Goal: Task Accomplishment & Management: Use online tool/utility

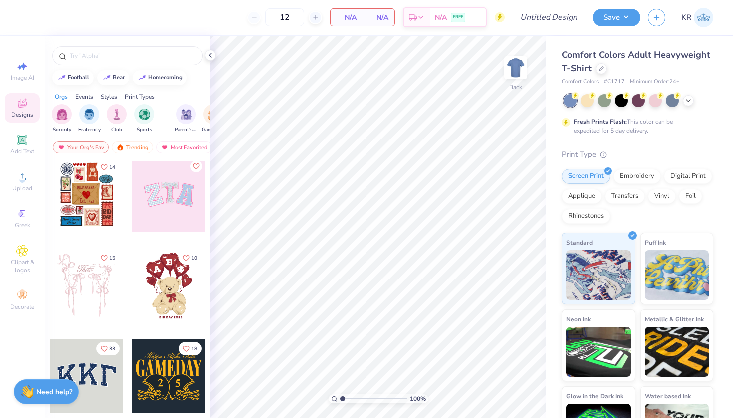
scroll to position [4, 0]
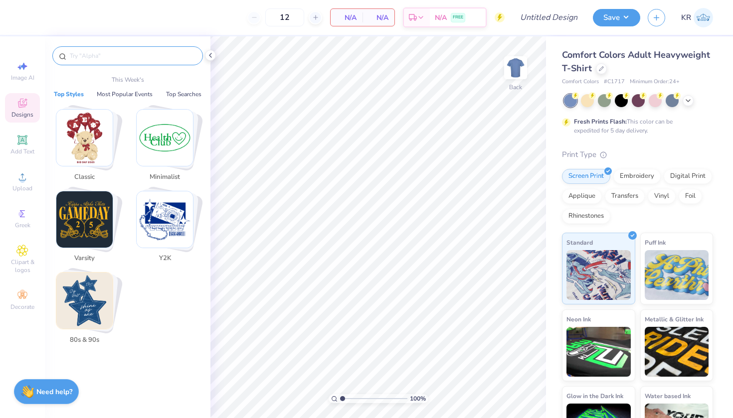
click at [113, 60] on input "text" at bounding box center [133, 56] width 128 height 10
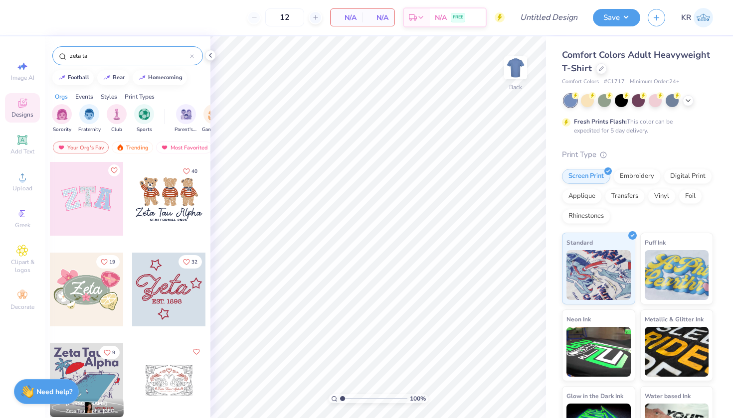
type input "zeta tau"
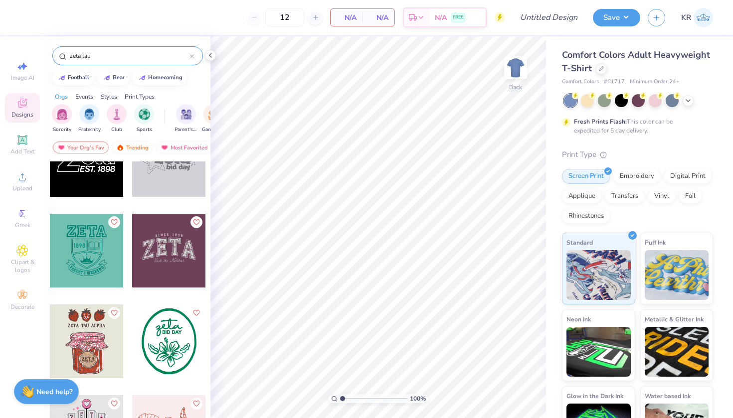
scroll to position [343, 0]
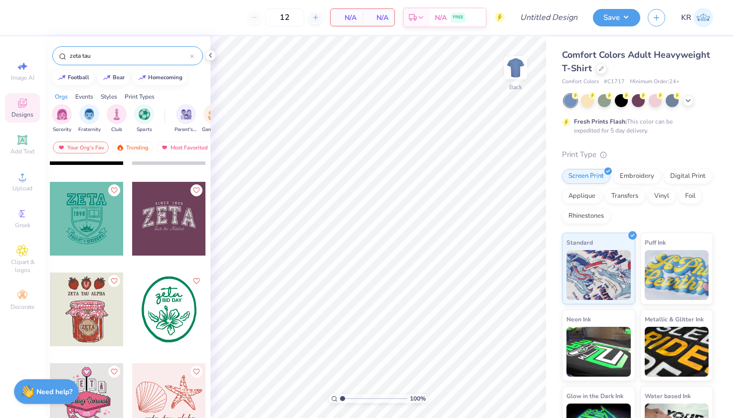
click at [192, 54] on icon at bounding box center [192, 56] width 4 height 4
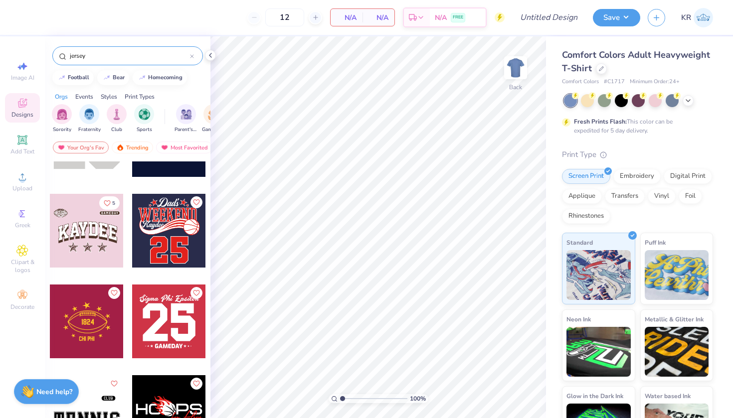
scroll to position [58, 0]
type input "jersey"
click at [256, 19] on div "12" at bounding box center [284, 17] width 75 height 18
click at [26, 108] on icon at bounding box center [22, 103] width 12 height 12
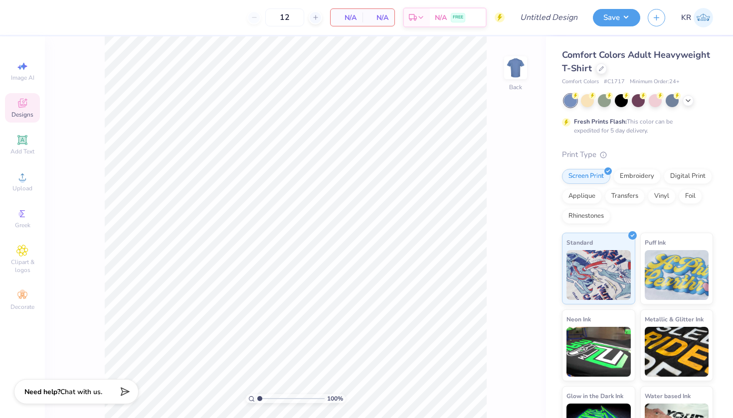
click at [27, 108] on icon at bounding box center [22, 103] width 12 height 12
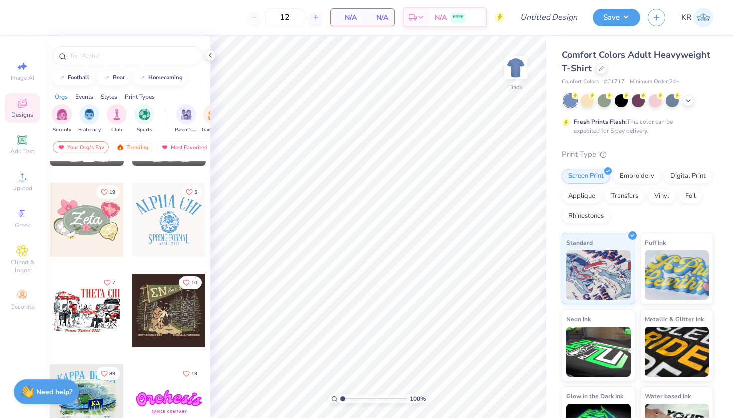
scroll to position [615, 0]
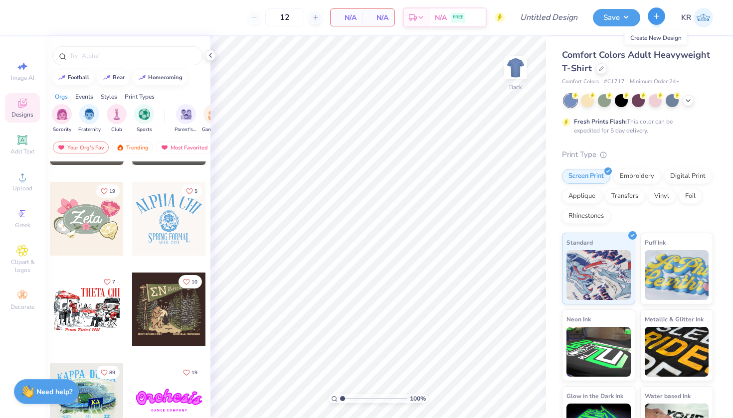
click at [657, 20] on icon "button" at bounding box center [656, 16] width 8 height 8
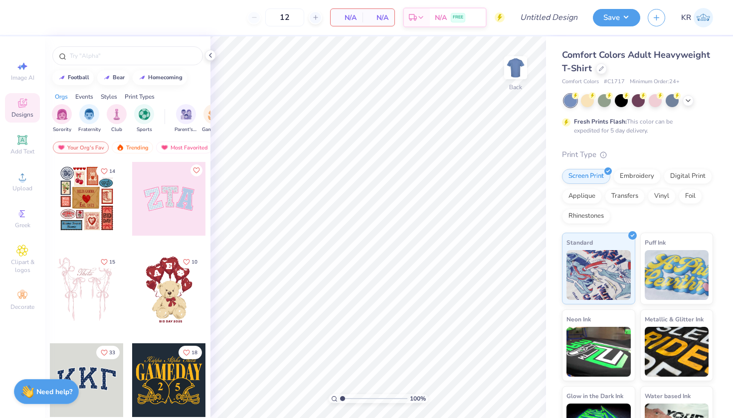
scroll to position [0, 0]
click at [137, 46] on div at bounding box center [128, 53] width 166 height 34
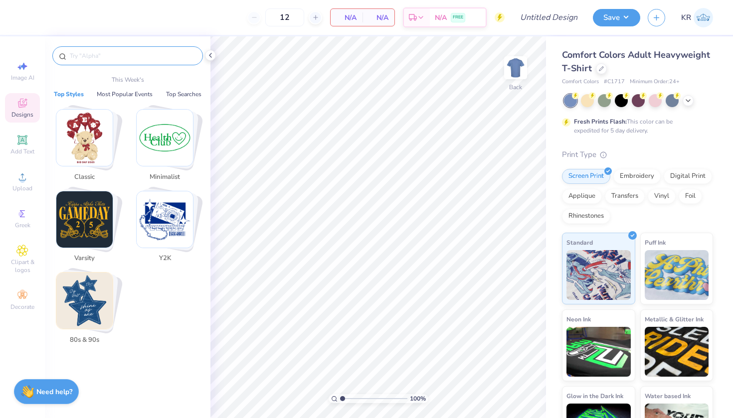
click at [147, 56] on input "text" at bounding box center [133, 56] width 128 height 10
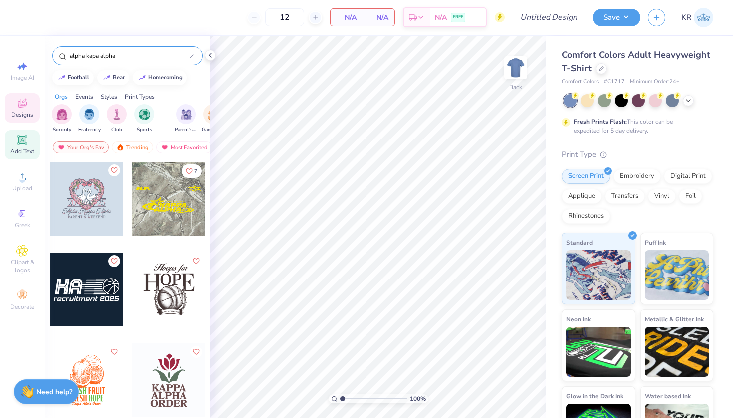
type input "alpha kapa alpha"
click at [20, 142] on icon at bounding box center [21, 139] width 7 height 7
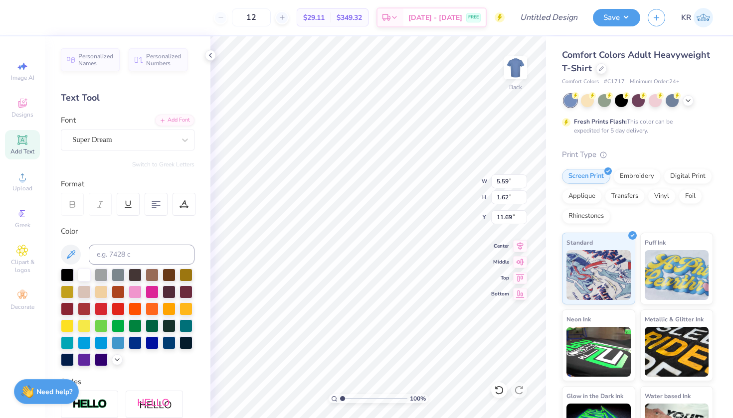
scroll to position [8, 5]
type textarea "ALPHA KAPPA ALPHA"
type input "3.00"
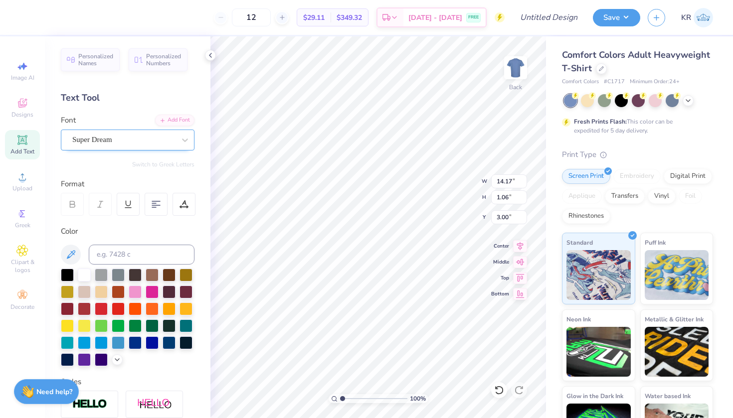
click at [114, 147] on div "Super Dream" at bounding box center [128, 140] width 134 height 21
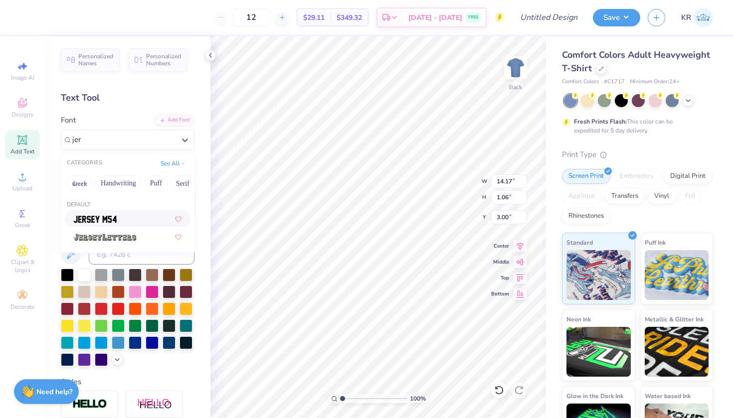
click at [124, 217] on div at bounding box center [128, 218] width 108 height 10
type input "jer"
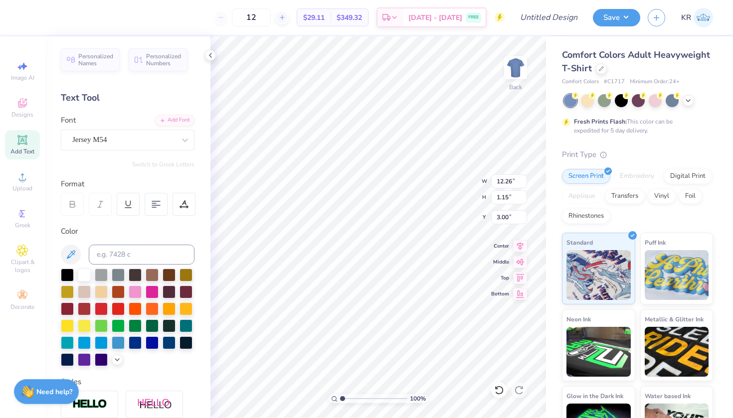
type input "12.26"
type input "1.15"
type input "2.95"
click at [110, 143] on div "Jersey M54" at bounding box center [123, 139] width 105 height 15
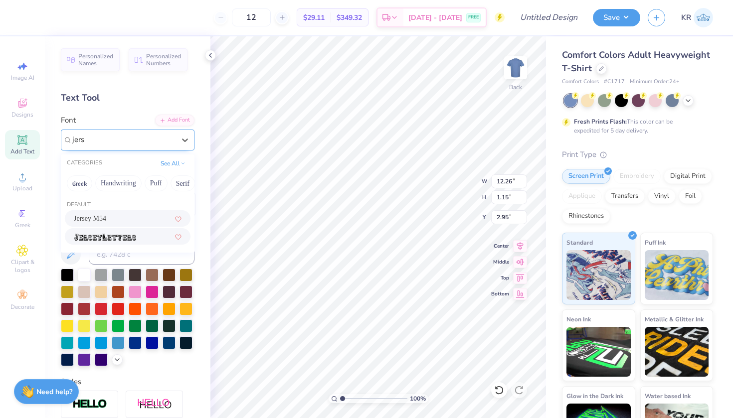
click at [123, 245] on div at bounding box center [128, 236] width 126 height 16
type input "jers"
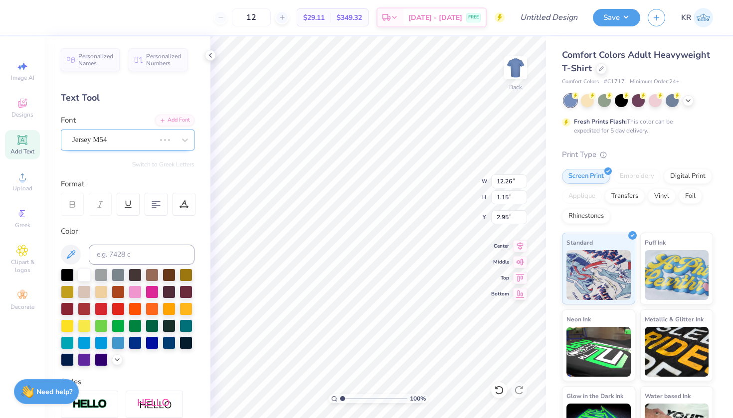
type input "14.17"
type input "1.07"
type input "2.99"
click at [604, 69] on icon at bounding box center [601, 67] width 5 height 5
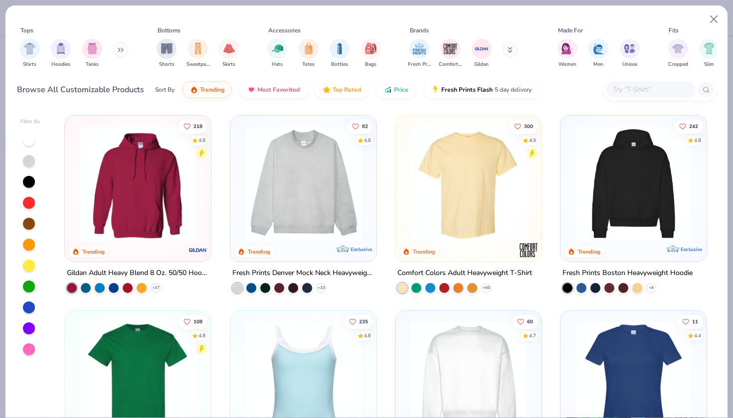
click at [124, 48] on icon at bounding box center [121, 49] width 6 height 5
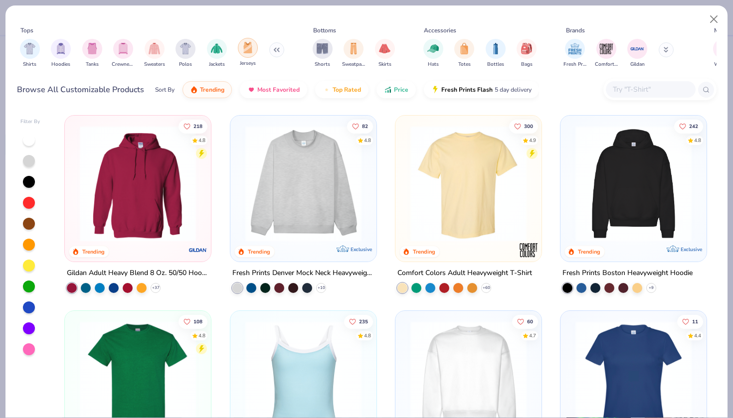
click at [247, 47] on img "filter for Jerseys" at bounding box center [247, 47] width 11 height 11
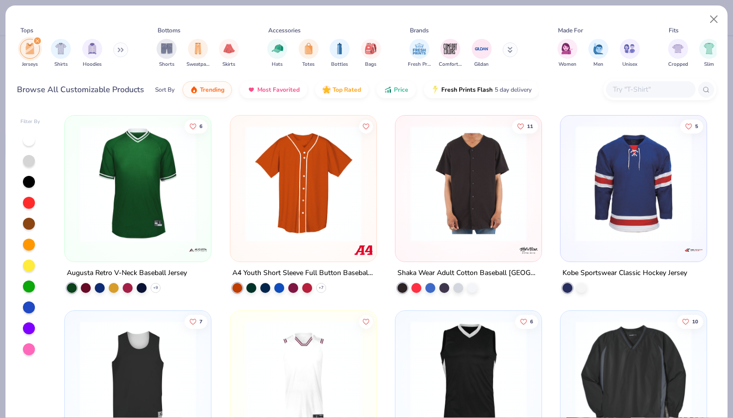
click at [35, 40] on icon "filter for Jerseys" at bounding box center [37, 41] width 4 height 4
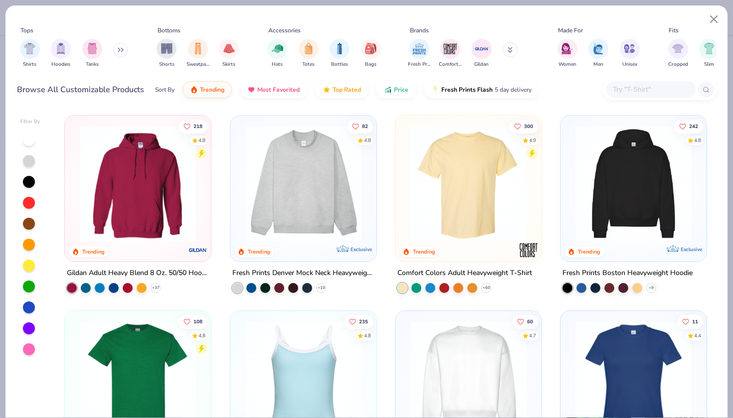
click at [121, 50] on icon at bounding box center [121, 49] width 6 height 5
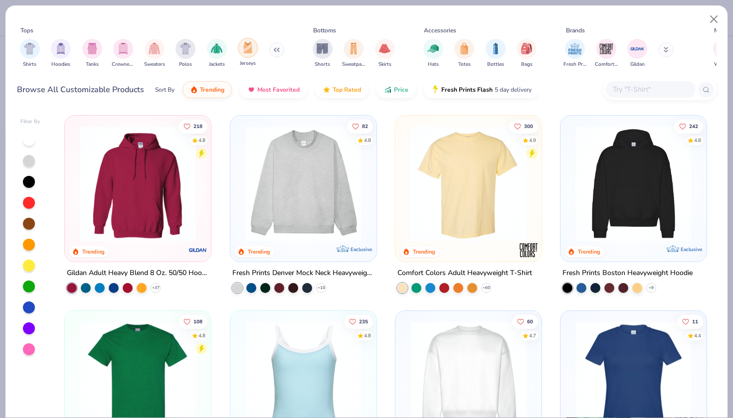
click at [245, 51] on img "filter for Jerseys" at bounding box center [247, 47] width 11 height 11
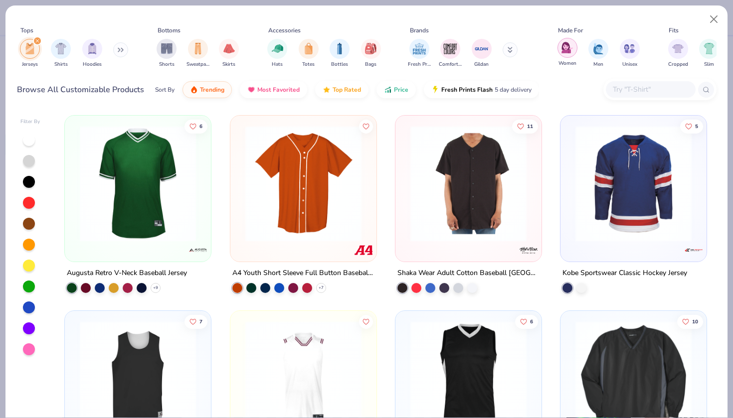
click at [560, 49] on div "filter for Women" at bounding box center [567, 48] width 20 height 20
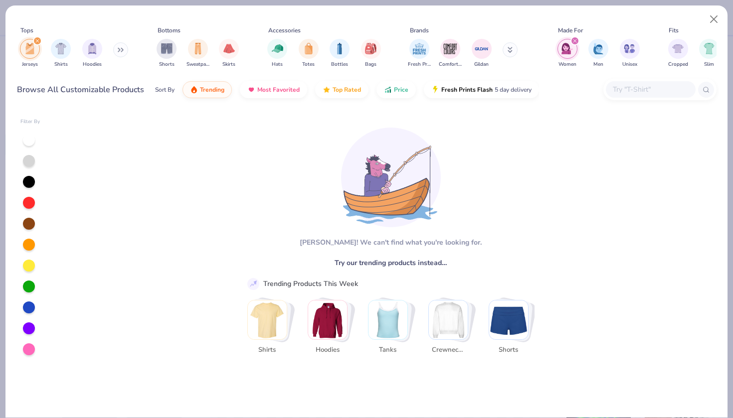
click at [560, 49] on div "filter for Women" at bounding box center [567, 49] width 20 height 20
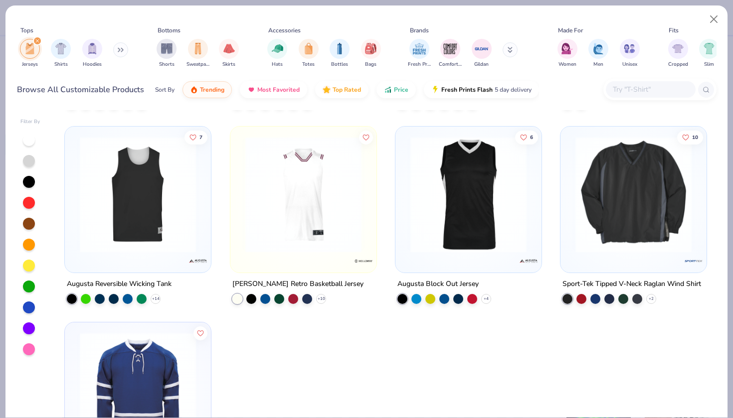
scroll to position [188, 0]
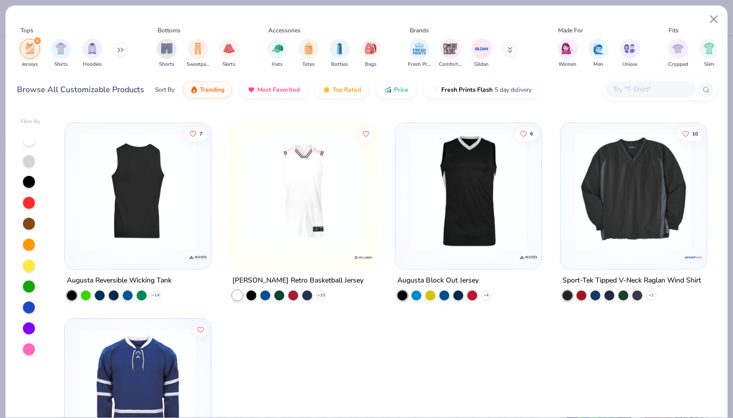
click at [174, 194] on div at bounding box center [138, 191] width 379 height 116
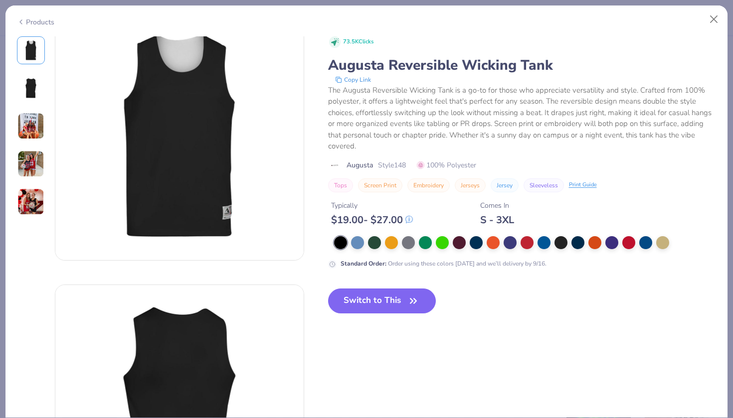
scroll to position [24, 0]
click at [29, 197] on img at bounding box center [30, 201] width 27 height 27
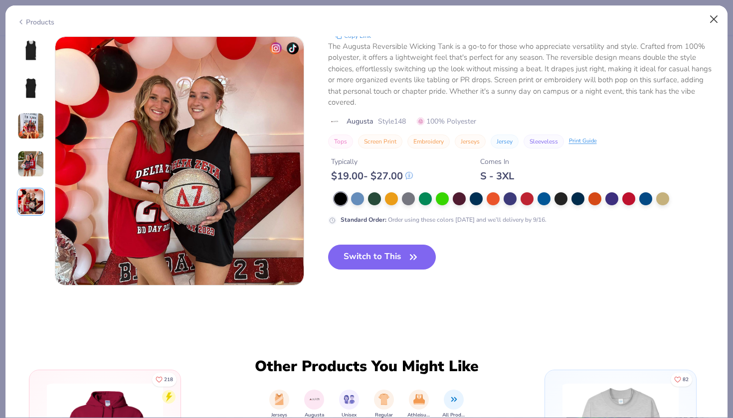
click at [710, 15] on button "Close" at bounding box center [713, 19] width 19 height 19
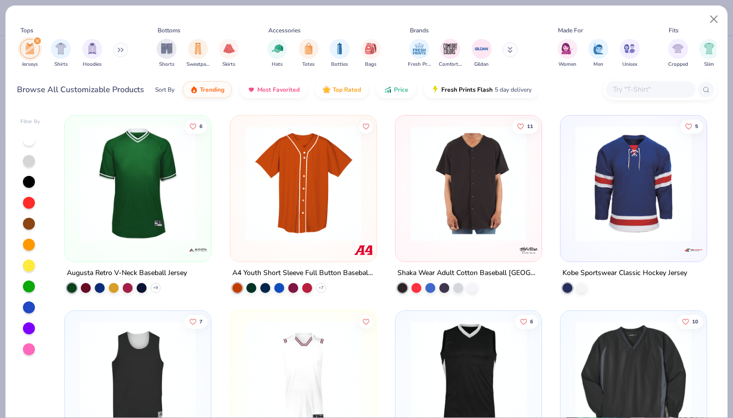
click at [530, 183] on div at bounding box center [468, 181] width 136 height 121
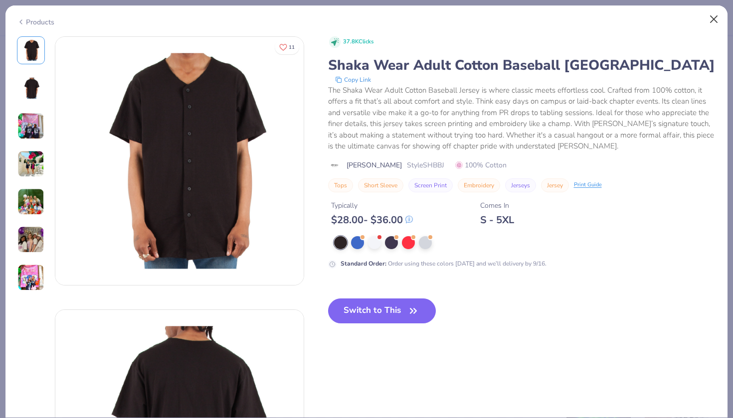
click at [709, 19] on button "Close" at bounding box center [713, 19] width 19 height 19
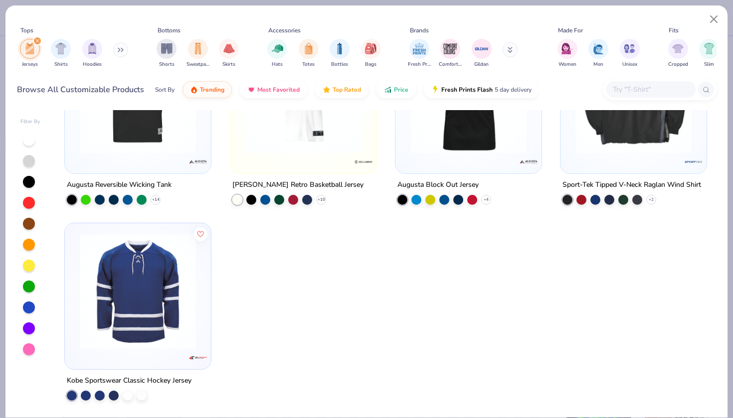
scroll to position [284, 0]
click at [25, 355] on div at bounding box center [30, 245] width 20 height 222
click at [27, 355] on div at bounding box center [29, 349] width 12 height 12
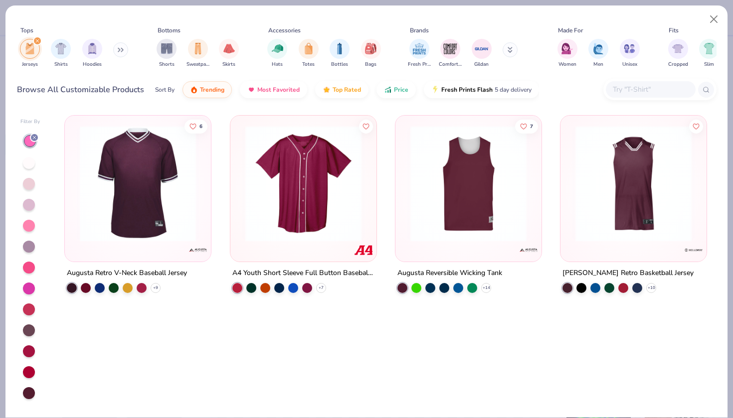
click at [28, 225] on div at bounding box center [29, 226] width 12 height 12
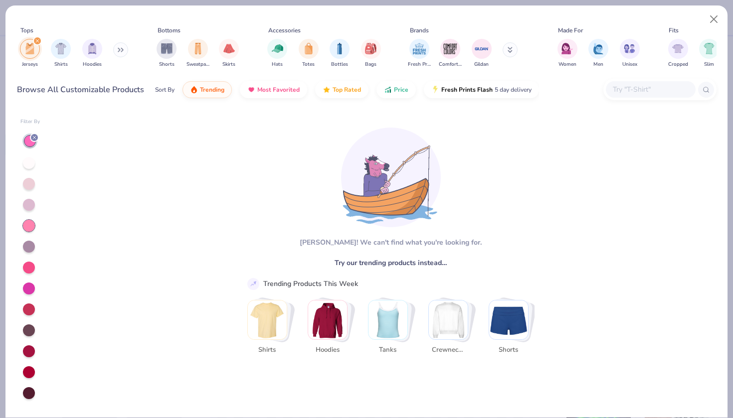
click at [28, 225] on div at bounding box center [29, 226] width 12 height 12
click at [33, 137] on icon at bounding box center [34, 138] width 6 height 6
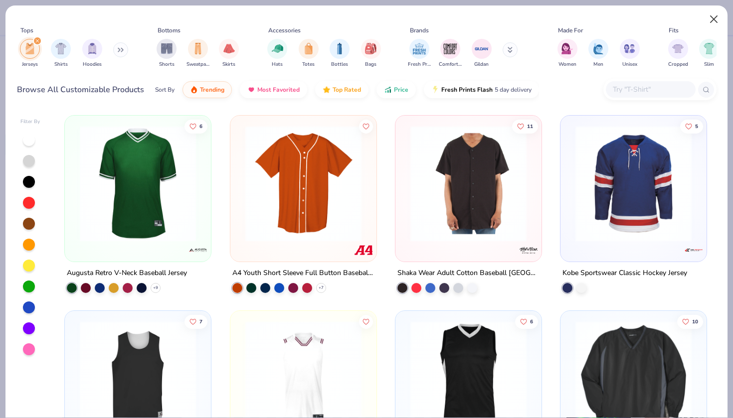
click at [715, 20] on button "Close" at bounding box center [713, 19] width 19 height 19
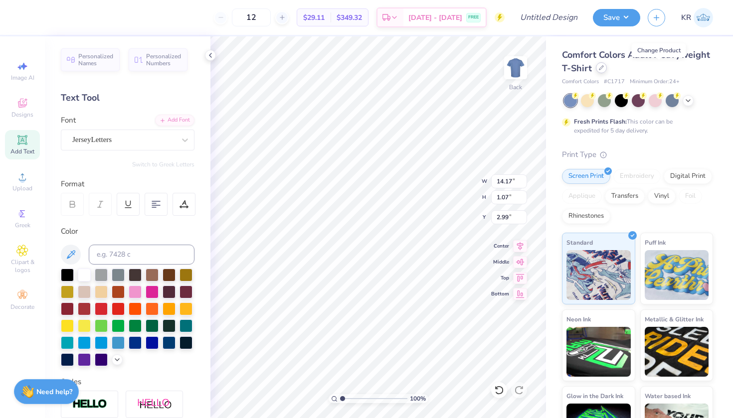
click at [604, 70] on icon at bounding box center [601, 67] width 5 height 5
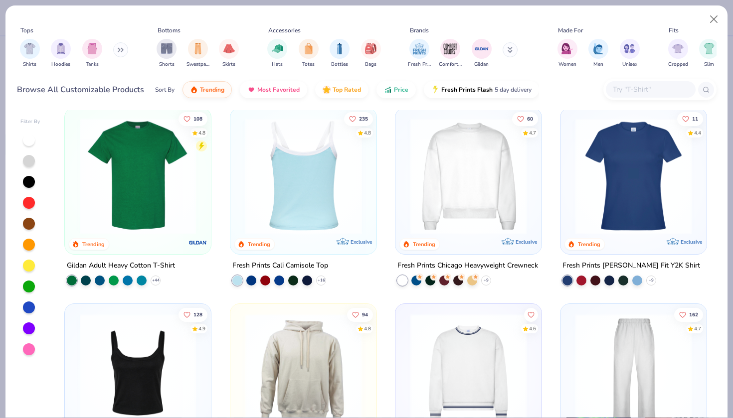
scroll to position [194, 0]
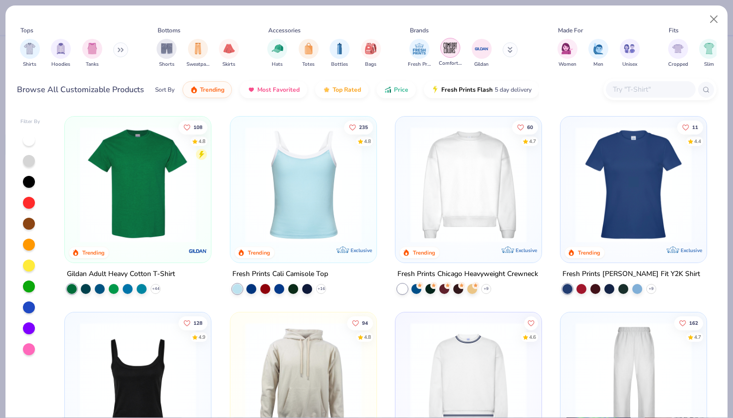
click at [456, 49] on img "filter for Comfort Colors" at bounding box center [450, 47] width 15 height 15
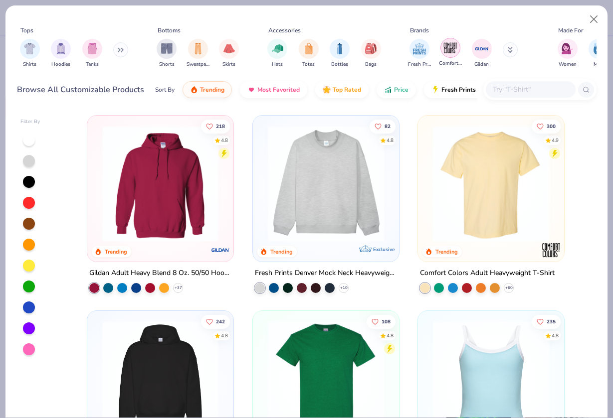
click at [451, 53] on img "filter for Comfort Colors" at bounding box center [450, 47] width 15 height 15
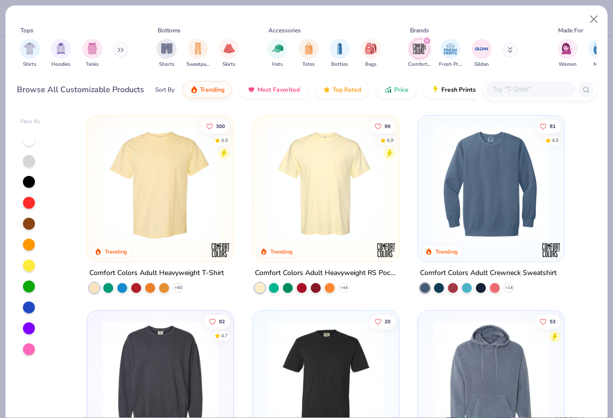
click at [154, 230] on img at bounding box center [160, 184] width 126 height 116
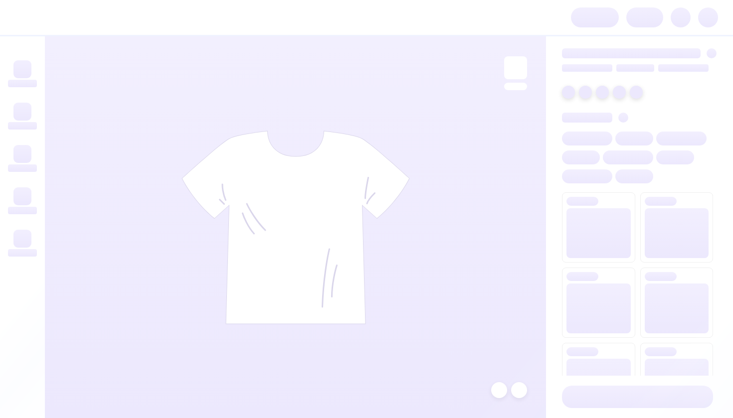
click at [593, 13] on span at bounding box center [595, 17] width 48 height 20
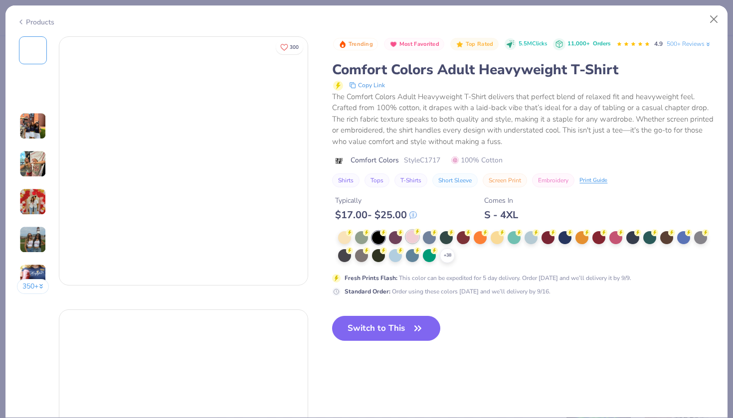
drag, startPoint x: 526, startPoint y: 1, endPoint x: 416, endPoint y: 259, distance: 280.8
click at [410, 243] on div at bounding box center [412, 236] width 13 height 13
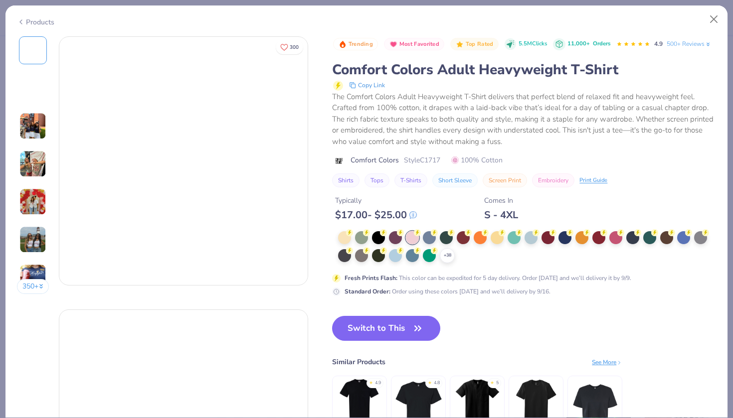
click at [416, 244] on div at bounding box center [412, 237] width 13 height 13
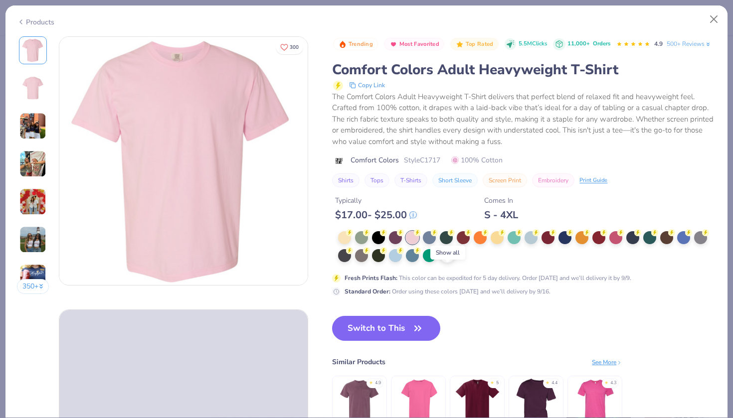
click at [448, 260] on icon at bounding box center [447, 256] width 8 height 8
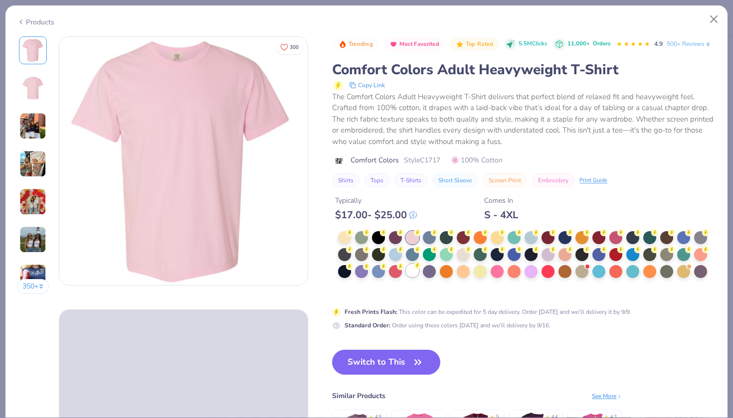
click at [415, 277] on div at bounding box center [412, 270] width 13 height 13
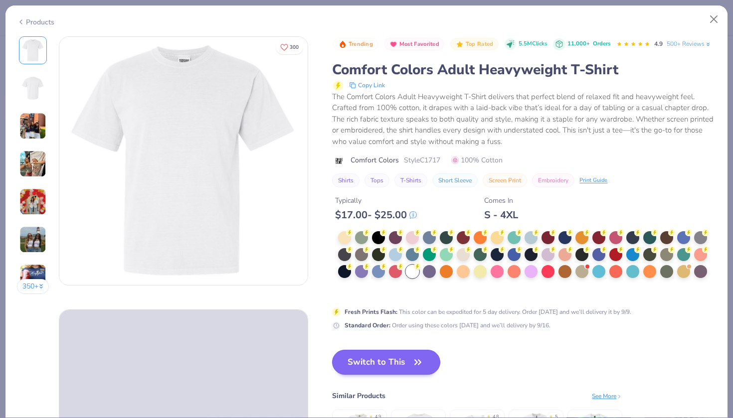
click at [398, 375] on button "Switch to This" at bounding box center [386, 362] width 108 height 25
click at [355, 375] on button "Switch to This" at bounding box center [386, 362] width 108 height 25
click at [408, 375] on button "Switch to This" at bounding box center [386, 362] width 108 height 25
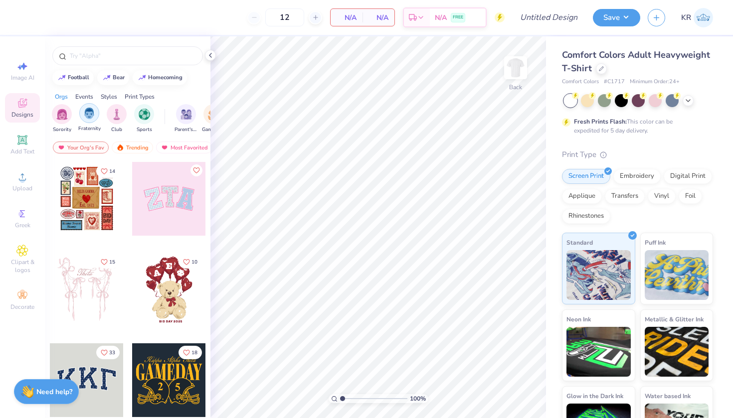
click at [87, 115] on img "filter for Fraternity" at bounding box center [89, 113] width 11 height 11
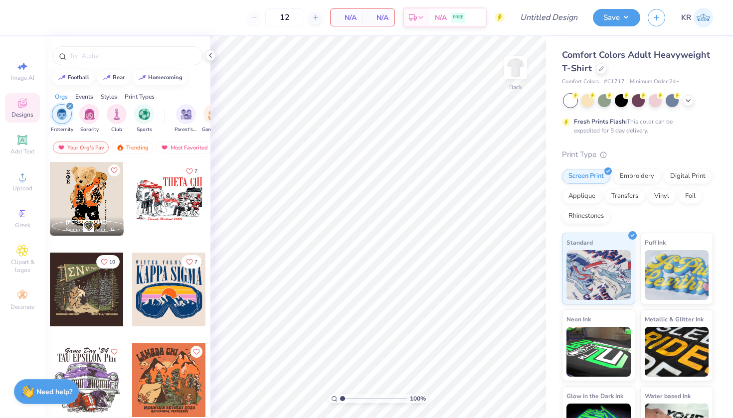
drag, startPoint x: 186, startPoint y: 101, endPoint x: 176, endPoint y: 100, distance: 10.0
click at [176, 101] on div "Orgs Events Styles Print Types Fraternity Sorority Club Sports Parent's Weekend…" at bounding box center [128, 112] width 166 height 51
click at [161, 74] on div "homecoming" at bounding box center [165, 76] width 34 height 5
type input "homecoming"
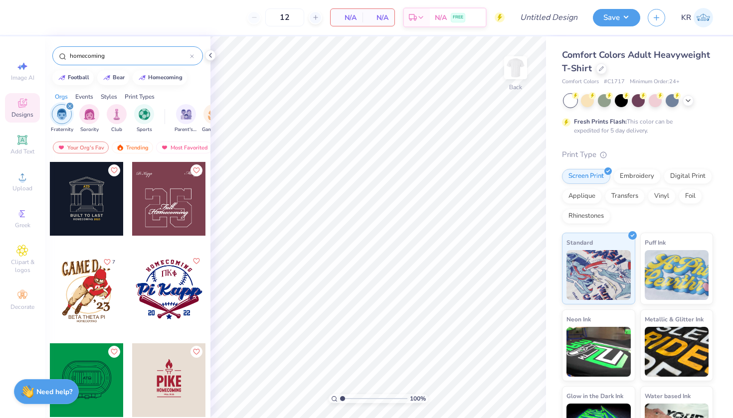
click at [133, 54] on input "homecoming" at bounding box center [129, 56] width 121 height 10
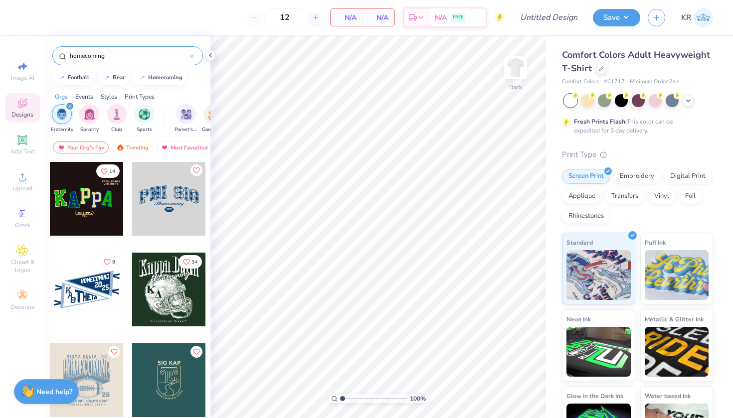
click at [192, 57] on icon at bounding box center [192, 56] width 4 height 4
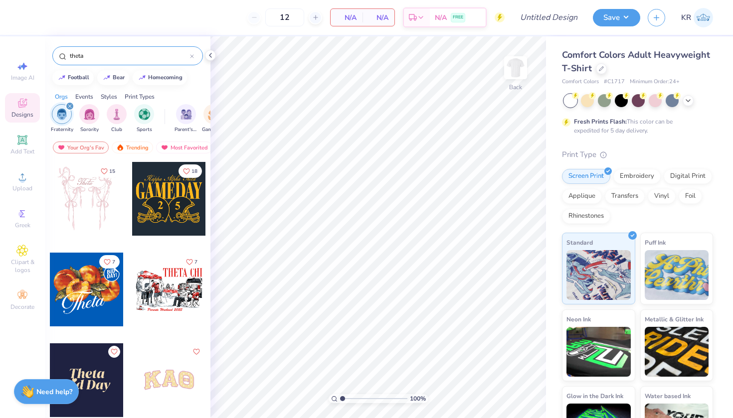
type input "theta"
click at [164, 292] on div at bounding box center [169, 290] width 74 height 74
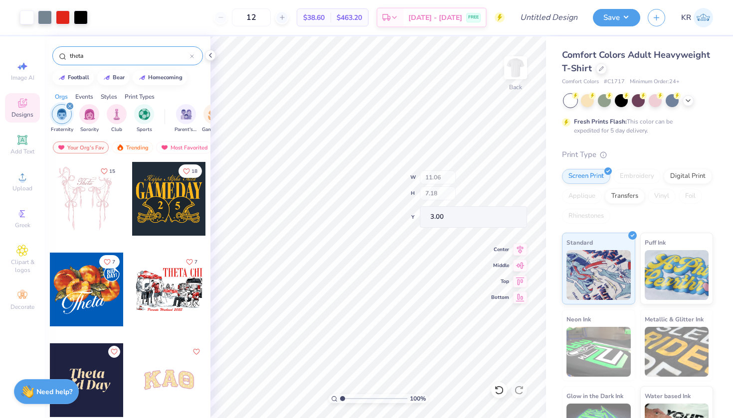
type input "5.84"
type input "0.46"
type input "9.72"
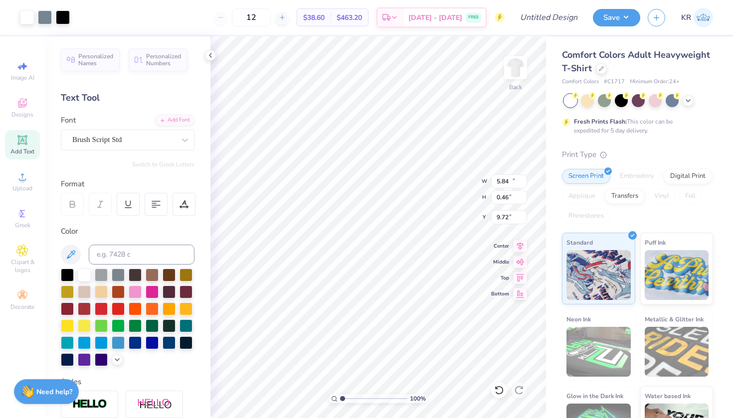
type input "11.06"
type input "6.65"
type input "3.53"
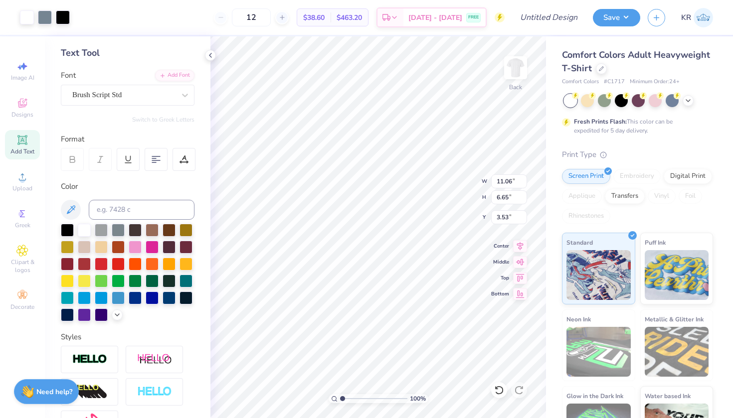
scroll to position [44, 0]
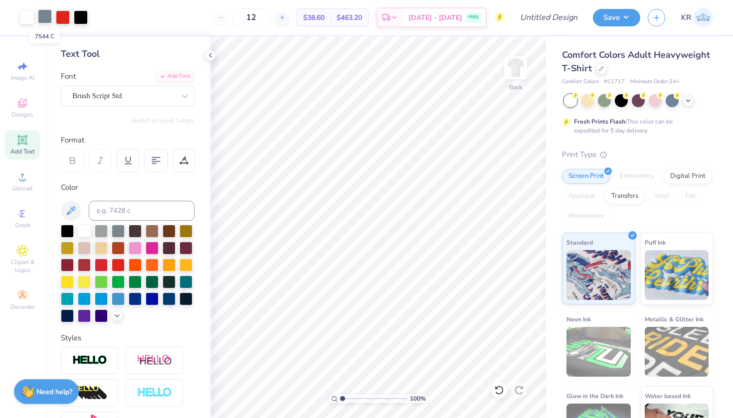
click at [49, 14] on div at bounding box center [45, 16] width 14 height 14
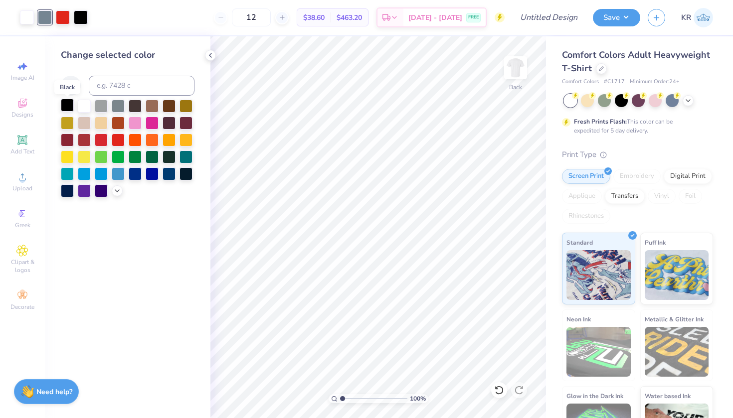
click at [71, 109] on div at bounding box center [67, 105] width 13 height 13
click at [210, 56] on polyline at bounding box center [210, 55] width 2 height 4
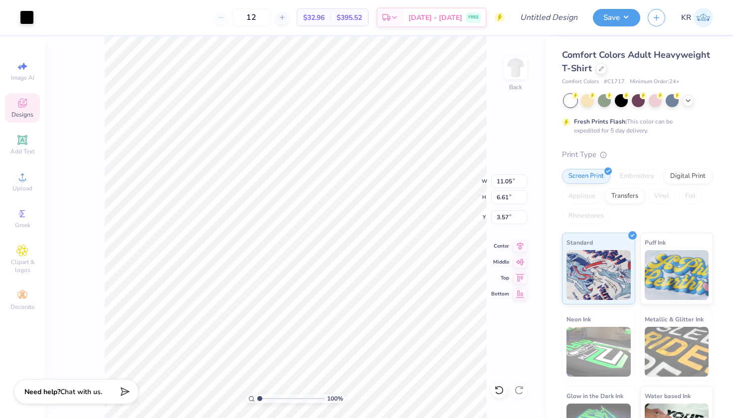
type input "3.57"
type input "6.56"
type input "3.55"
click at [369, 286] on li "Delete" at bounding box center [368, 289] width 78 height 19
click at [328, 292] on li "Delete" at bounding box center [345, 289] width 78 height 19
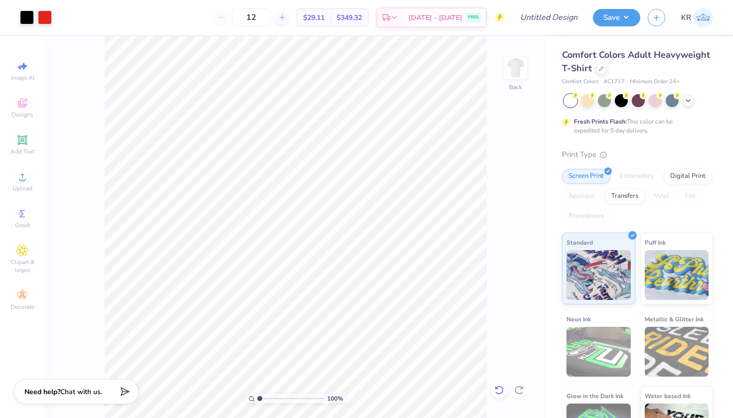
click at [499, 389] on icon at bounding box center [499, 390] width 10 height 10
click at [498, 390] on icon at bounding box center [499, 390] width 10 height 10
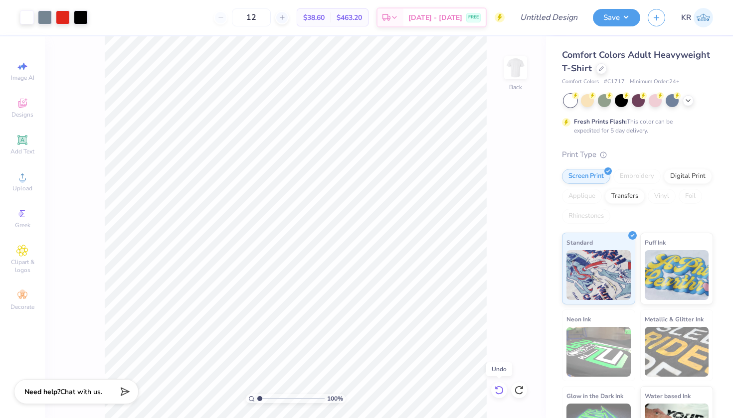
click at [497, 390] on icon at bounding box center [499, 390] width 10 height 10
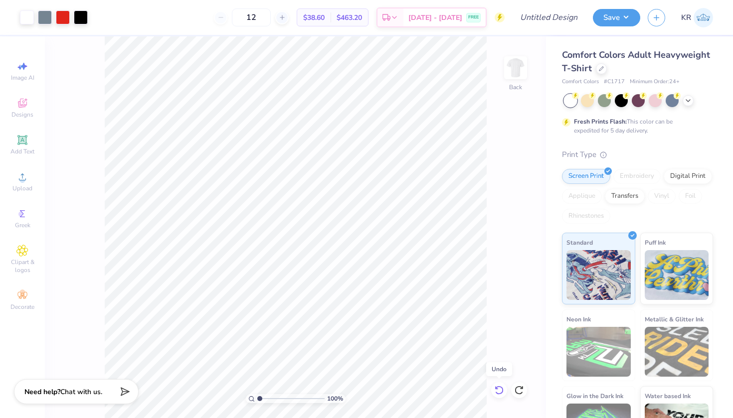
click at [497, 390] on icon at bounding box center [499, 390] width 10 height 10
click at [498, 390] on icon at bounding box center [499, 390] width 10 height 10
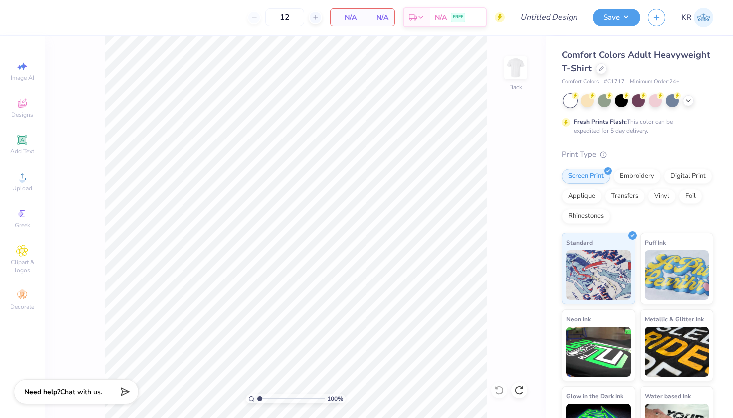
click at [1, 104] on div "Image AI Designs Add Text Upload Greek Clipart & logos Decorate" at bounding box center [22, 227] width 45 height 382
click at [25, 109] on icon at bounding box center [22, 103] width 12 height 12
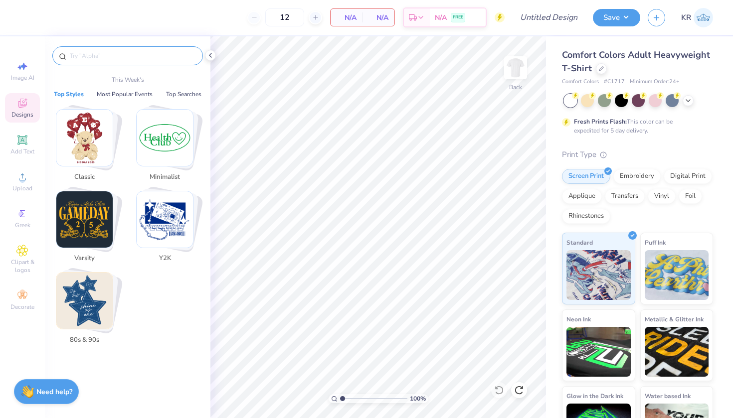
click at [154, 59] on input "text" at bounding box center [133, 56] width 128 height 10
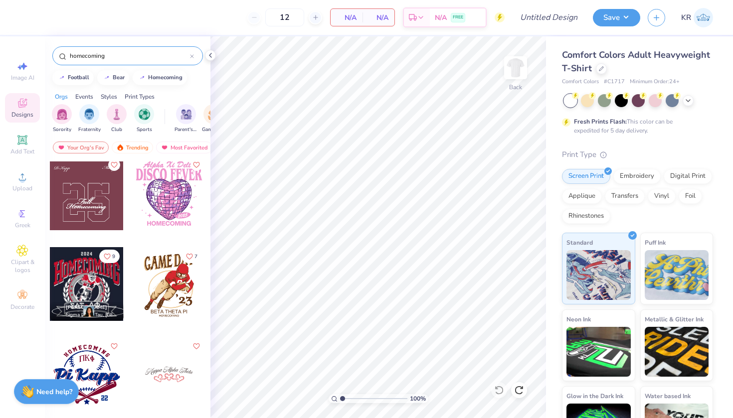
scroll to position [464, 0]
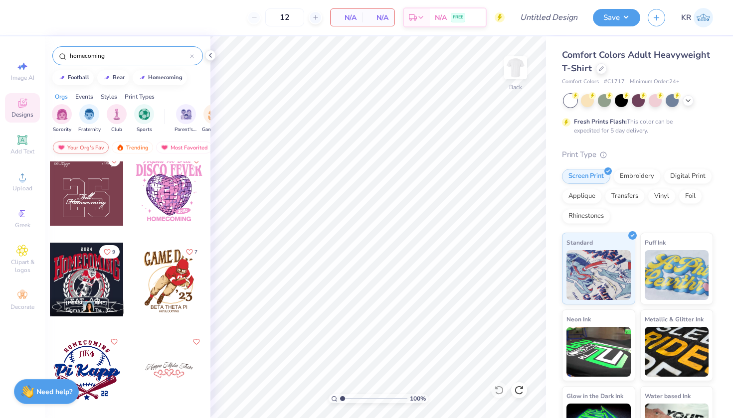
type input "homecoming"
click at [94, 150] on div "Your Org's Fav" at bounding box center [81, 148] width 56 height 12
click at [68, 148] on div "Your Org's Fav" at bounding box center [81, 148] width 56 height 12
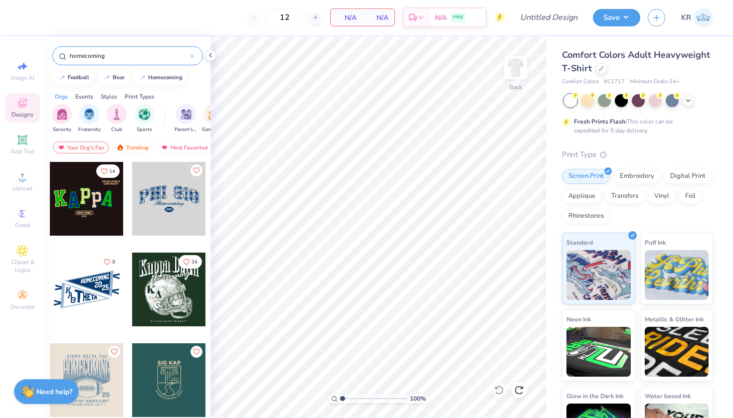
scroll to position [0, 0]
click at [93, 116] on img "filter for Fraternity" at bounding box center [89, 113] width 11 height 11
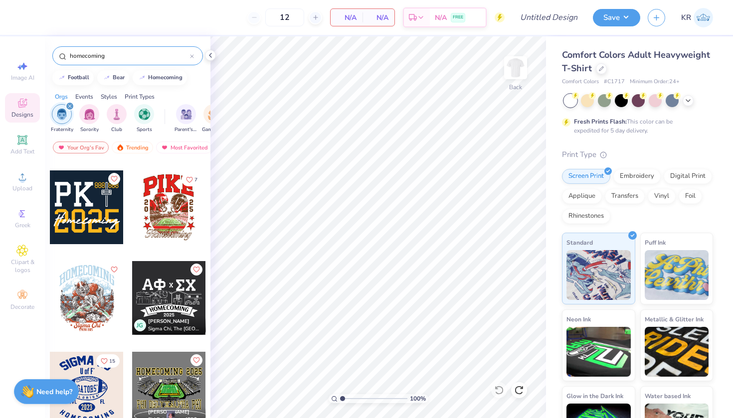
scroll to position [626, 0]
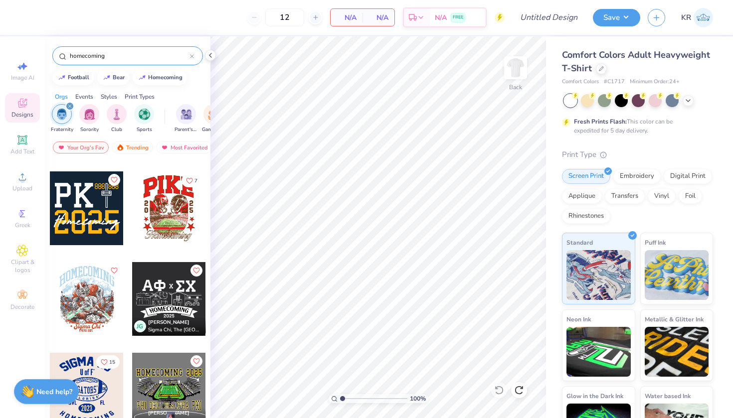
click at [170, 218] on div at bounding box center [169, 208] width 74 height 74
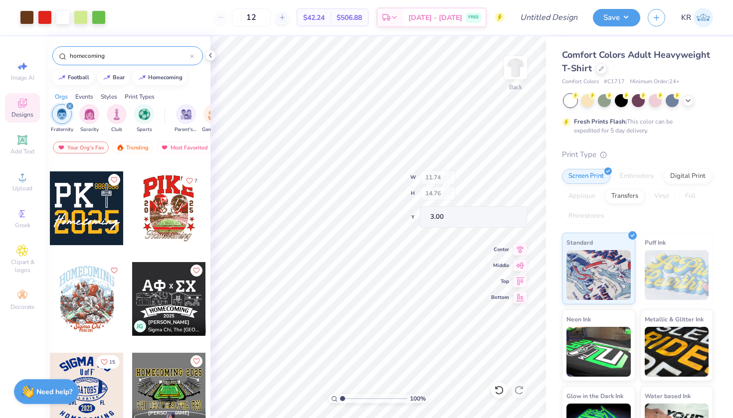
type input "11.17"
type input "5.07"
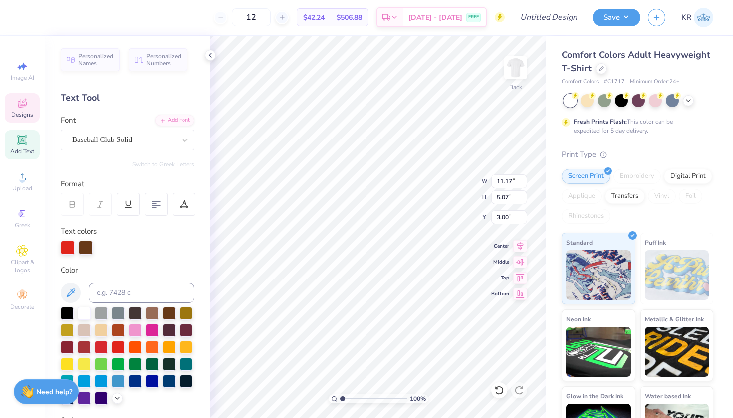
scroll to position [8, 1]
type textarea "P"
type textarea "ZBT"
type input "2.40"
click at [212, 52] on icon at bounding box center [210, 55] width 8 height 8
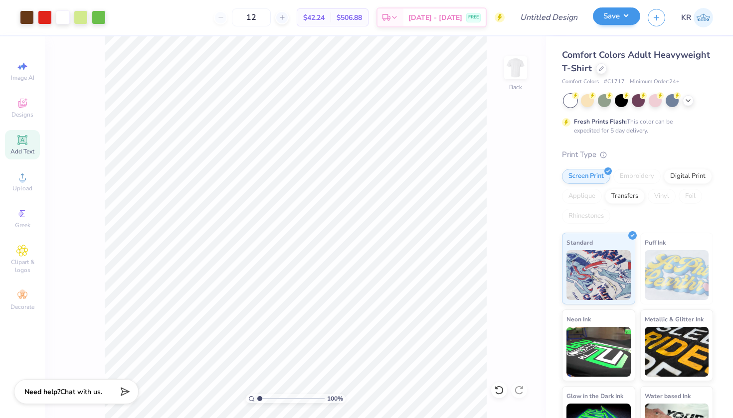
click at [611, 21] on button "Save" at bounding box center [616, 15] width 47 height 17
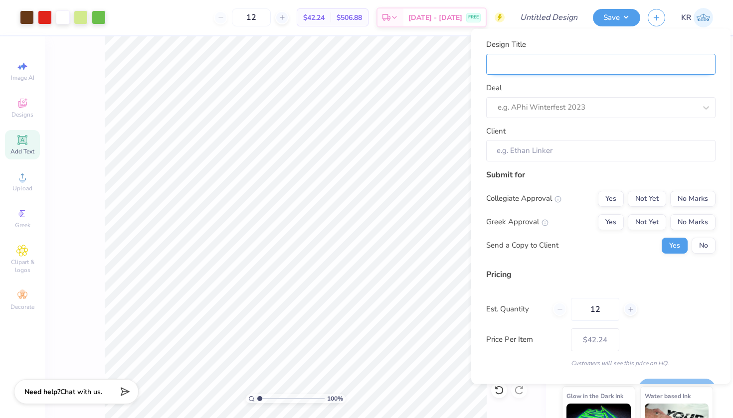
click at [550, 64] on input "Design Title" at bounding box center [600, 63] width 229 height 21
type input "Z"
type input "ZB"
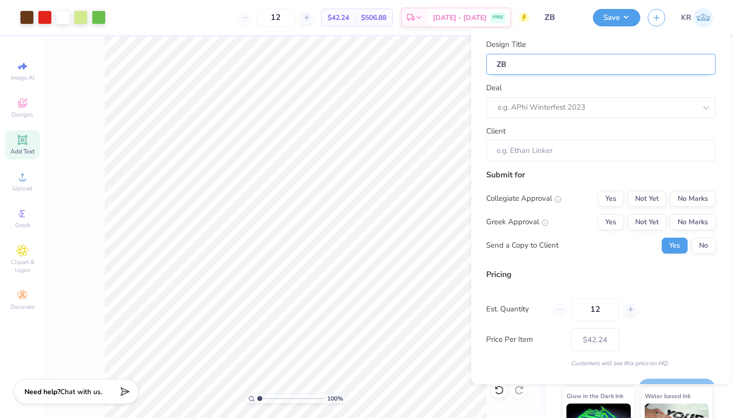
type input "ZBT"
type input "ZBT H"
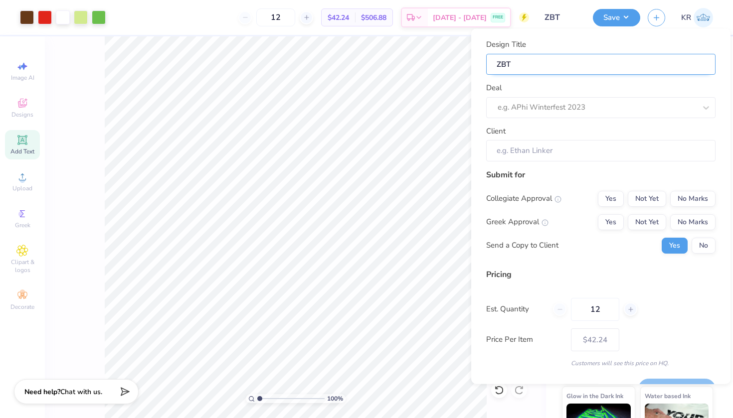
type input "ZBT H"
type input "ZBT Hp"
type input "ZBT H"
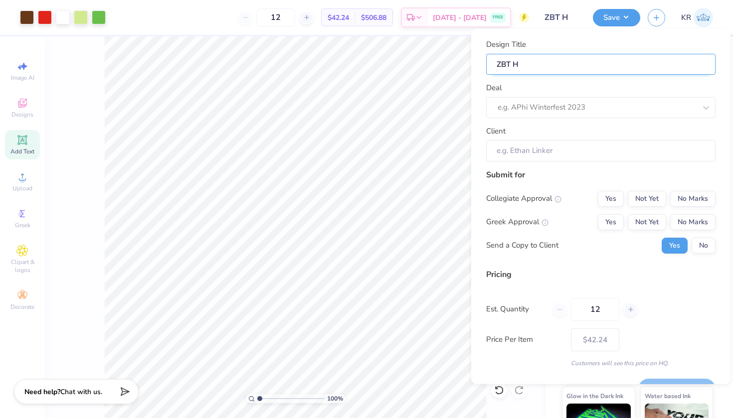
type input "ZBT Ho"
type input "ZBT Hom"
type input "ZBT Home"
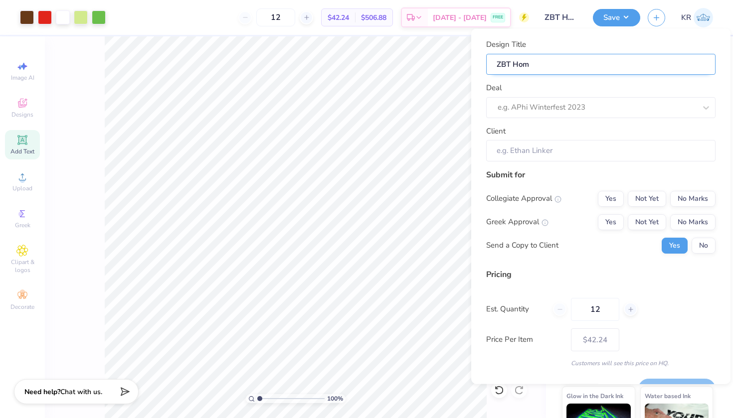
type input "ZBT Home"
type input "ZBT Homec"
type input "ZBT Homeco"
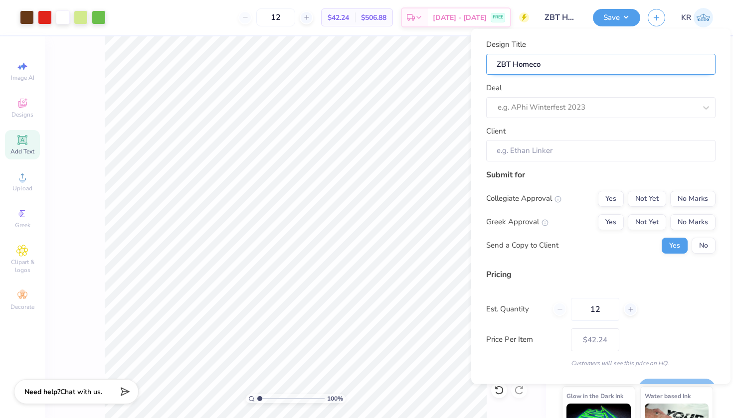
type input "ZBT Homecom"
type input "ZBT Homecomi"
type input "ZBT Homecomin"
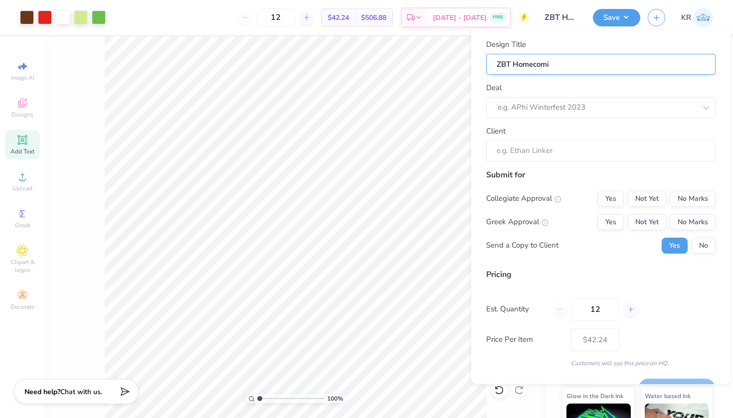
type input "ZBT Homecomin"
type input "ZBT Homecoming"
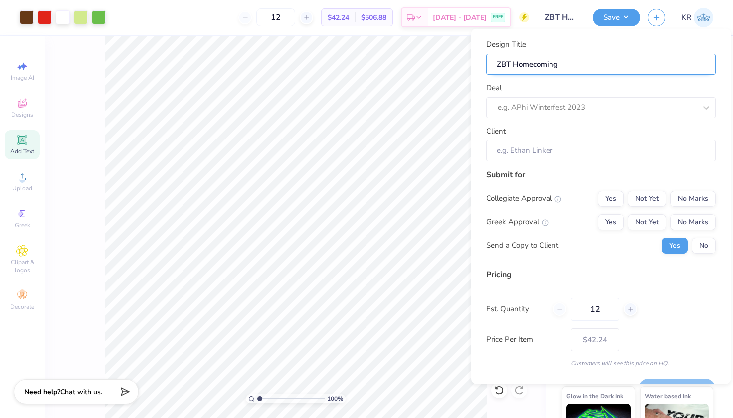
type input "ZBT Homecoming 2"
type input "ZBT Homecoming 20"
type input "ZBT Homecoming 202"
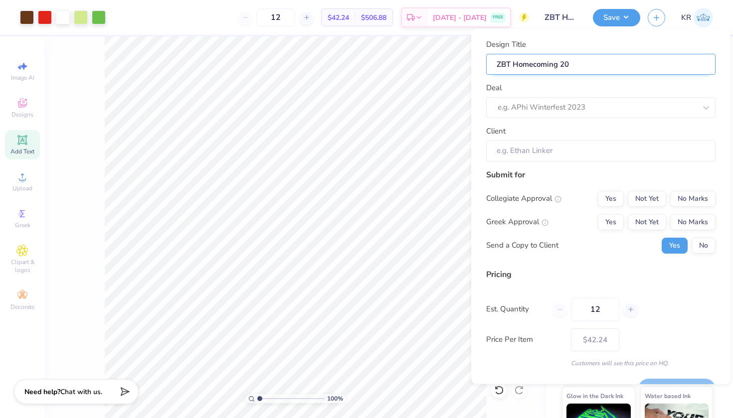
type input "ZBT Homecoming 202"
type input "ZBT Homecoming 2025"
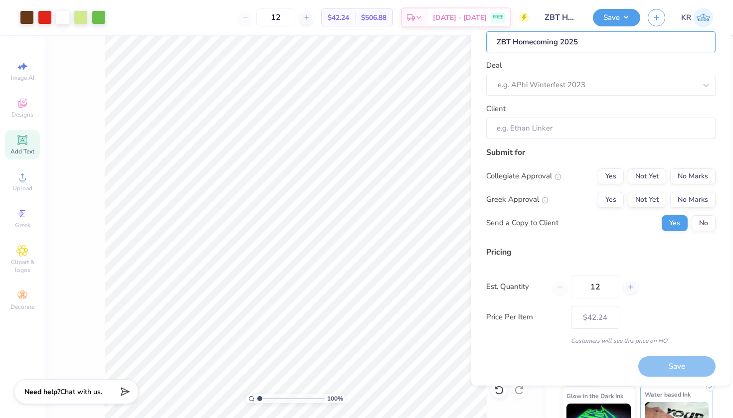
scroll to position [23, 0]
type input "ZBT Homecoming 2025"
click at [694, 227] on button "No" at bounding box center [703, 223] width 24 height 16
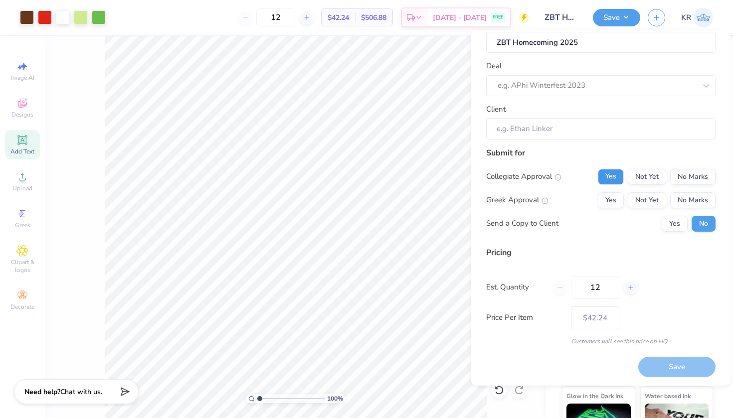
click at [609, 177] on button "Yes" at bounding box center [611, 177] width 26 height 16
click at [686, 180] on button "No Marks" at bounding box center [692, 177] width 45 height 16
click at [639, 199] on button "Not Yet" at bounding box center [647, 200] width 38 height 16
type input "$42.24"
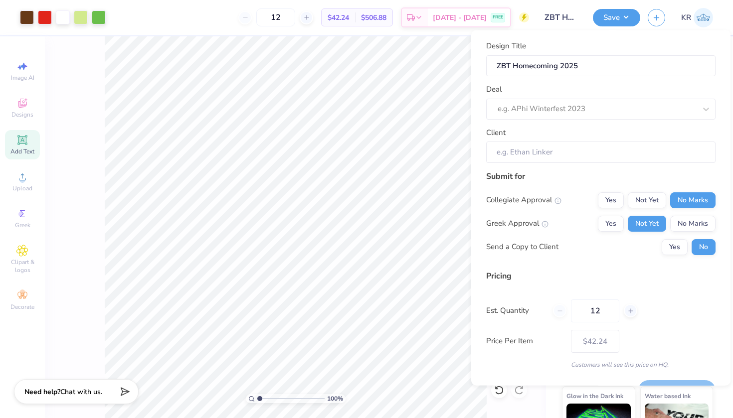
scroll to position [0, 0]
click at [565, 154] on input "Client" at bounding box center [600, 152] width 229 height 21
click at [527, 150] on input "Client" at bounding box center [600, 152] width 229 height 21
click at [532, 110] on div "e.g. APhi Winterfest 2023" at bounding box center [597, 108] width 198 height 11
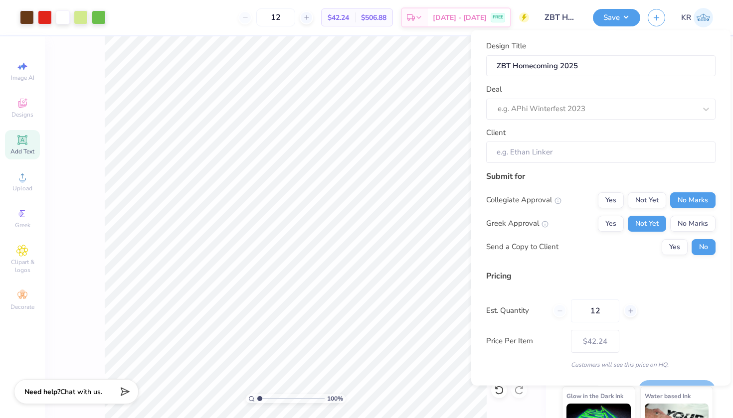
click at [573, 183] on div "Submit for Collegiate Approval Yes Not Yet No Marks Greek Approval Yes Not Yet …" at bounding box center [600, 216] width 229 height 92
click at [551, 151] on input "Client" at bounding box center [600, 152] width 229 height 21
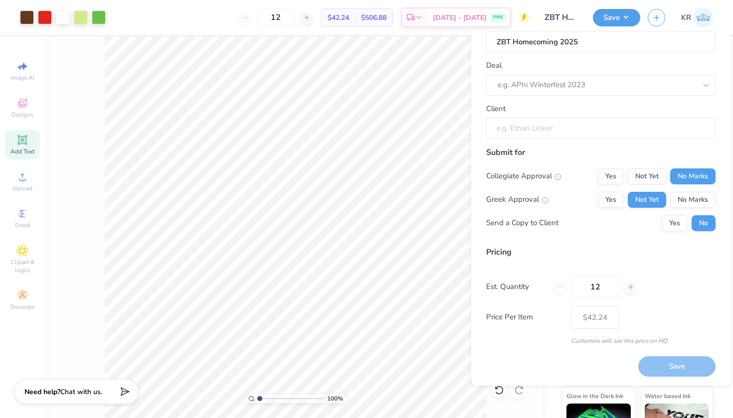
scroll to position [23, 0]
click at [563, 287] on div "12" at bounding box center [595, 287] width 84 height 23
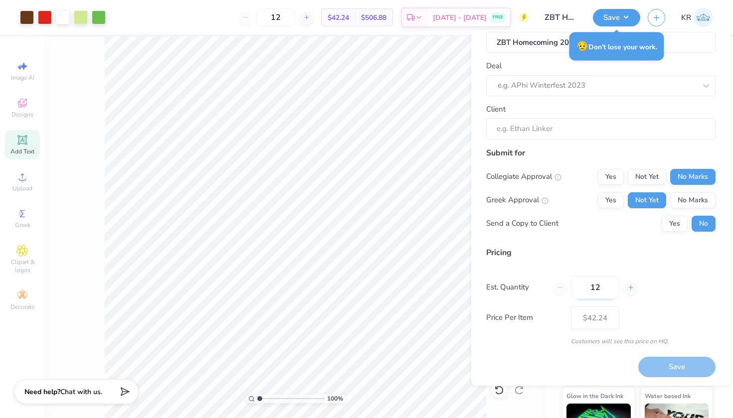
click at [607, 283] on input "12" at bounding box center [595, 287] width 48 height 23
drag, startPoint x: 607, startPoint y: 283, endPoint x: 595, endPoint y: 284, distance: 12.1
click at [596, 285] on input "12" at bounding box center [595, 287] width 48 height 23
type input "100"
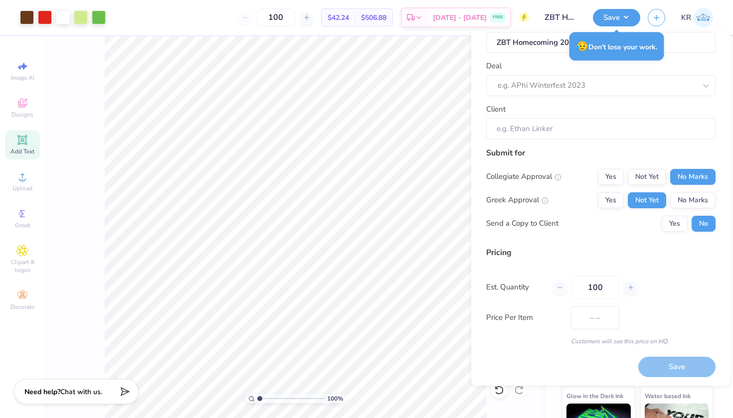
type input "$18.30"
type input "100"
click at [667, 319] on div "Price Per Item $18.30" at bounding box center [600, 317] width 229 height 23
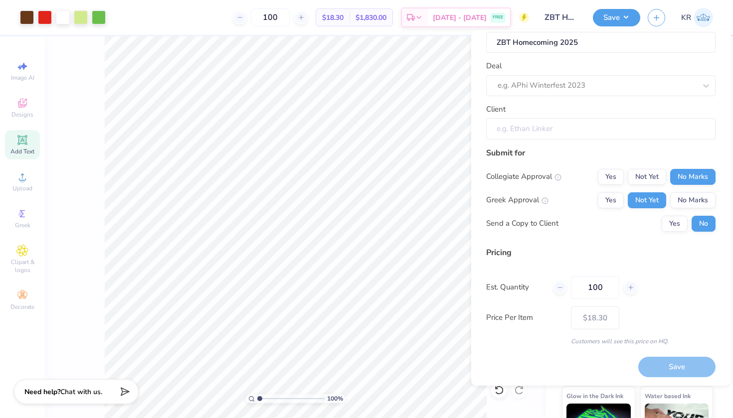
click at [568, 126] on input "Client" at bounding box center [600, 128] width 229 height 21
click at [535, 127] on input "Client" at bounding box center [600, 128] width 229 height 21
click at [553, 127] on input "Client" at bounding box center [600, 128] width 229 height 21
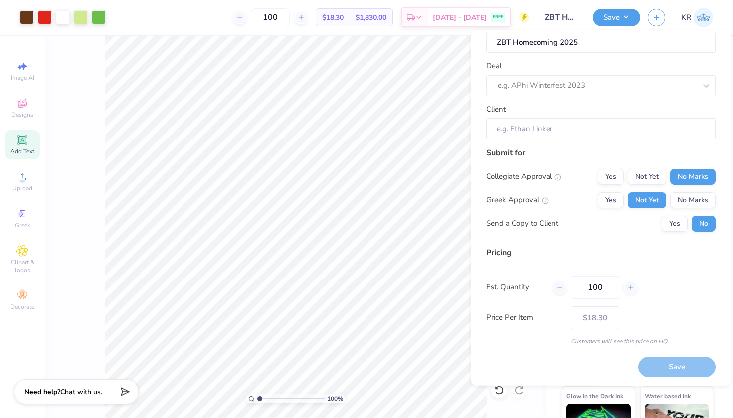
click at [591, 213] on div "Collegiate Approval Yes Not Yet No Marks Greek Approval Yes Not Yet No Marks Se…" at bounding box center [600, 200] width 229 height 63
click at [560, 79] on div at bounding box center [597, 85] width 198 height 13
type input "ZBT"
click at [573, 152] on div "Submit for" at bounding box center [600, 153] width 229 height 12
click at [624, 15] on button "Save" at bounding box center [616, 15] width 47 height 17
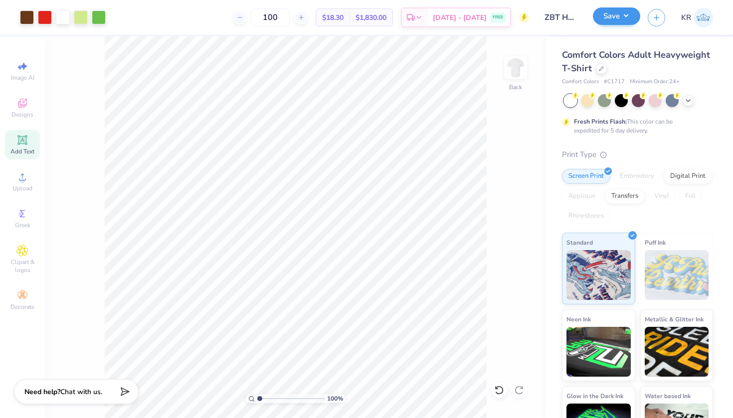
click at [624, 15] on button "Save" at bounding box center [616, 15] width 47 height 17
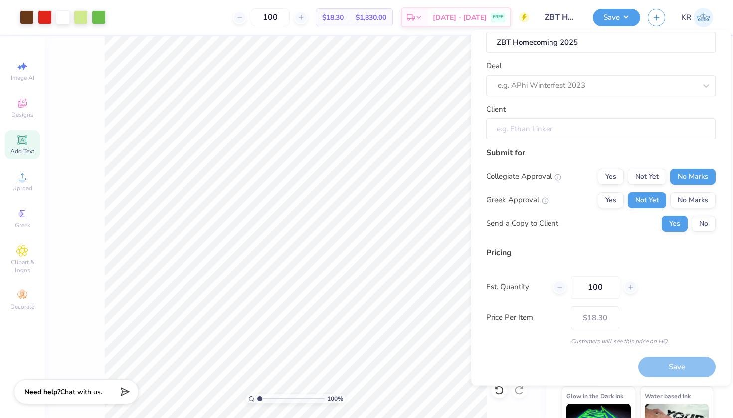
click at [547, 121] on input "Client" at bounding box center [600, 128] width 229 height 21
click at [557, 128] on input "Client" at bounding box center [600, 128] width 229 height 21
click at [553, 90] on div at bounding box center [597, 85] width 198 height 13
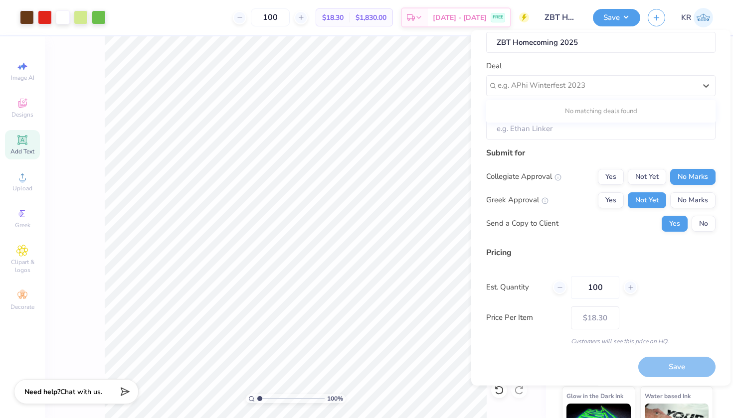
click at [582, 110] on div "No matching deals found" at bounding box center [600, 111] width 229 height 18
type input "d"
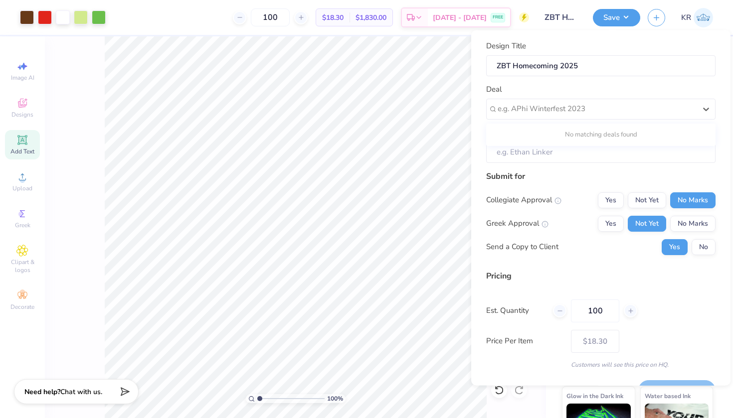
scroll to position [0, 0]
click at [588, 135] on div "No matching deals found" at bounding box center [600, 135] width 229 height 18
click at [575, 117] on div "e.g. APhi Winterfest 2023" at bounding box center [600, 108] width 229 height 21
click at [564, 111] on div "e.g. APhi Winterfest 2023" at bounding box center [597, 108] width 198 height 11
click at [559, 310] on icon at bounding box center [559, 310] width 7 height 7
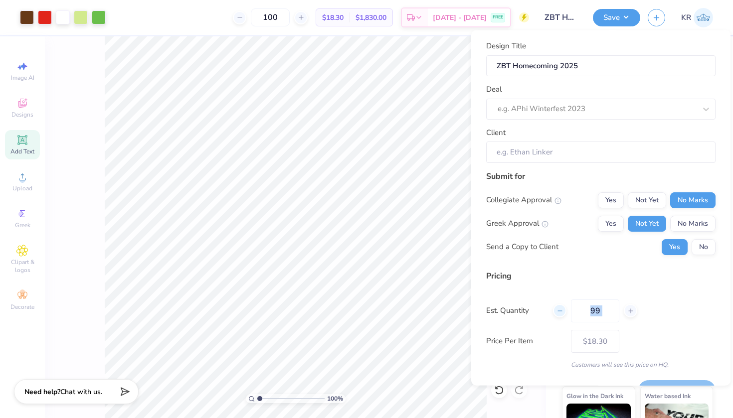
click at [559, 310] on icon at bounding box center [559, 310] width 7 height 7
type input "96"
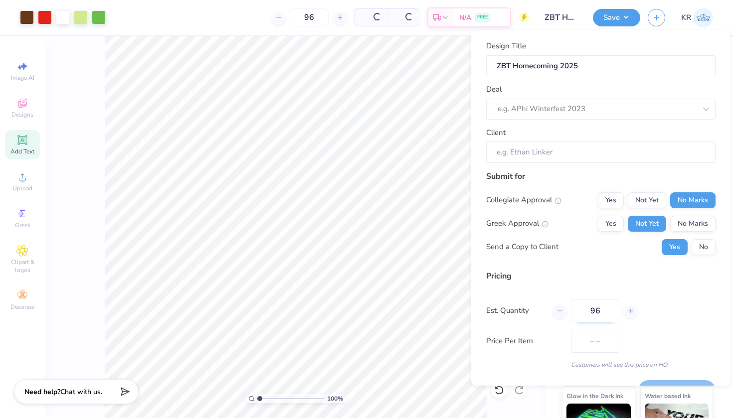
click at [616, 308] on input "96" at bounding box center [595, 310] width 48 height 23
type input "$18.78"
type input "9"
type input "0"
click at [607, 312] on input "0" at bounding box center [595, 310] width 48 height 23
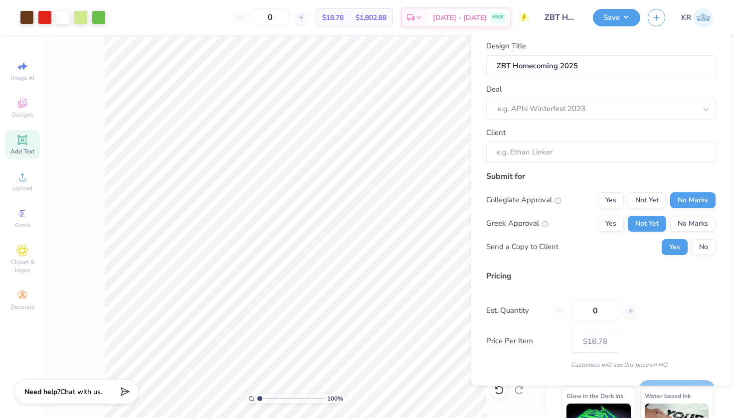
type input "12"
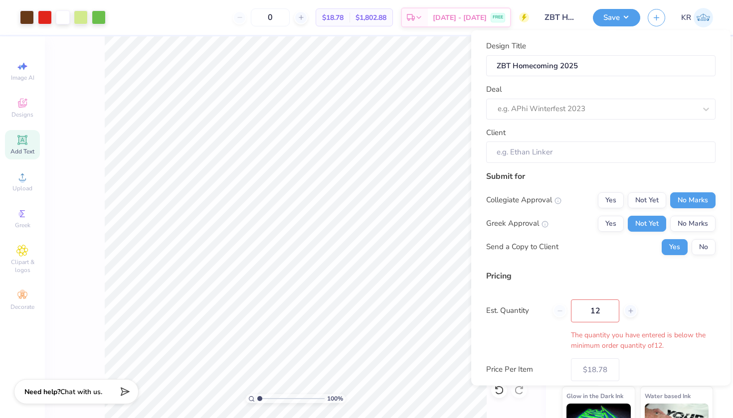
click at [643, 332] on div "Pricing Est. Quantity 12 The quantity you have entered is below the minimum ord…" at bounding box center [600, 334] width 229 height 128
type input "12"
type input "$42.24"
drag, startPoint x: 609, startPoint y: 314, endPoint x: 568, endPoint y: 313, distance: 40.4
click at [568, 313] on div "12" at bounding box center [595, 310] width 84 height 23
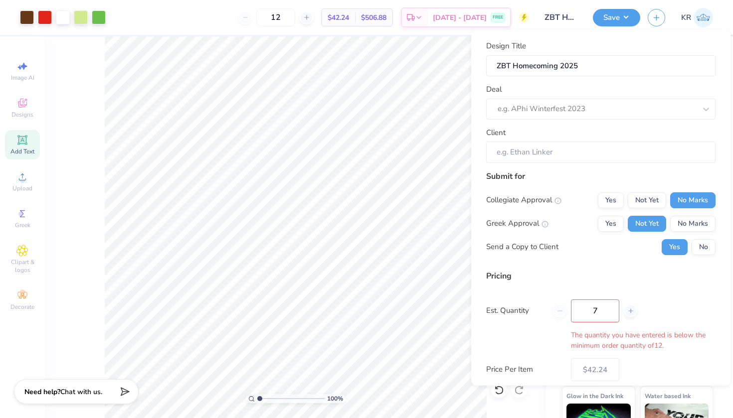
type input "70"
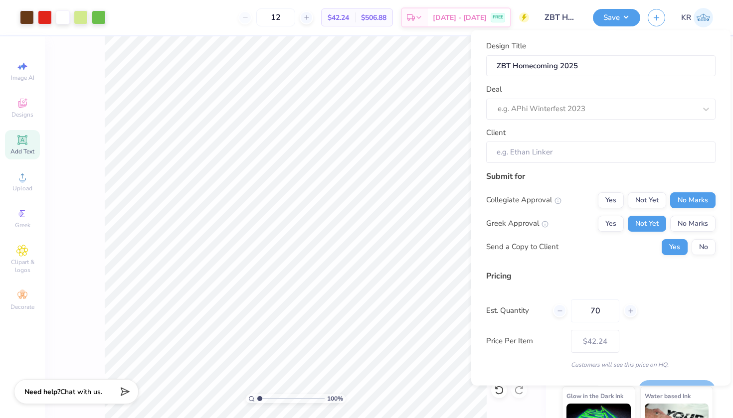
type input "70"
type input "$20.38"
type input "70"
click at [667, 305] on div "Est. Quantity 70" at bounding box center [600, 310] width 229 height 23
click at [619, 110] on div at bounding box center [597, 108] width 198 height 13
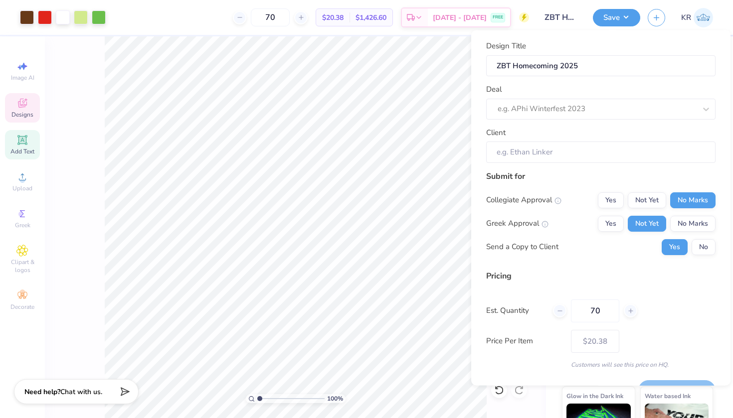
click at [30, 114] on span "Designs" at bounding box center [22, 115] width 22 height 8
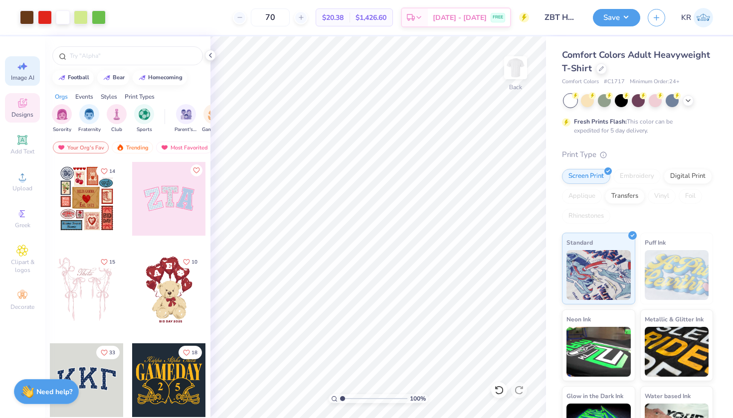
click at [25, 82] on div "Image AI" at bounding box center [22, 70] width 35 height 29
select select "4"
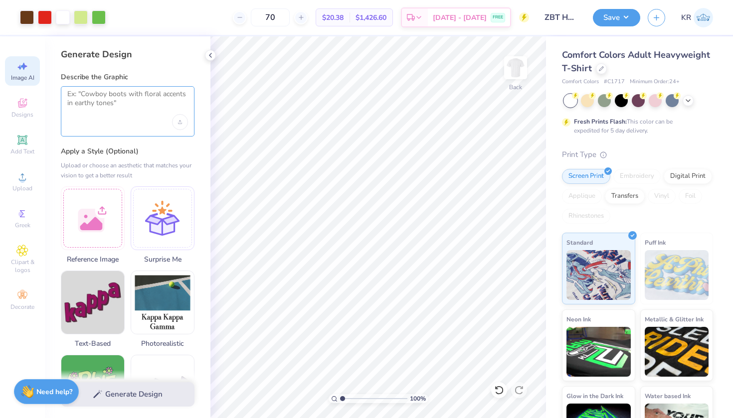
click at [163, 96] on textarea at bounding box center [127, 102] width 121 height 25
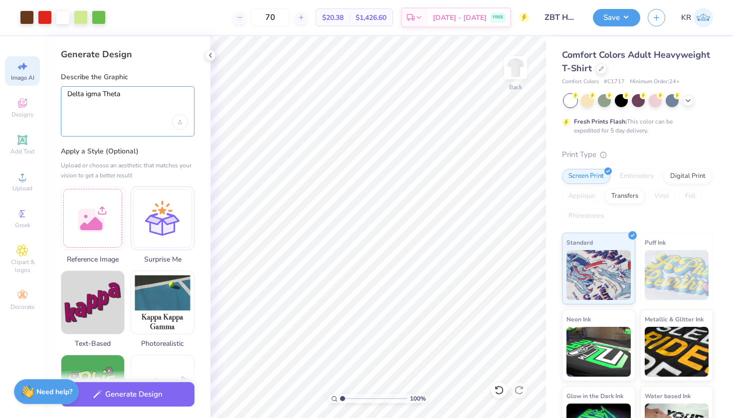
click at [86, 94] on textarea "Delta igma Theta" at bounding box center [127, 102] width 121 height 25
click at [150, 95] on textarea "Delta Sigma Theta" at bounding box center [127, 102] width 121 height 25
paste textarea "logo on the front of the shirt, around the chest area with the words “Brothers”…"
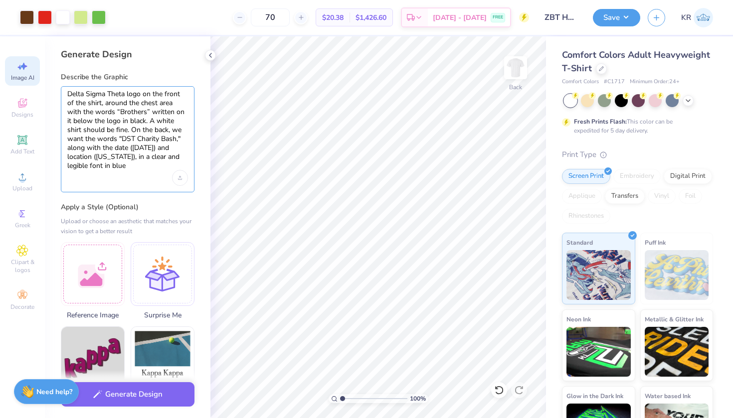
drag, startPoint x: 146, startPoint y: 123, endPoint x: 113, endPoint y: 130, distance: 33.6
click at [113, 130] on textarea "Delta Sigma Theta logo on the front of the shirt, around the chest area with th…" at bounding box center [127, 130] width 121 height 81
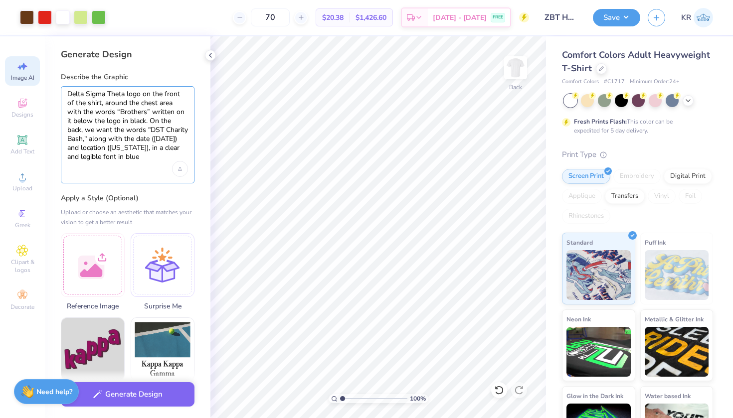
click at [141, 95] on textarea "Delta Sigma Theta logo on the front of the shirt, around the chest area with th…" at bounding box center [127, 126] width 121 height 72
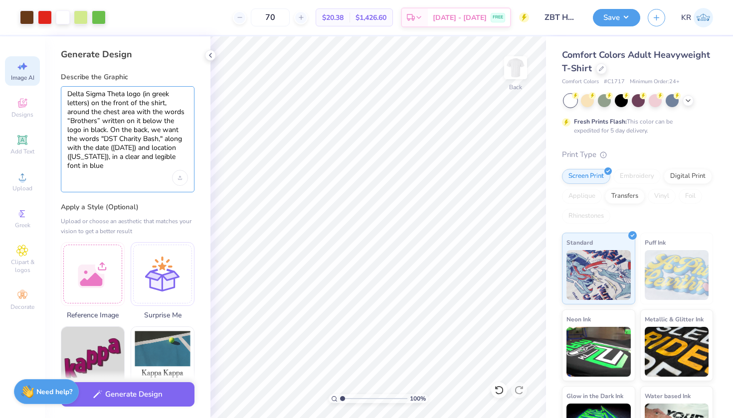
drag, startPoint x: 179, startPoint y: 131, endPoint x: 151, endPoint y: 132, distance: 28.4
click at [151, 132] on textarea "Delta Sigma Theta logo (in greek letters) on the front of the shirt, around the…" at bounding box center [127, 130] width 121 height 81
type textarea "Delta Sigma Theta logo (in greek letters) on the front of the shirt, around the…"
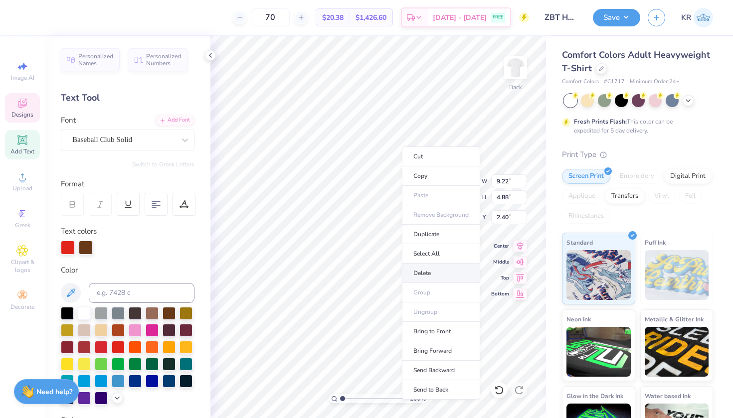
click at [438, 268] on li "Delete" at bounding box center [441, 273] width 78 height 19
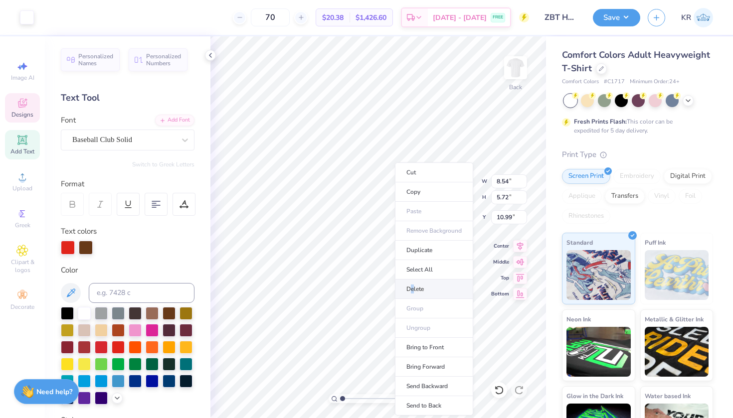
click at [413, 286] on li "Delete" at bounding box center [434, 289] width 78 height 19
click at [398, 288] on li "Delete" at bounding box center [419, 289] width 78 height 19
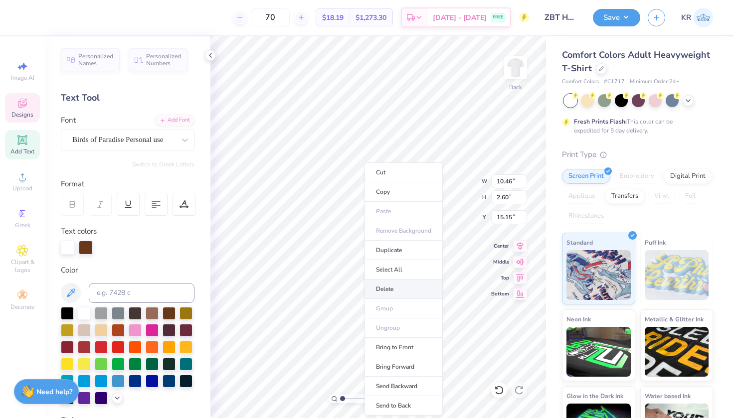
click at [398, 291] on li "Delete" at bounding box center [403, 289] width 78 height 19
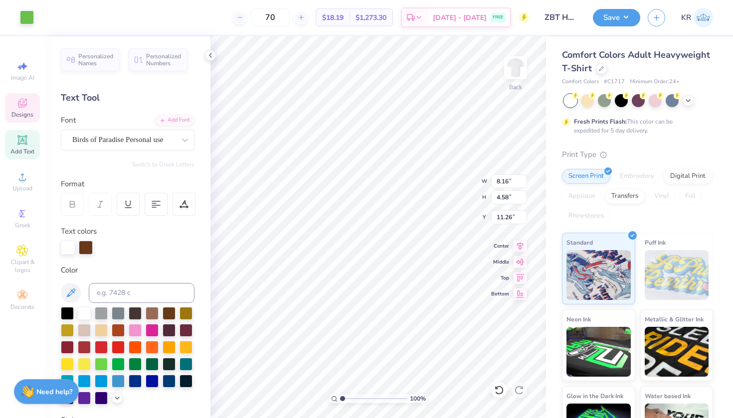
type input "8.16"
type input "4.58"
type input "11.38"
click at [421, 292] on li "Delete" at bounding box center [428, 289] width 78 height 19
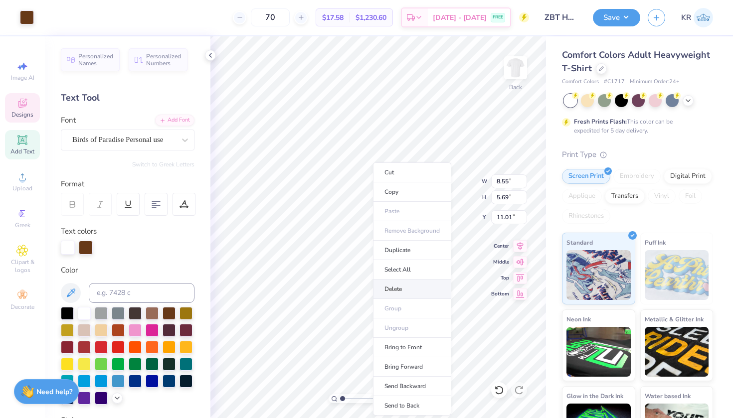
click at [403, 284] on li "Delete" at bounding box center [412, 289] width 78 height 19
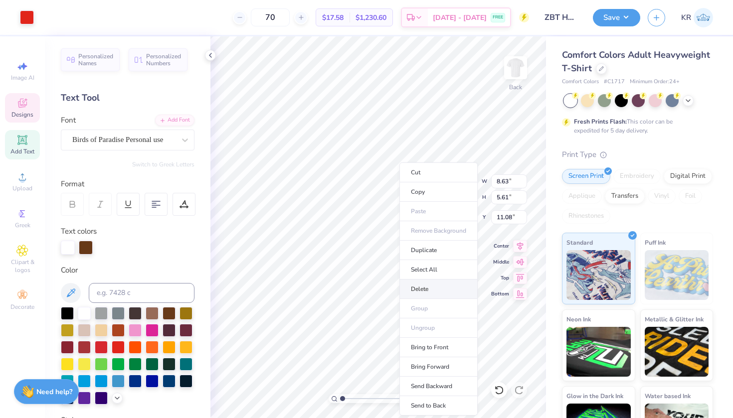
click at [427, 289] on li "Delete" at bounding box center [438, 289] width 78 height 19
click at [436, 283] on li "Delete" at bounding box center [449, 289] width 78 height 19
click at [436, 292] on li "Delete" at bounding box center [445, 289] width 78 height 19
click at [438, 295] on li "Delete" at bounding box center [456, 289] width 78 height 19
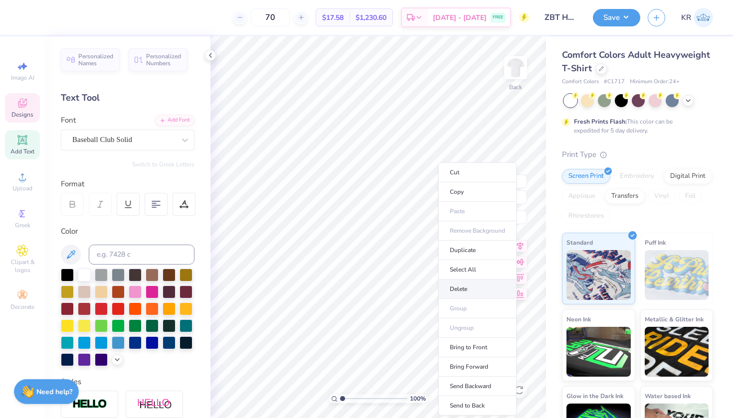
click at [455, 285] on li "Delete" at bounding box center [477, 289] width 78 height 19
click at [457, 290] on li "Delete" at bounding box center [475, 289] width 78 height 19
click at [458, 293] on li "Delete" at bounding box center [480, 289] width 78 height 19
click at [463, 285] on li "Delete" at bounding box center [474, 289] width 78 height 19
click at [473, 285] on li "Delete" at bounding box center [480, 289] width 78 height 19
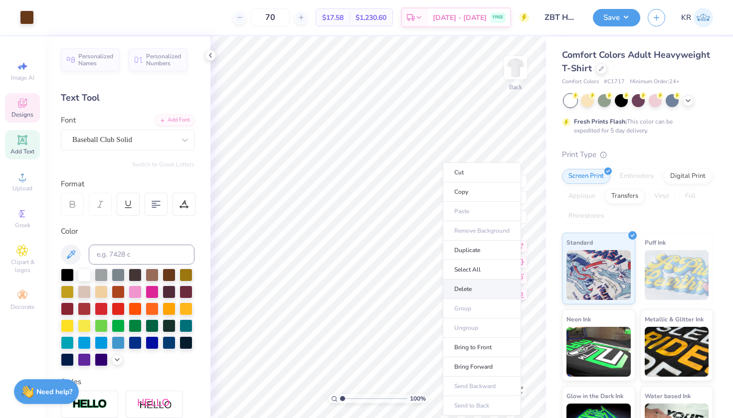
click at [461, 287] on li "Delete" at bounding box center [482, 289] width 78 height 19
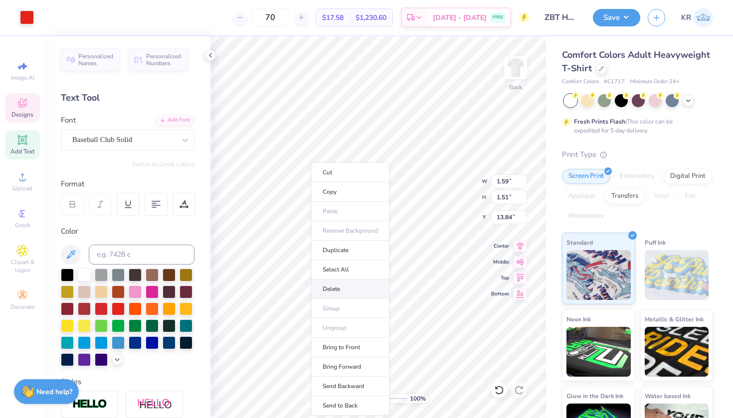
click at [323, 286] on li "Delete" at bounding box center [350, 289] width 78 height 19
click at [327, 287] on li "Delete" at bounding box center [351, 289] width 78 height 19
click at [338, 289] on li "Delete" at bounding box center [349, 289] width 78 height 19
click at [325, 281] on li "Delete" at bounding box center [346, 289] width 78 height 19
click at [334, 288] on li "Delete" at bounding box center [351, 289] width 78 height 19
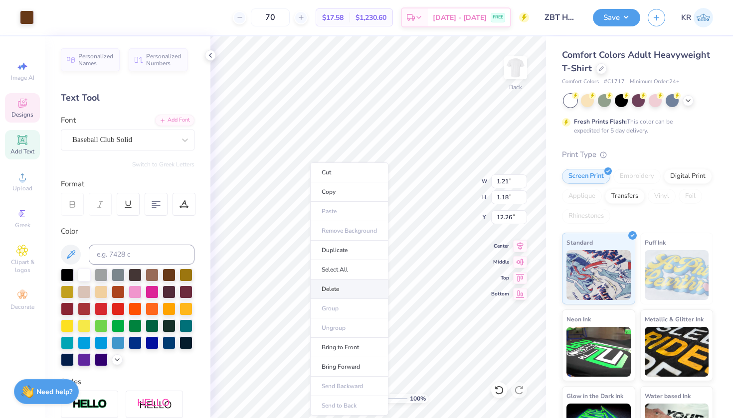
click at [326, 291] on li "Delete" at bounding box center [349, 289] width 78 height 19
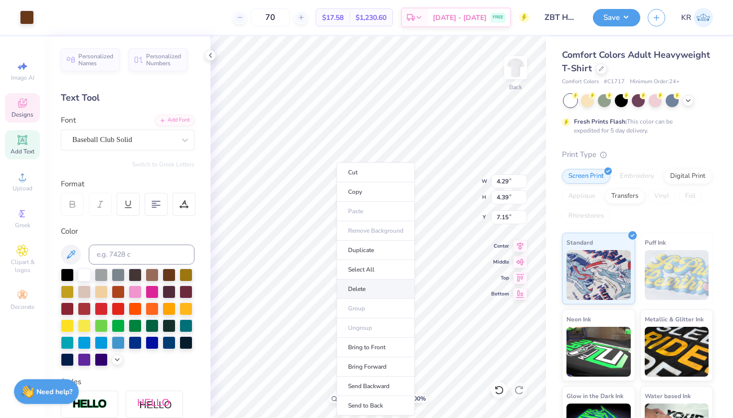
click at [363, 284] on li "Delete" at bounding box center [376, 289] width 78 height 19
click at [373, 287] on li "Delete" at bounding box center [388, 289] width 78 height 19
click at [349, 284] on li "Delete" at bounding box center [368, 289] width 78 height 19
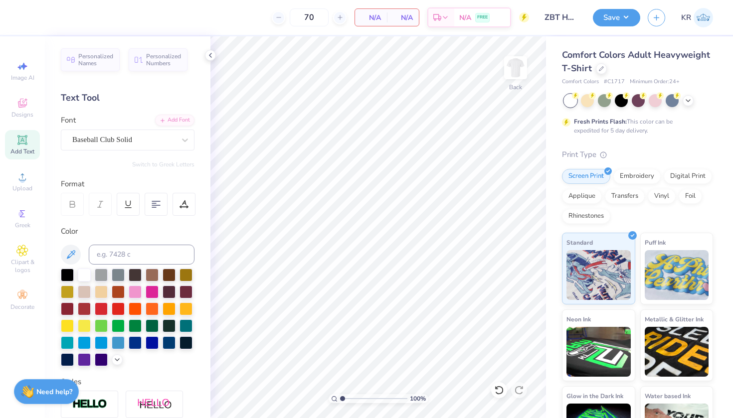
click at [37, 57] on div "Image AI Designs Add Text Upload Greek Clipart & logos Decorate" at bounding box center [22, 227] width 45 height 382
click at [27, 63] on icon at bounding box center [22, 66] width 12 height 12
select select "4"
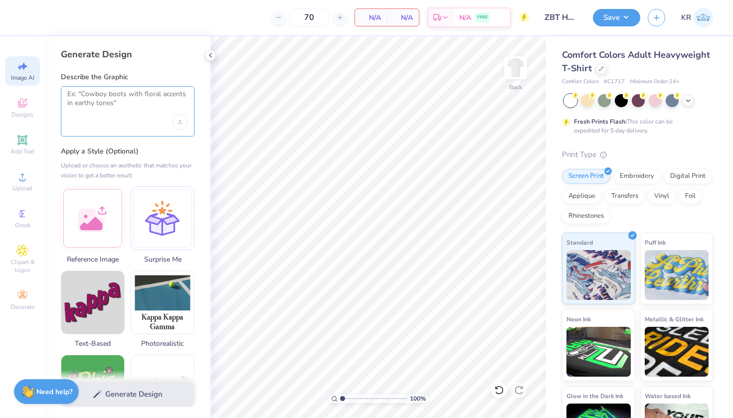
click at [106, 109] on textarea at bounding box center [127, 102] width 121 height 25
paste textarea "logo on the front of the shirt, around the chest area with the words “Brothers”…"
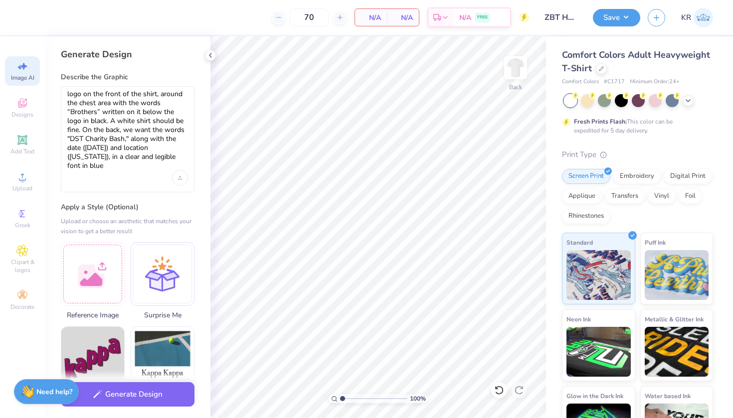
click at [67, 96] on div "logo on the front of the shirt, around the chest area with the words “Brothers”…" at bounding box center [128, 139] width 134 height 106
click at [68, 93] on textarea "logo on the front of the shirt, around the chest area with the words “Brothers”…" at bounding box center [127, 130] width 121 height 81
click at [120, 108] on textarea "Delta Sigma Thetalogo on the front of the shirt, around the chest area with the…" at bounding box center [127, 130] width 121 height 81
click at [126, 98] on textarea "Delta Sigma Thetalogo on the front of the shirt, around the chest area with the…" at bounding box center [127, 130] width 121 height 81
drag, startPoint x: 145, startPoint y: 122, endPoint x: 113, endPoint y: 127, distance: 31.7
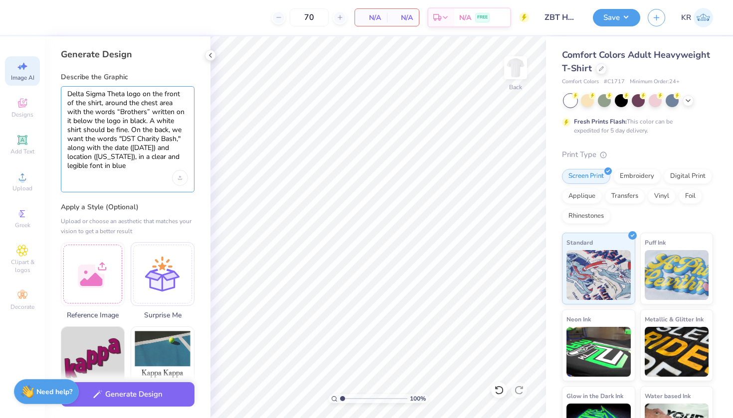
click at [114, 127] on textarea "Delta Sigma Theta logo on the front of the shirt, around the chest area with th…" at bounding box center [127, 130] width 121 height 81
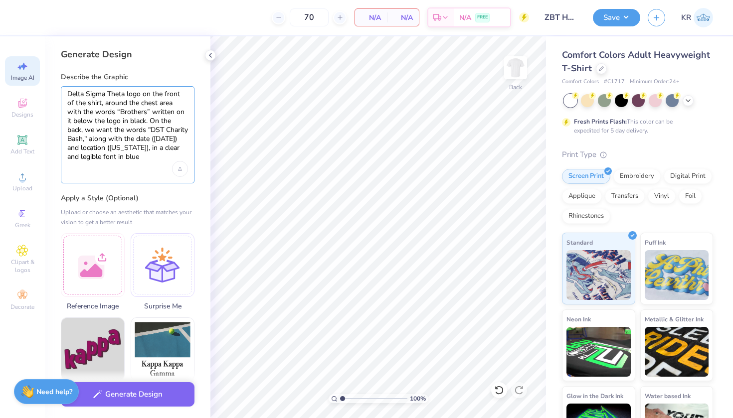
drag, startPoint x: 69, startPoint y: 131, endPoint x: 94, endPoint y: 131, distance: 24.9
click at [94, 131] on textarea "Delta Sigma Theta logo on the front of the shirt, around the chest area with th…" at bounding box center [127, 126] width 121 height 72
click at [142, 94] on textarea "Delta Sigma Theta logo on the front of the shirt, around the chest area with th…" at bounding box center [127, 126] width 121 height 72
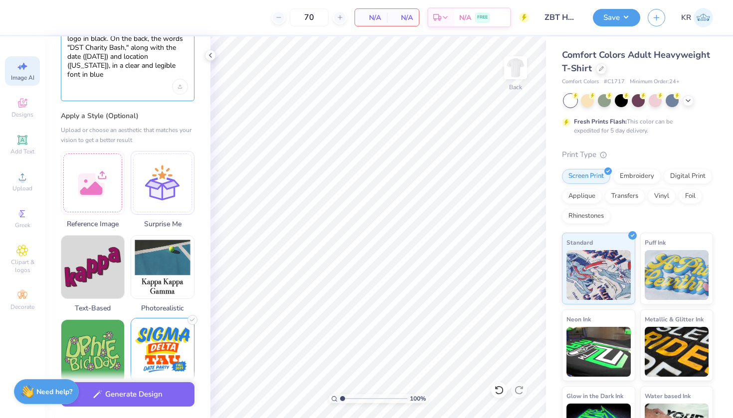
scroll to position [90, 0]
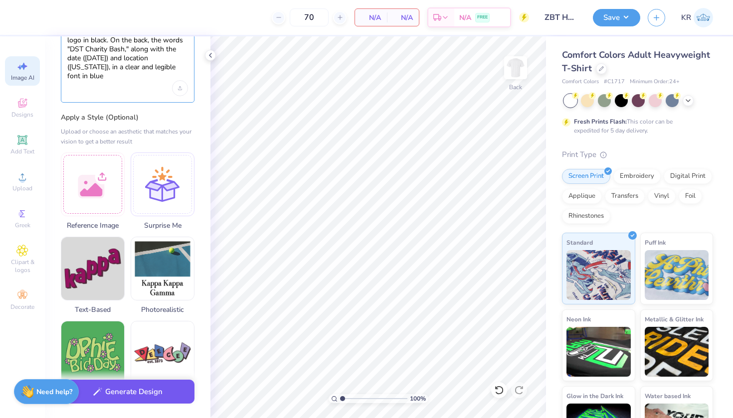
type textarea "Delta Sigma Theta logo (in greek letters) on the front of the shirt, around the…"
click at [133, 386] on button "Generate Design" at bounding box center [128, 392] width 134 height 24
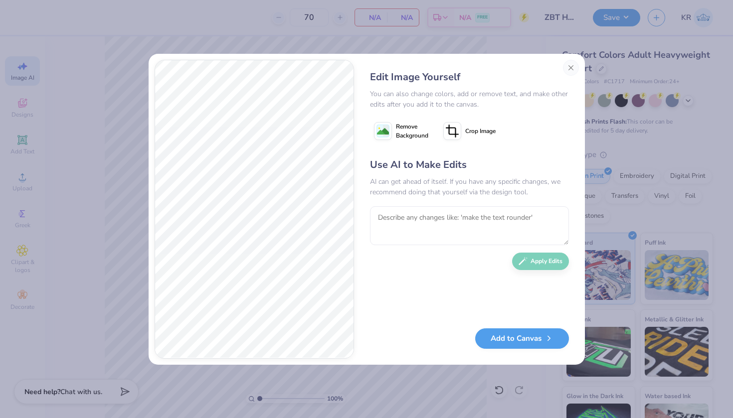
click at [360, 331] on div "Edit Image Yourself You can also change colors, add or remove text, and make ot…" at bounding box center [469, 209] width 219 height 299
click at [571, 69] on button "Close" at bounding box center [571, 68] width 16 height 16
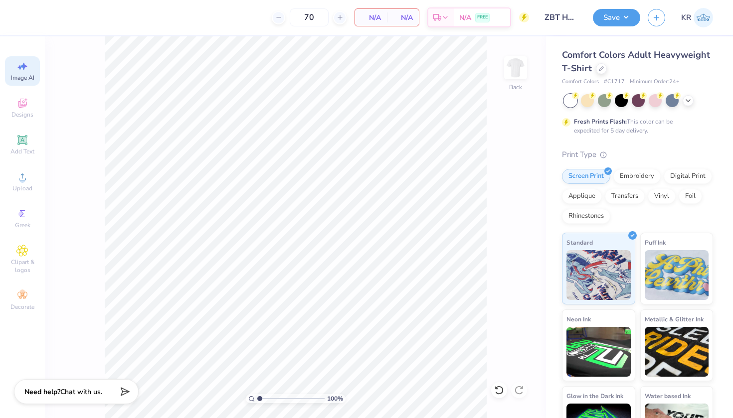
click at [654, 73] on div "Comfort Colors Adult Heavyweight T-Shirt" at bounding box center [637, 61] width 151 height 27
click at [603, 70] on icon at bounding box center [601, 68] width 4 height 4
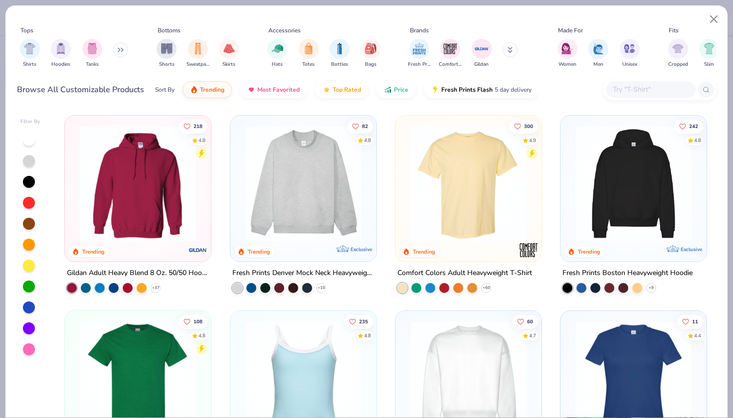
click at [641, 91] on input "text" at bounding box center [650, 89] width 77 height 11
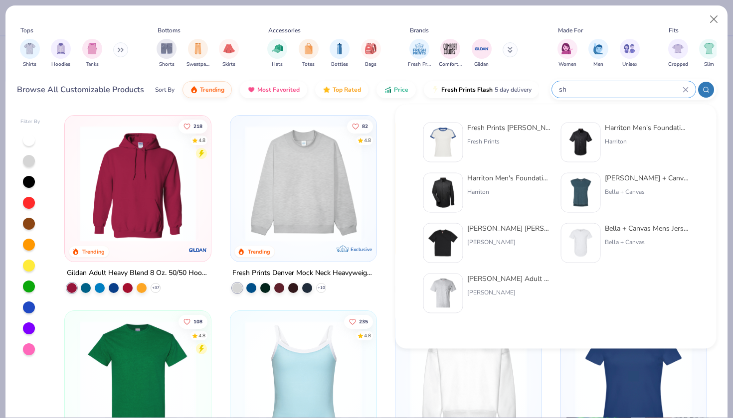
type input "s"
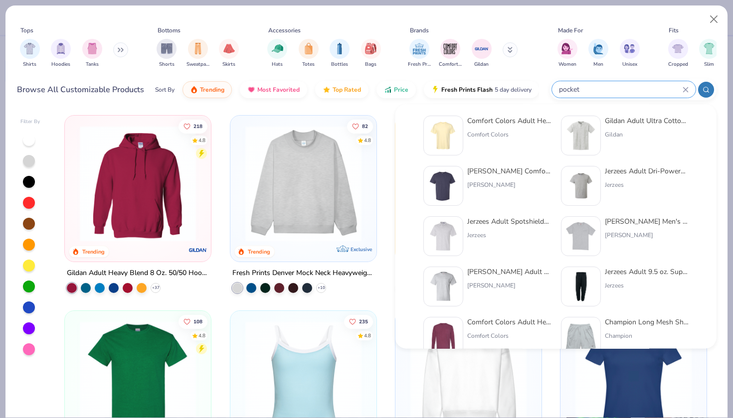
scroll to position [5, 0]
type input "pocket"
click at [583, 137] on img at bounding box center [580, 137] width 31 height 31
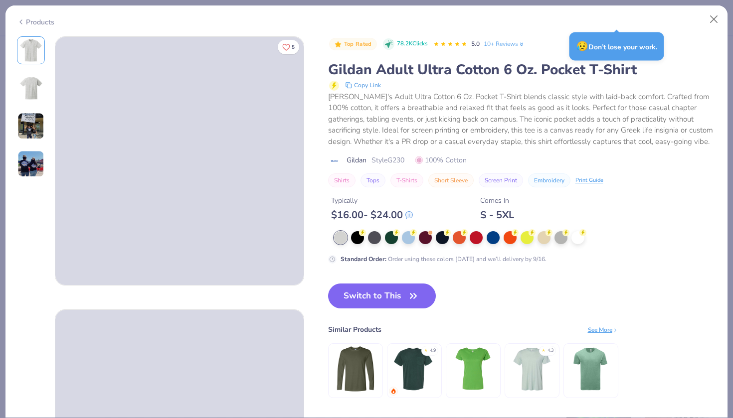
click at [36, 88] on img at bounding box center [31, 88] width 24 height 24
click at [35, 58] on img at bounding box center [31, 50] width 24 height 24
click at [32, 52] on img at bounding box center [31, 50] width 24 height 24
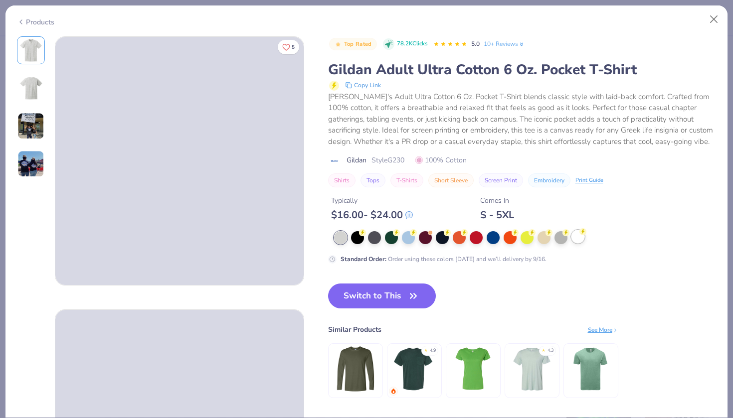
click at [577, 242] on div at bounding box center [577, 236] width 13 height 13
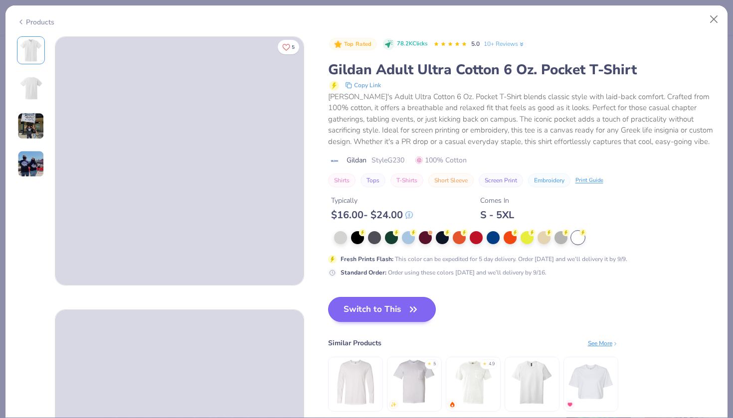
click at [386, 320] on button "Switch to This" at bounding box center [382, 309] width 108 height 25
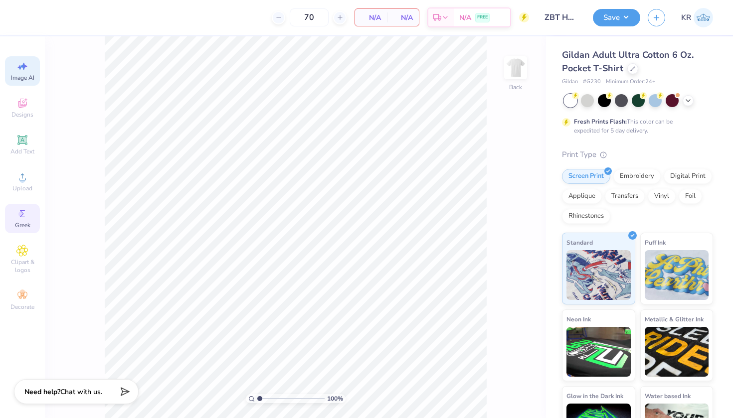
click at [27, 210] on icon at bounding box center [22, 214] width 12 height 12
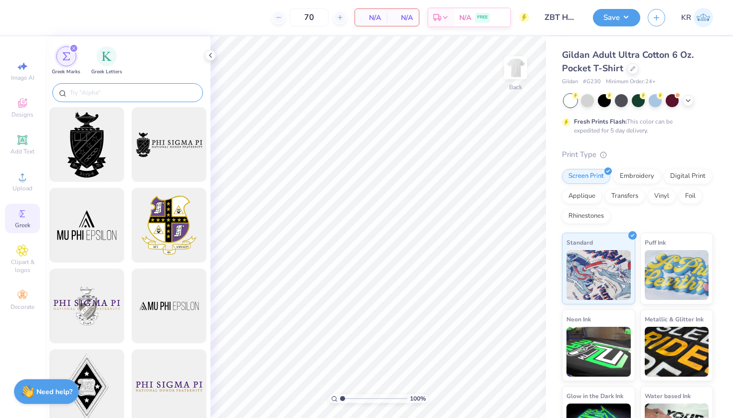
click at [116, 97] on input "text" at bounding box center [133, 93] width 128 height 10
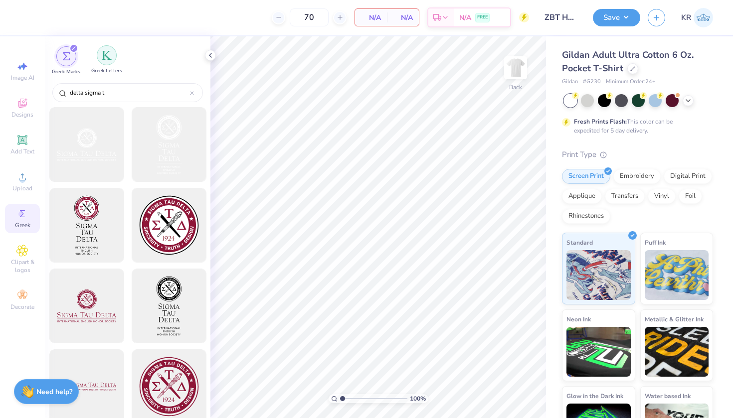
type input "delta sigma t"
click at [111, 56] on img "filter for Greek Letters" at bounding box center [107, 55] width 10 height 10
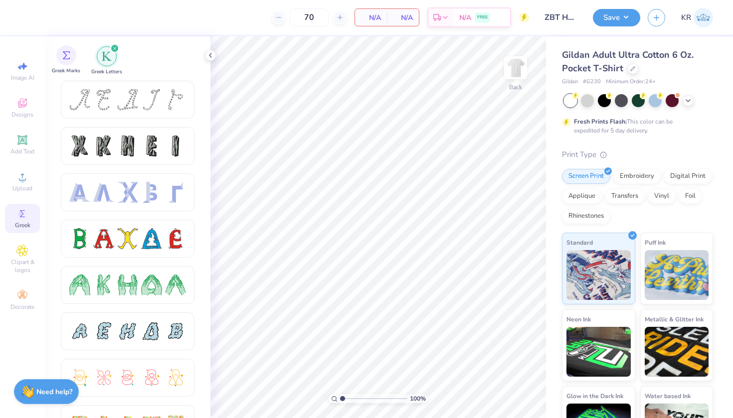
click at [73, 65] on div "Greek Marks" at bounding box center [66, 59] width 28 height 29
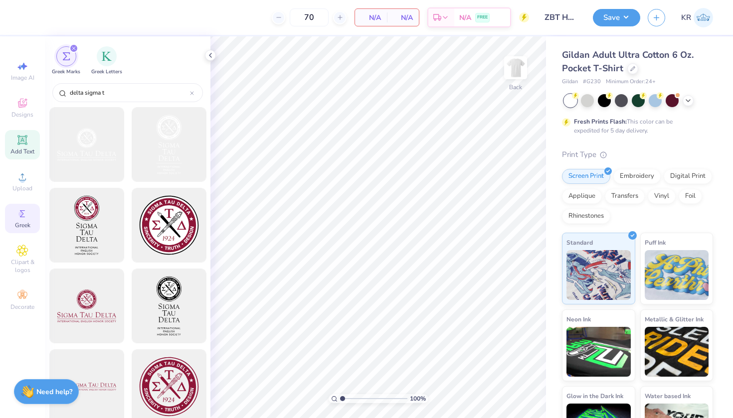
click at [30, 140] on div "Add Text" at bounding box center [22, 144] width 35 height 29
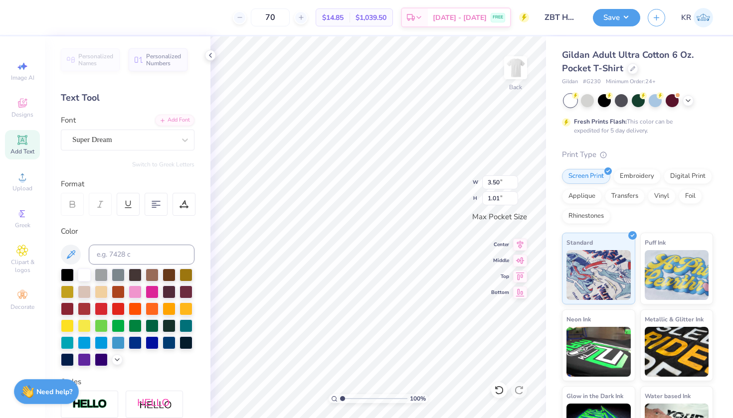
scroll to position [8, 1]
type textarea "h"
paste textarea
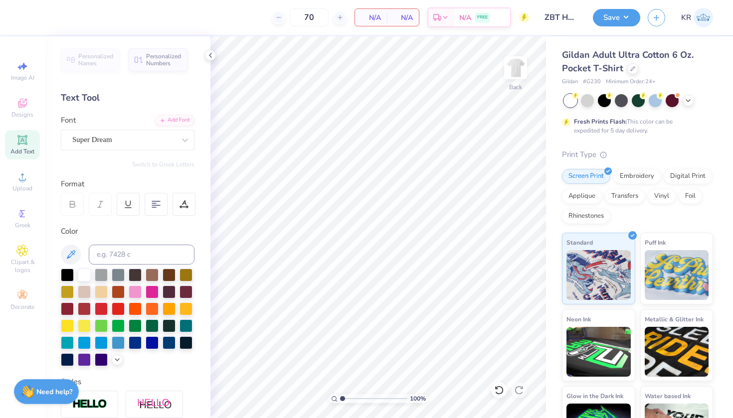
click at [21, 140] on icon at bounding box center [21, 139] width 9 height 9
click at [120, 148] on div "Super Dream" at bounding box center [128, 140] width 134 height 21
paste textarea
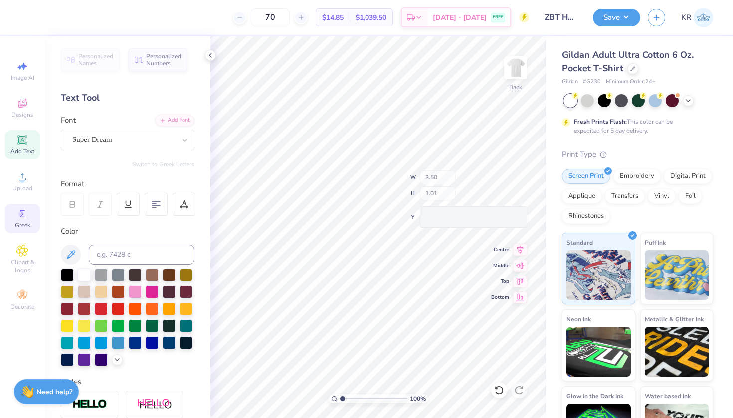
click at [28, 213] on icon at bounding box center [22, 214] width 12 height 12
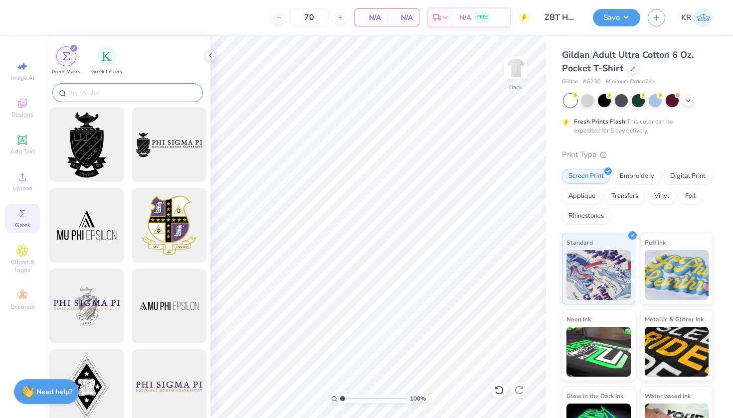
click at [120, 94] on input "text" at bounding box center [133, 93] width 128 height 10
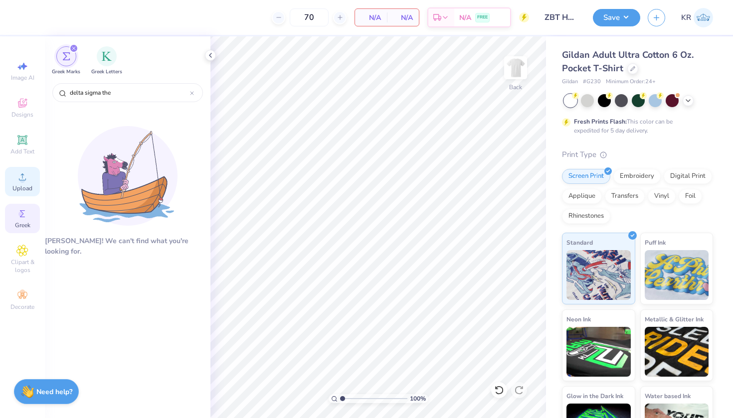
type input "delta sigma the"
click at [23, 175] on icon at bounding box center [22, 176] width 7 height 7
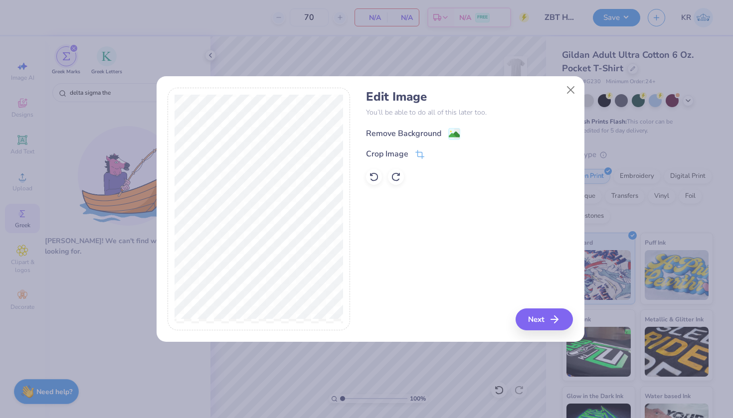
click at [453, 130] on image at bounding box center [454, 134] width 11 height 11
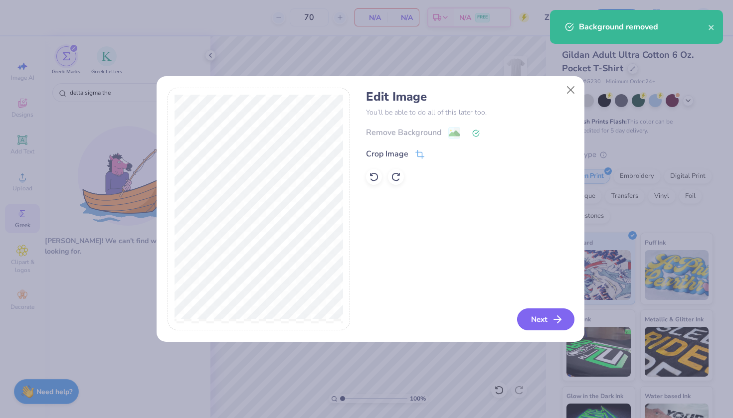
click at [548, 321] on button "Next" at bounding box center [545, 320] width 57 height 22
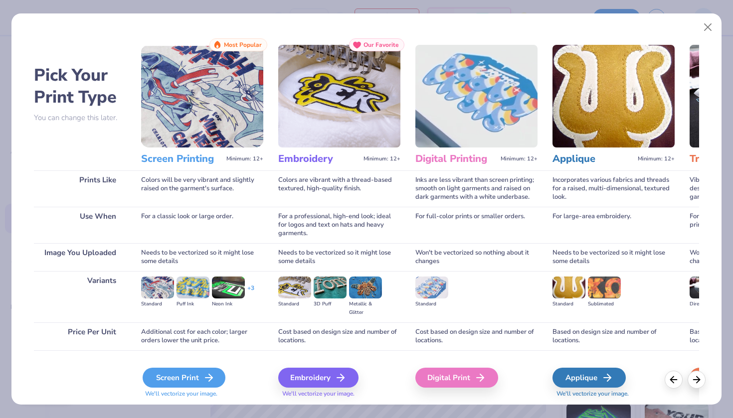
click at [197, 384] on div "Screen Print" at bounding box center [184, 378] width 83 height 20
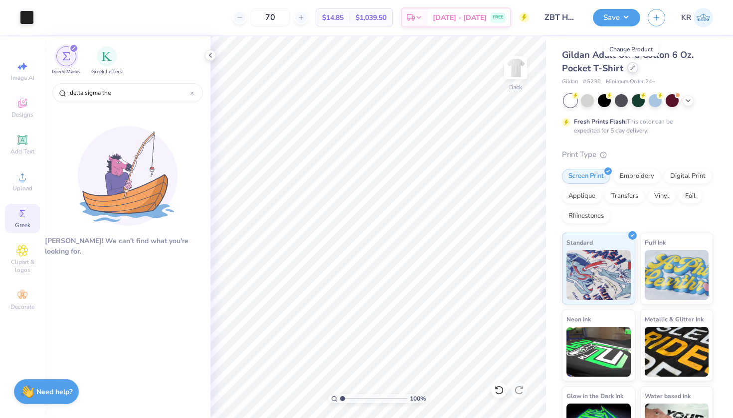
click at [631, 73] on div at bounding box center [632, 67] width 11 height 11
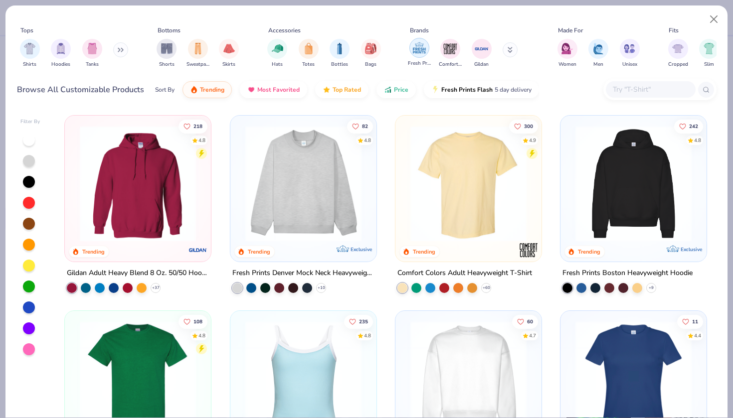
click at [424, 54] on img "filter for Fresh Prints" at bounding box center [419, 47] width 15 height 15
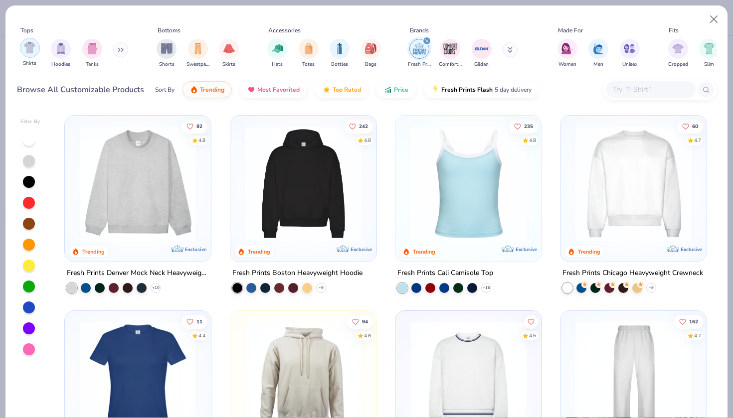
click at [36, 53] on div "filter for Shirts" at bounding box center [30, 48] width 20 height 20
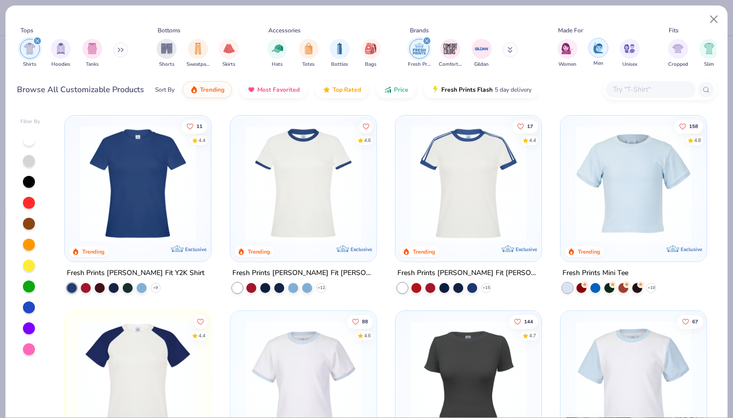
click at [601, 54] on div "filter for Men" at bounding box center [598, 48] width 20 height 20
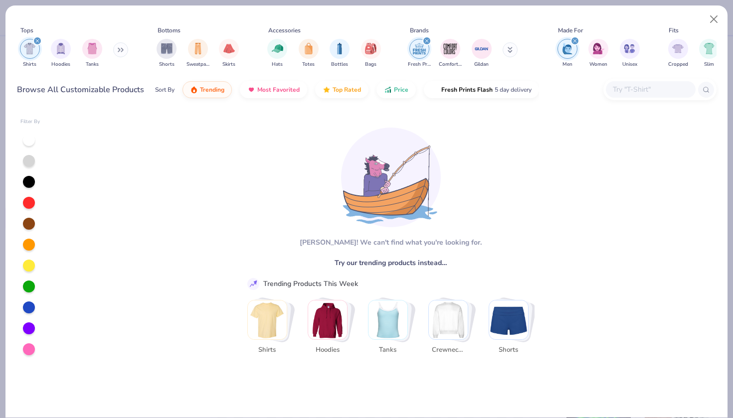
click at [427, 39] on icon "filter for Fresh Prints" at bounding box center [427, 41] width 4 height 4
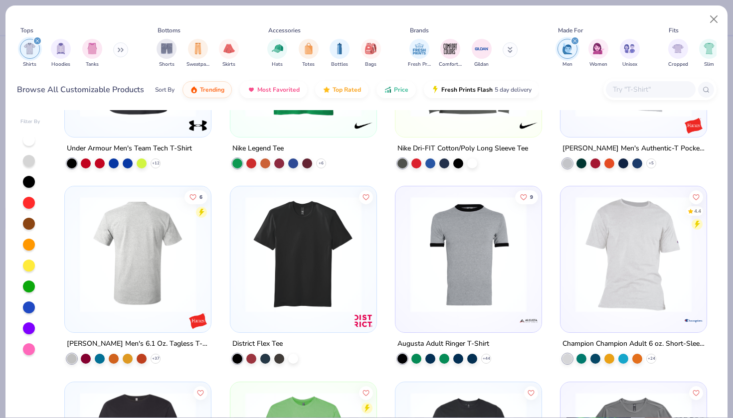
scroll to position [112, 0]
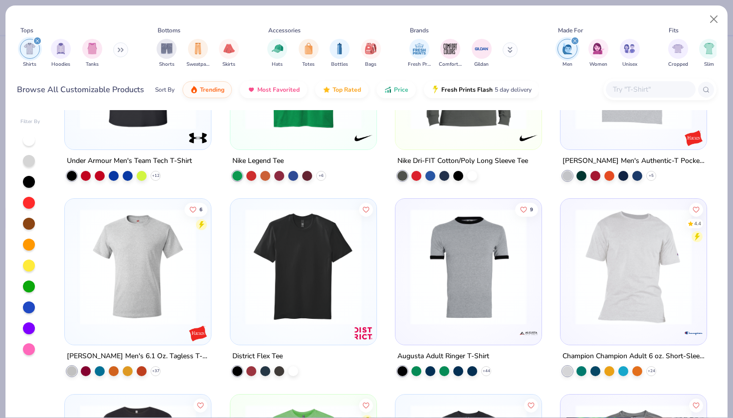
click at [140, 262] on img at bounding box center [138, 267] width 126 height 116
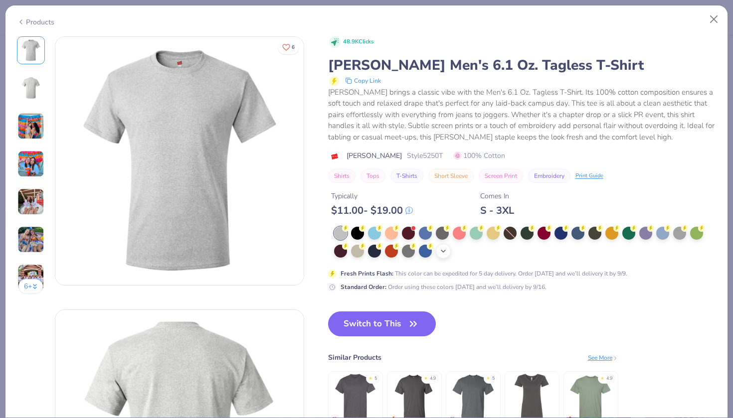
click at [435, 249] on div "+ 15" at bounding box center [525, 243] width 382 height 32
click at [443, 253] on div "+ 15" at bounding box center [443, 251] width 15 height 15
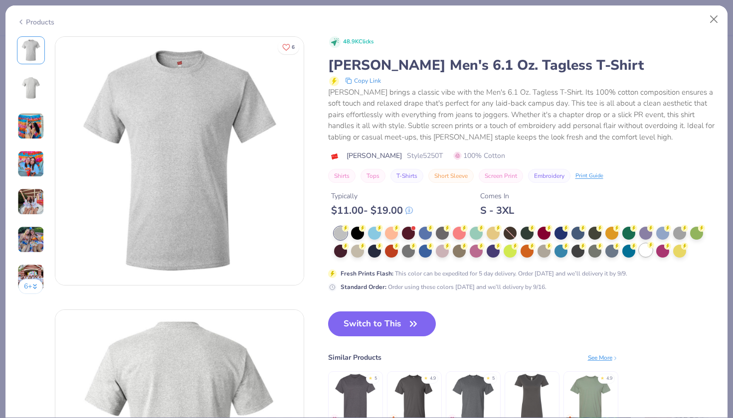
click at [647, 249] on div at bounding box center [645, 250] width 13 height 13
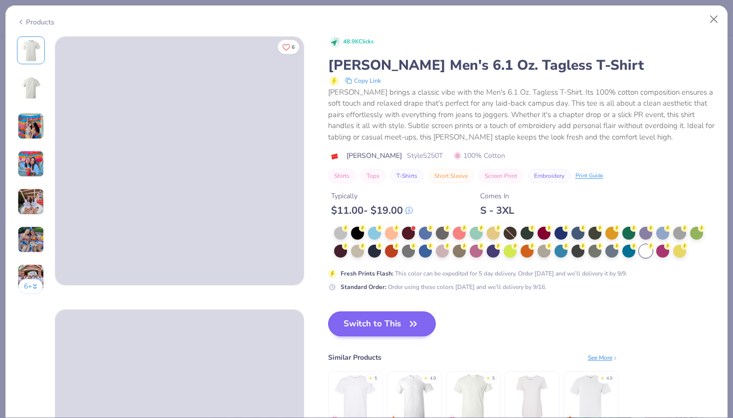
click at [401, 322] on button "Switch to This" at bounding box center [382, 324] width 108 height 25
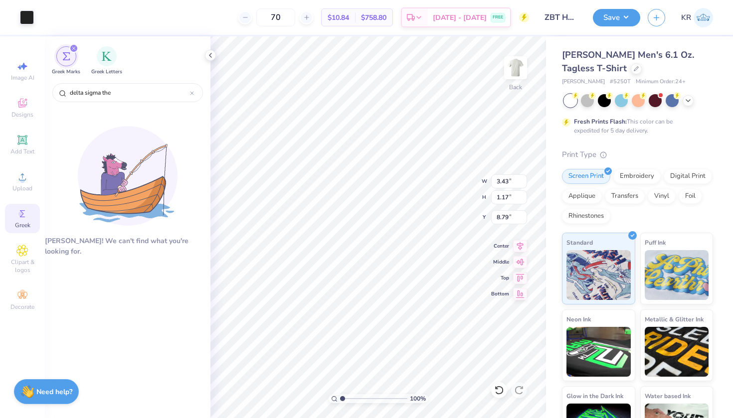
type input "3.78"
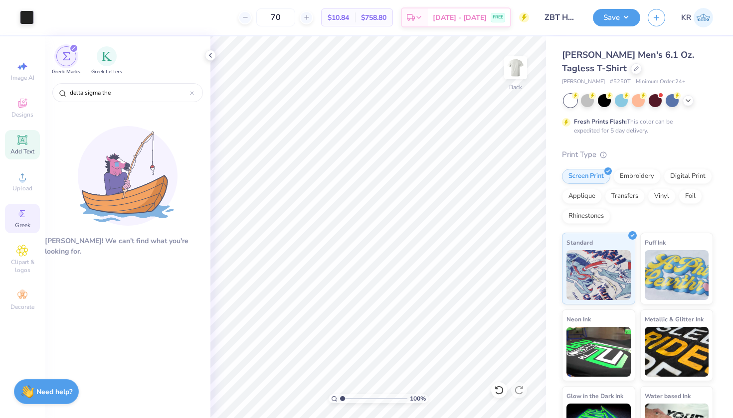
click at [28, 154] on span "Add Text" at bounding box center [22, 152] width 24 height 8
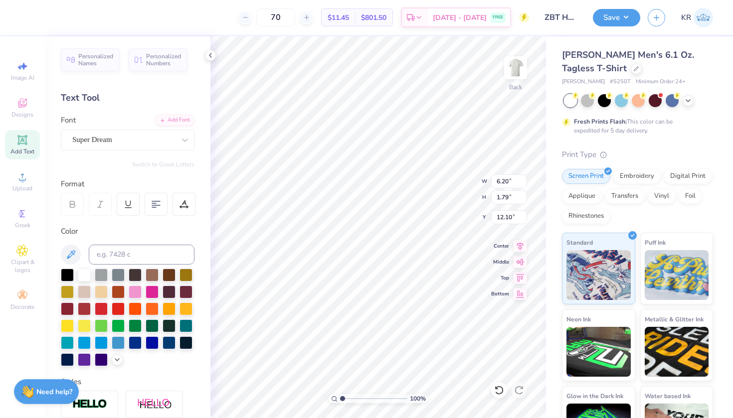
scroll to position [8, 2]
type textarea "Brothers"
click at [123, 139] on div "Super Dream" at bounding box center [123, 139] width 105 height 15
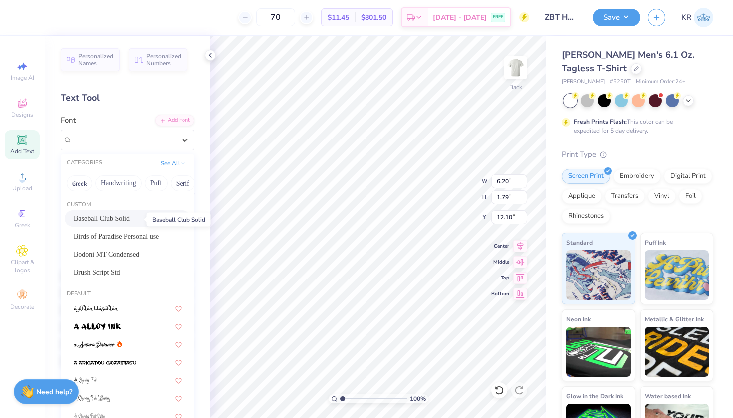
click at [123, 220] on span "Baseball Club Solid" at bounding box center [102, 218] width 56 height 10
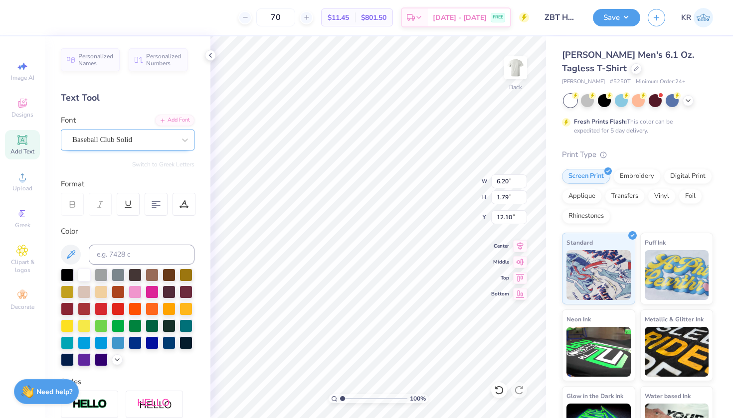
click at [128, 144] on span "Baseball Club Solid" at bounding box center [102, 139] width 60 height 11
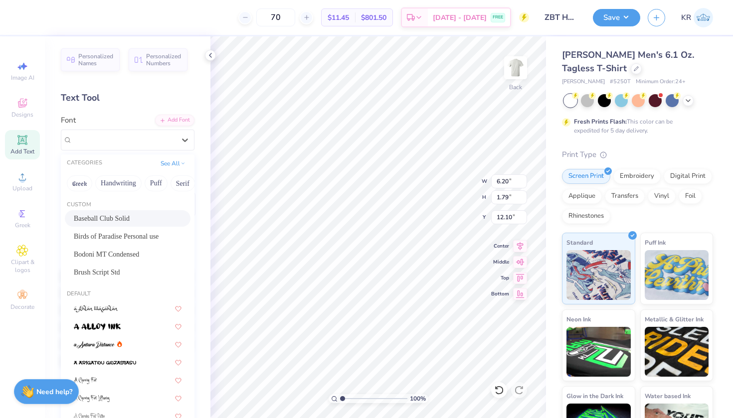
scroll to position [0, 0]
click at [81, 185] on button "Greek" at bounding box center [79, 183] width 25 height 16
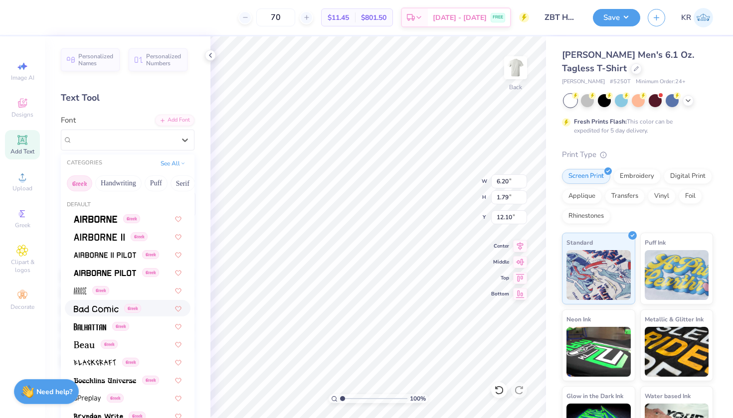
scroll to position [3, 0]
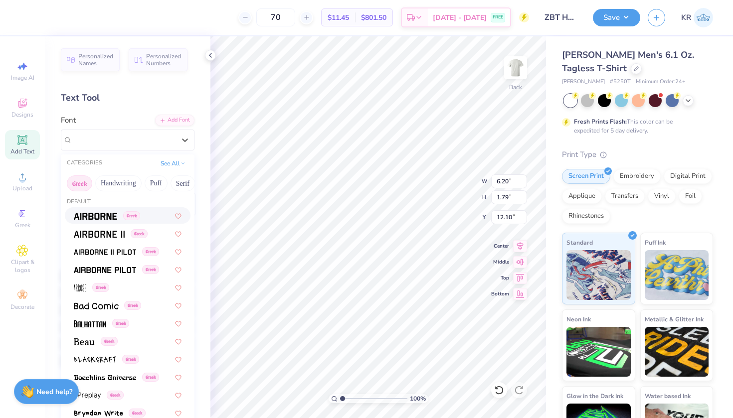
click at [104, 219] on img at bounding box center [95, 216] width 43 height 7
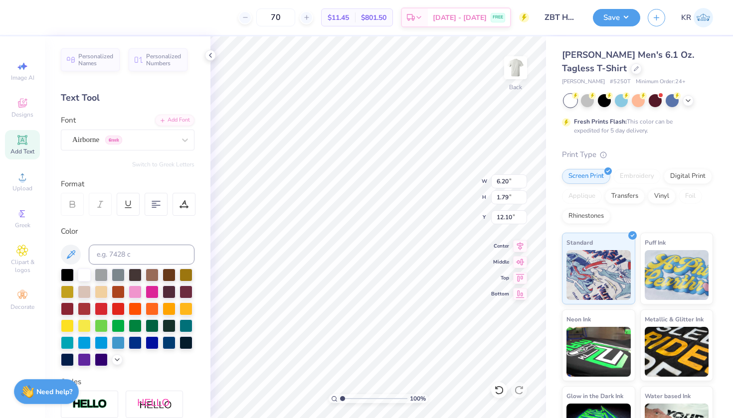
type input "3.43"
type input "1.17"
type input "3.69"
type input "3.53"
type input "1.20"
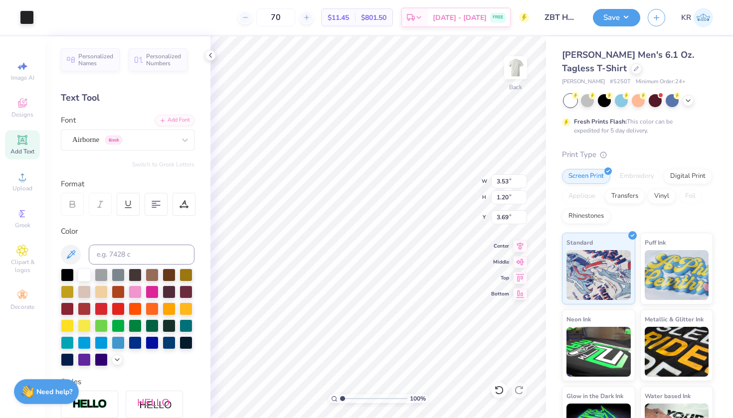
type input "7.10"
type input "2.42"
type input "3.56"
click at [689, 102] on icon at bounding box center [688, 100] width 8 height 8
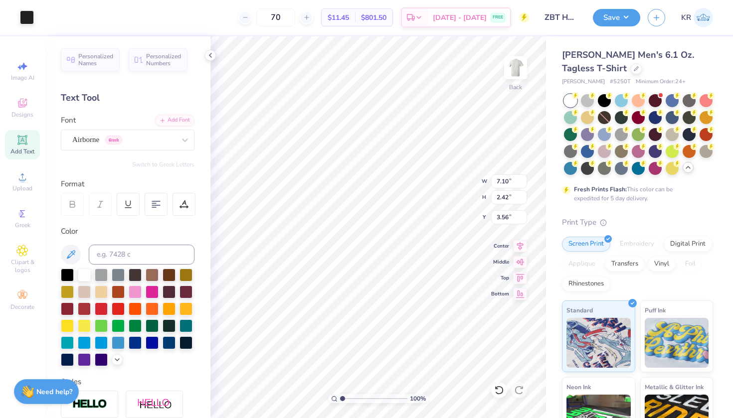
click at [684, 171] on icon at bounding box center [688, 168] width 8 height 8
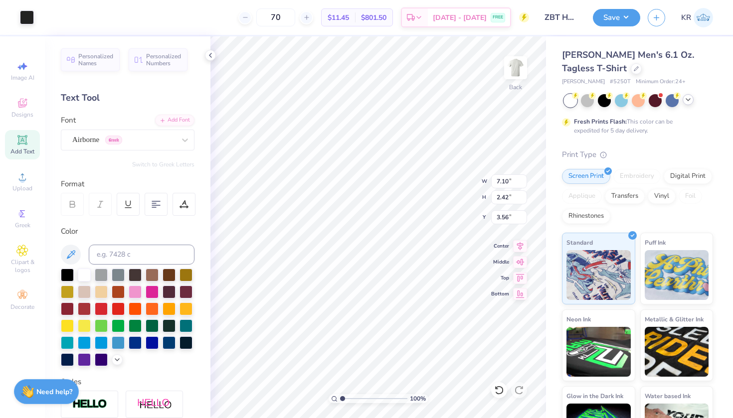
type input "8.54"
type input "2.92"
type input "3.91"
type input "12.53"
type input "1.88"
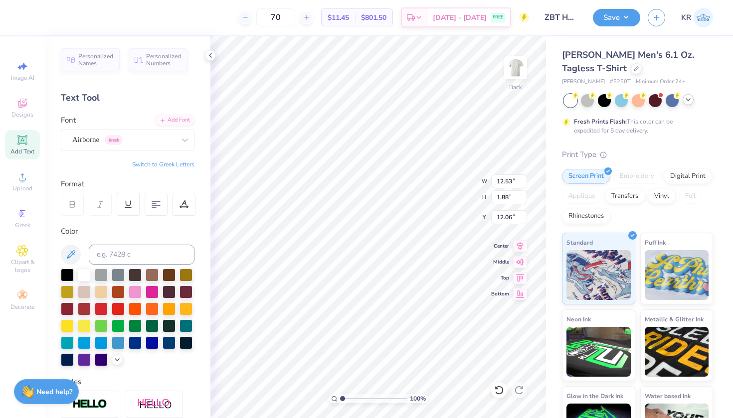
type input "9.38"
click at [67, 272] on div at bounding box center [67, 274] width 13 height 13
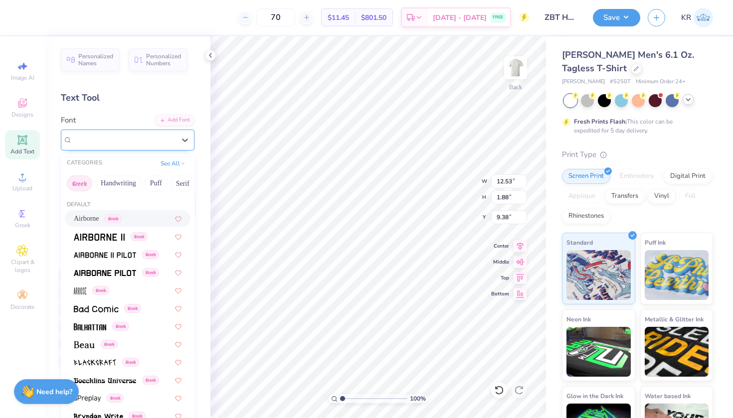
click at [99, 142] on span "Airborne" at bounding box center [85, 139] width 27 height 11
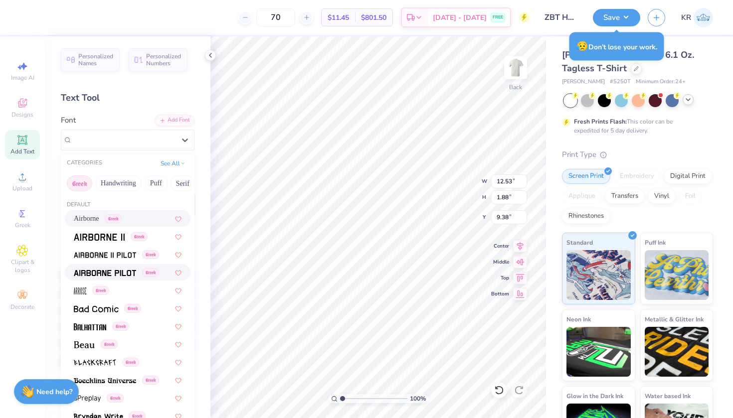
scroll to position [0, 0]
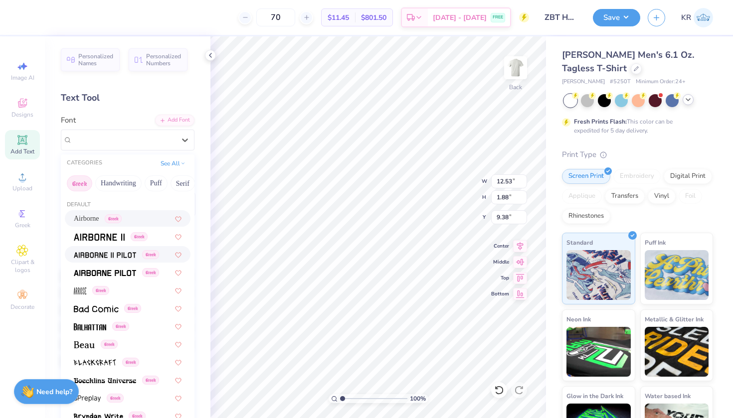
click at [108, 256] on img at bounding box center [105, 255] width 62 height 7
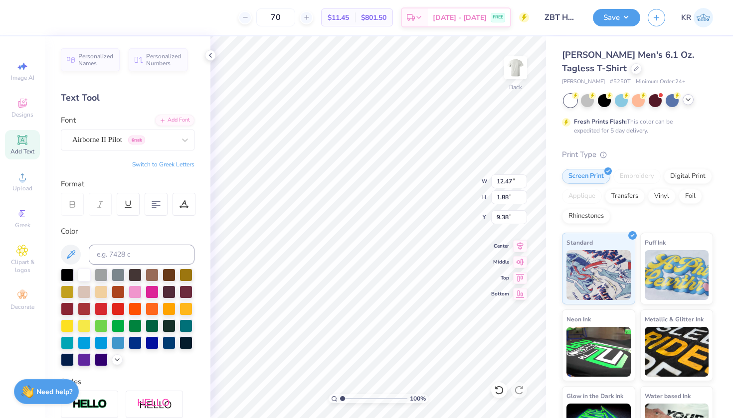
type input "8.10"
type input "10.72"
type input "1.61"
type input "8.02"
click at [514, 75] on img at bounding box center [516, 68] width 40 height 40
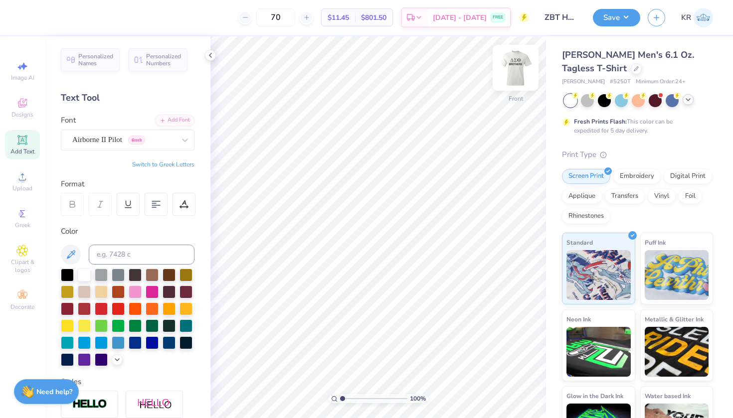
click at [517, 67] on img at bounding box center [516, 68] width 40 height 40
click at [517, 67] on img at bounding box center [516, 68] width 20 height 20
click at [120, 257] on input at bounding box center [142, 255] width 106 height 20
click at [18, 171] on icon at bounding box center [22, 177] width 12 height 12
click at [14, 219] on div "Greek" at bounding box center [22, 218] width 35 height 29
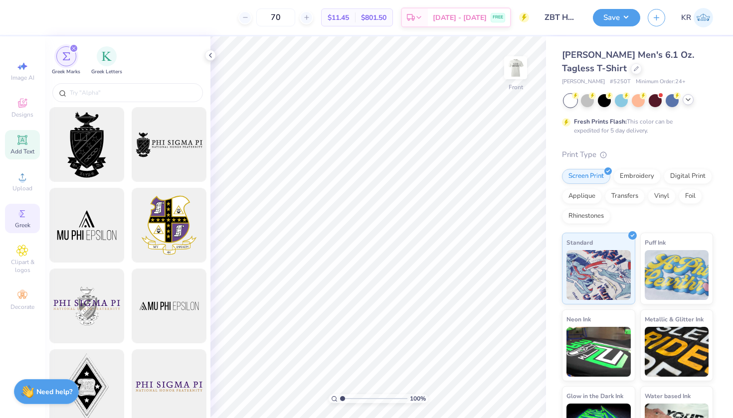
click at [29, 136] on div "Add Text" at bounding box center [22, 144] width 35 height 29
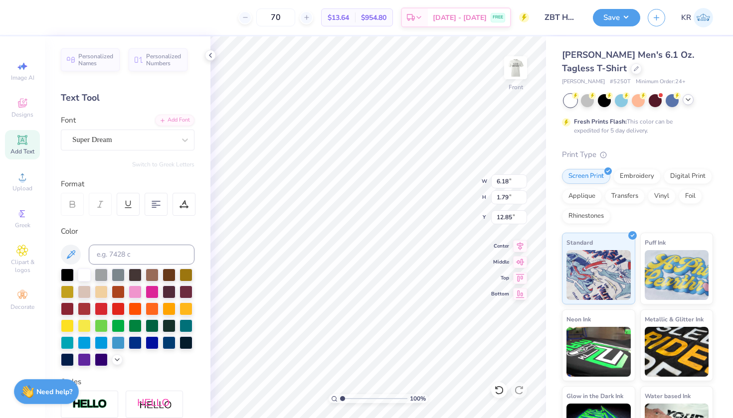
scroll to position [8, 4]
type textarea "DST Charity Bash"
click at [74, 359] on div at bounding box center [67, 358] width 13 height 13
click at [123, 134] on div at bounding box center [123, 139] width 103 height 13
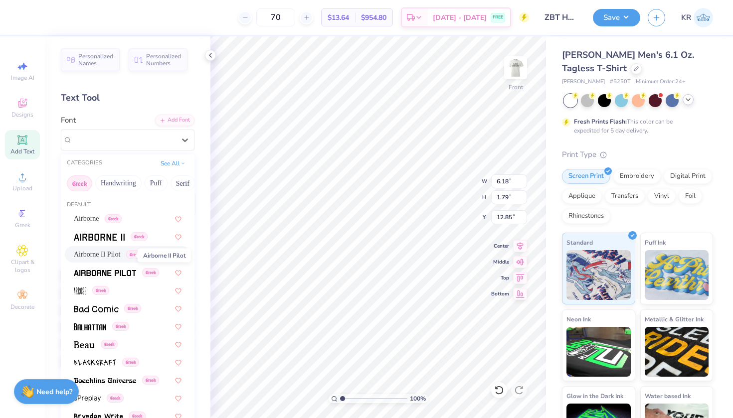
click at [112, 256] on span "Airborne II Pilot" at bounding box center [97, 254] width 46 height 10
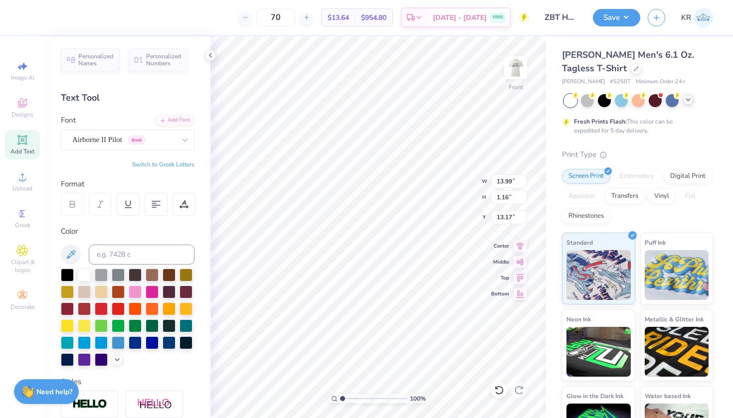
type input "5.97"
type input "5.80"
click at [28, 120] on div "Designs" at bounding box center [22, 107] width 35 height 29
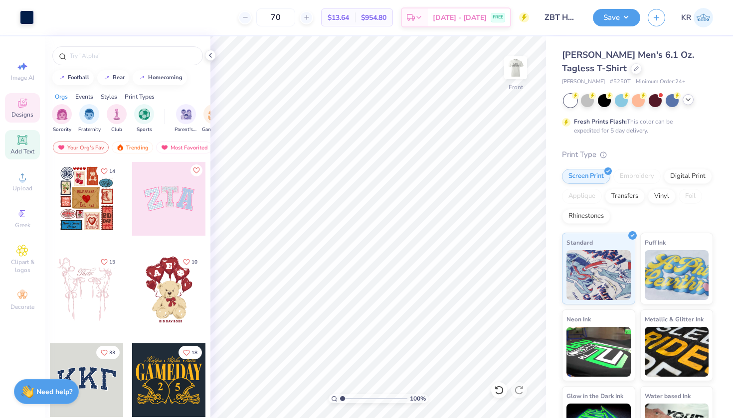
click at [25, 150] on span "Add Text" at bounding box center [22, 152] width 24 height 8
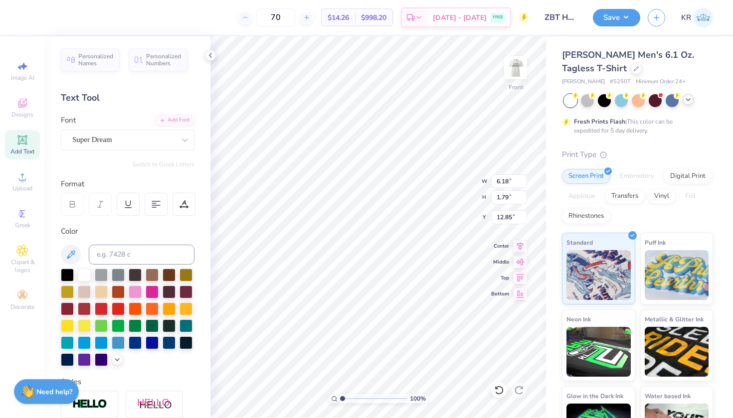
scroll to position [8, 3]
type textarea "19-01-2022"
click at [148, 140] on div "Super Dream" at bounding box center [123, 139] width 105 height 15
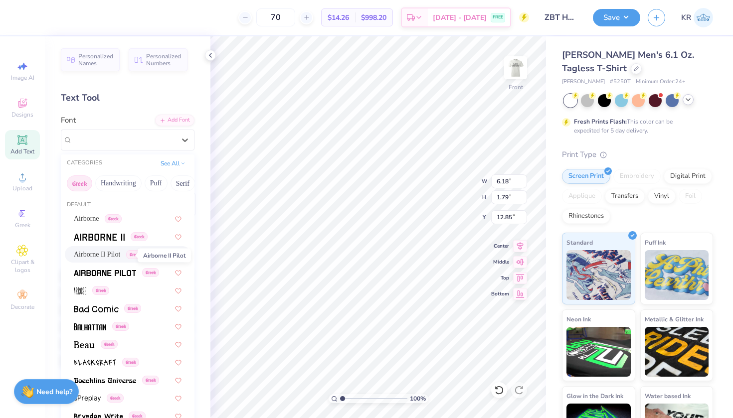
click at [120, 255] on span "Airborne II Pilot" at bounding box center [97, 254] width 46 height 10
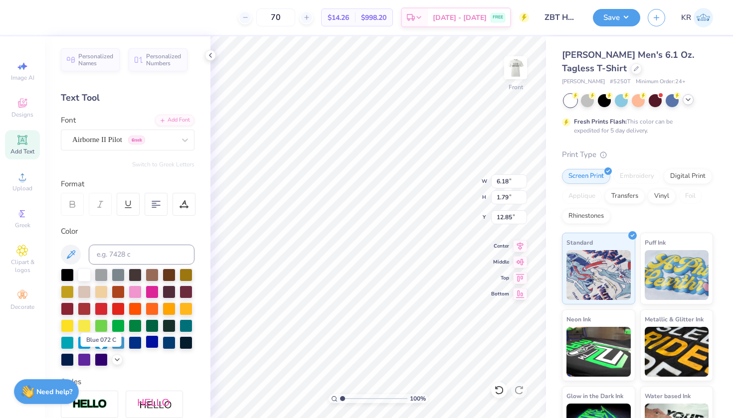
click at [146, 348] on div at bounding box center [152, 342] width 13 height 13
click at [129, 348] on div at bounding box center [135, 342] width 13 height 13
type input "13.99"
type input "1.16"
type input "5.80"
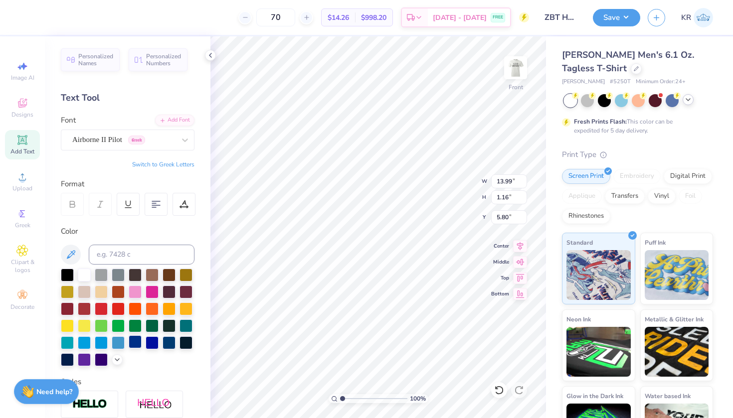
click at [129, 348] on div at bounding box center [135, 342] width 13 height 13
type input "12.67"
type input "1.87"
type input "12.81"
click at [129, 348] on div at bounding box center [135, 342] width 13 height 13
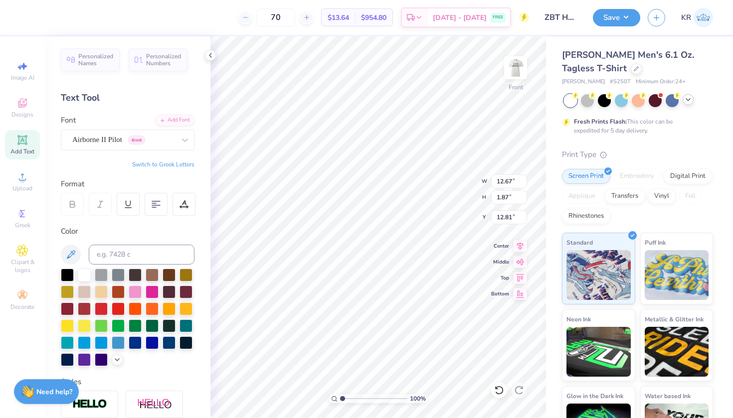
type input "11.68"
type input "1.73"
type input "8.42"
type input "8.47"
type input "13.99"
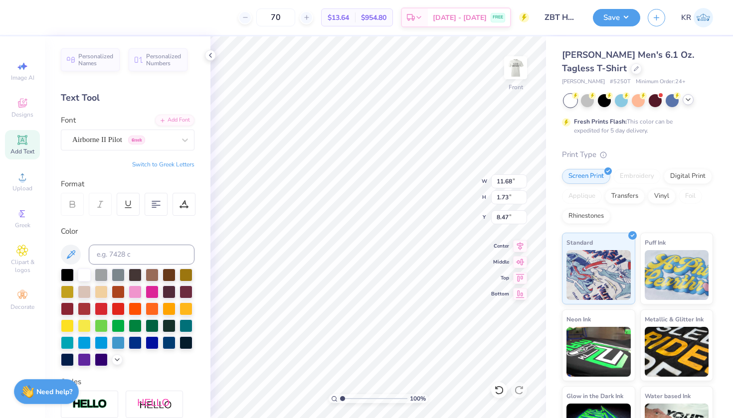
type input "1.16"
type input "5.80"
click at [64, 208] on div at bounding box center [72, 204] width 23 height 23
click at [74, 205] on icon at bounding box center [72, 204] width 9 height 9
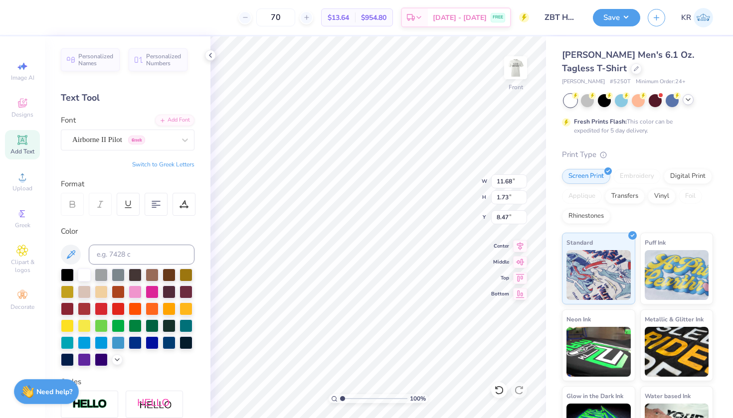
type input "13.99"
type input "1.16"
type input "5.80"
click at [16, 217] on icon at bounding box center [22, 214] width 12 height 12
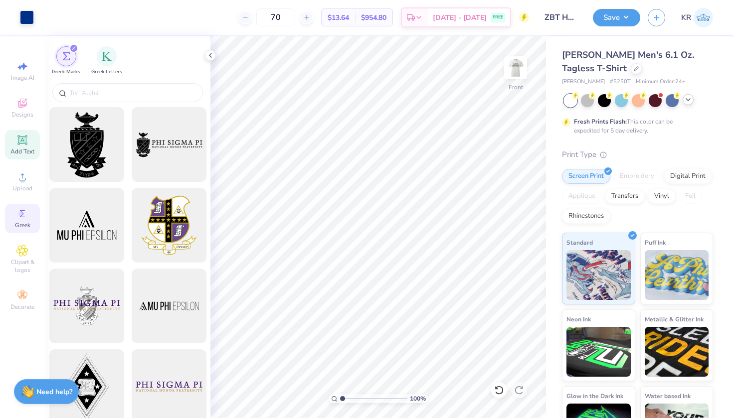
click at [22, 146] on div "Add Text" at bounding box center [22, 144] width 35 height 29
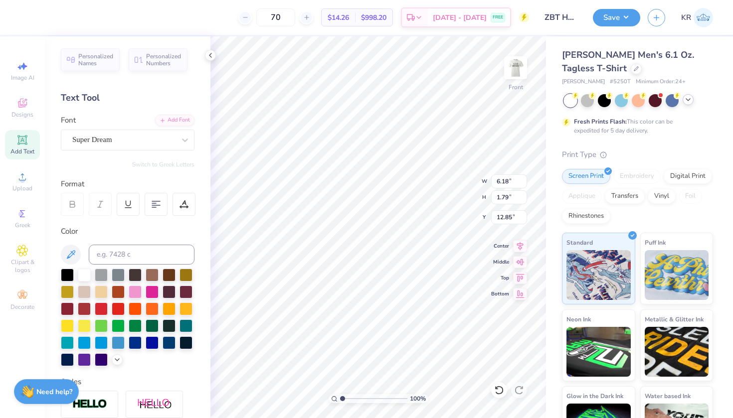
paste textarea "New York"
type textarea "New York"
click at [106, 141] on span "Super Dream" at bounding box center [92, 139] width 40 height 11
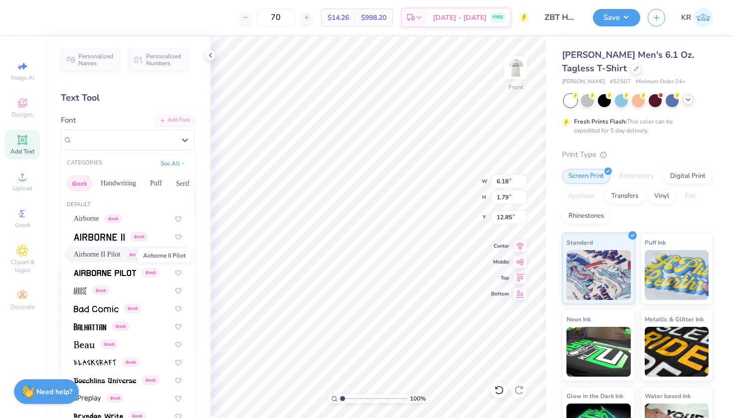
click at [117, 256] on span "Airborne II Pilot" at bounding box center [97, 254] width 46 height 10
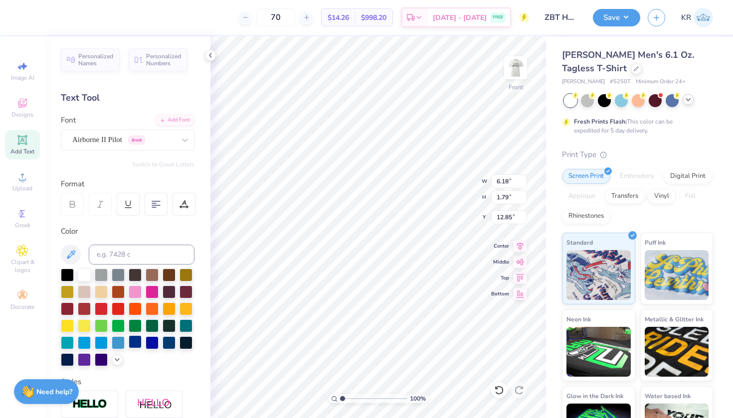
click at [129, 348] on div at bounding box center [135, 342] width 13 height 13
type input "9.48"
type input "1.44"
type input "11.80"
click at [510, 70] on img at bounding box center [516, 68] width 40 height 40
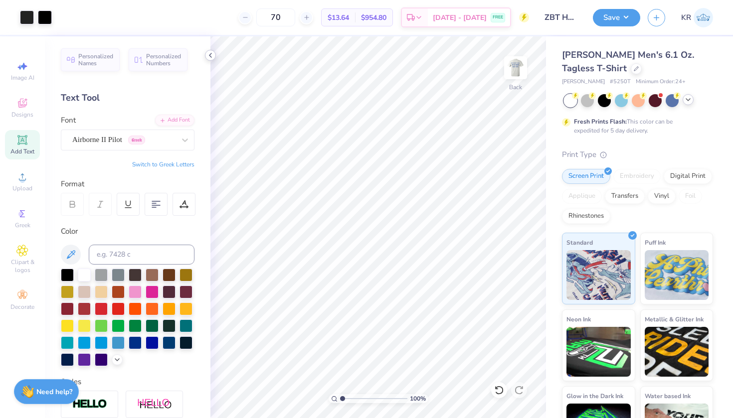
click at [212, 55] on icon at bounding box center [210, 55] width 8 height 8
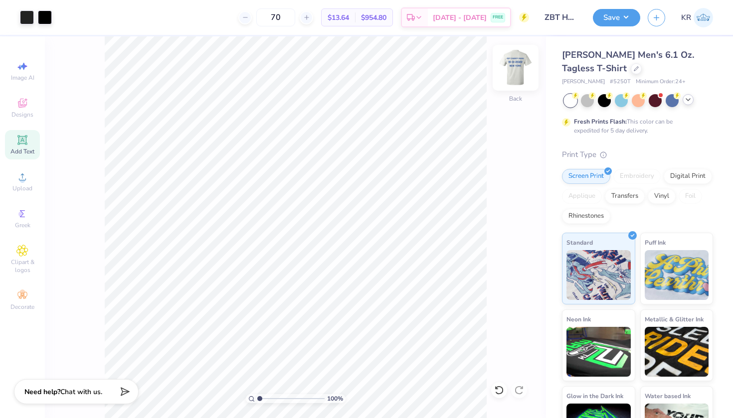
click at [514, 69] on img at bounding box center [516, 68] width 40 height 40
click at [496, 391] on icon at bounding box center [499, 390] width 10 height 10
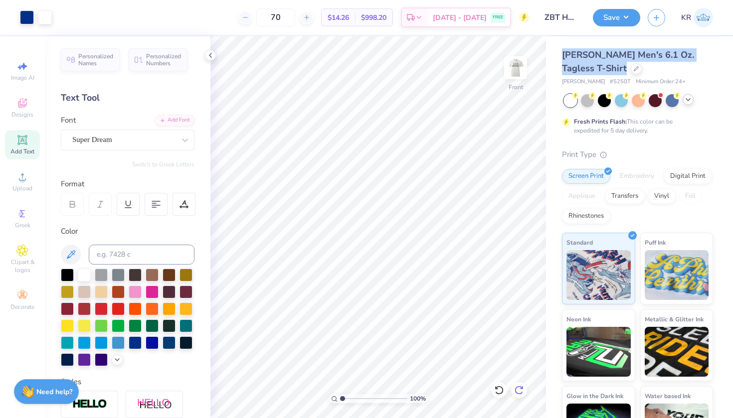
click at [518, 388] on icon at bounding box center [519, 390] width 10 height 10
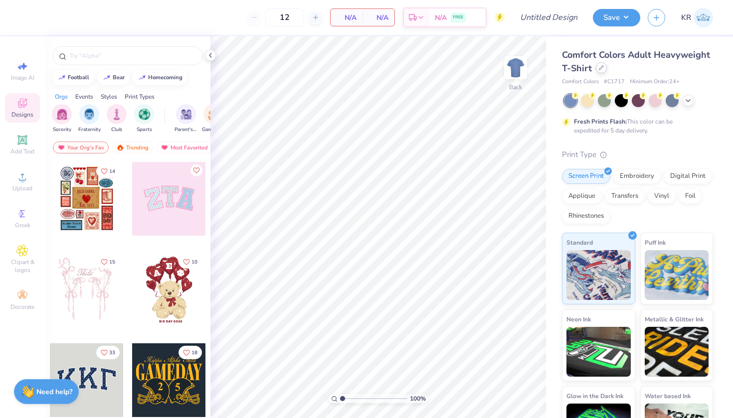
click at [607, 72] on div at bounding box center [601, 67] width 11 height 11
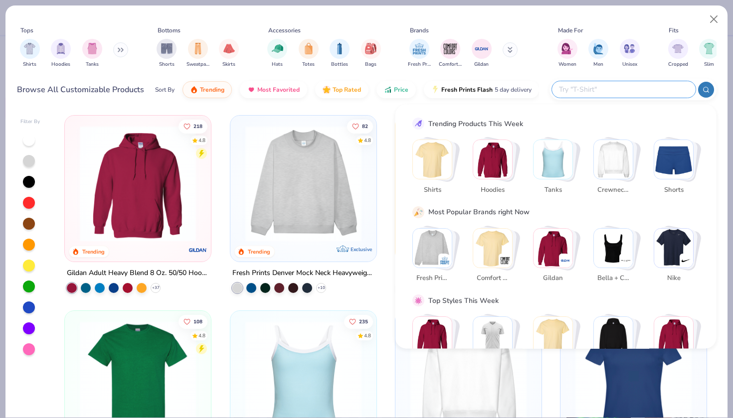
click at [622, 95] on input "text" at bounding box center [623, 89] width 131 height 11
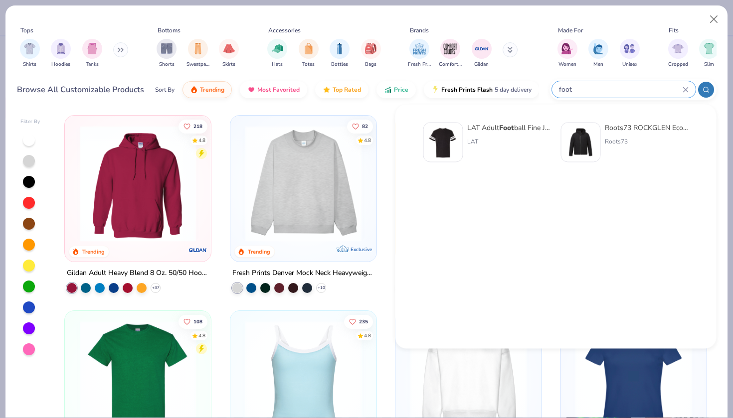
type input "foot"
click at [442, 145] on img at bounding box center [443, 142] width 31 height 31
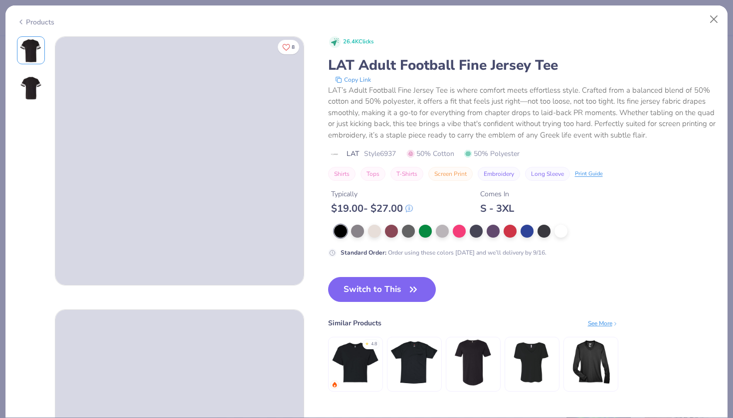
click at [27, 78] on img at bounding box center [31, 88] width 24 height 24
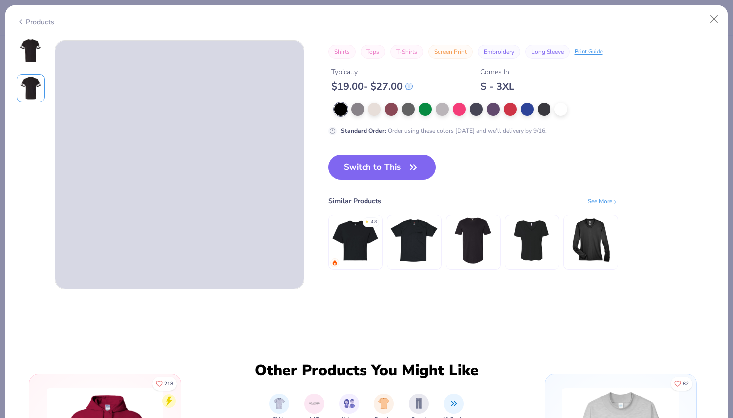
scroll to position [273, 0]
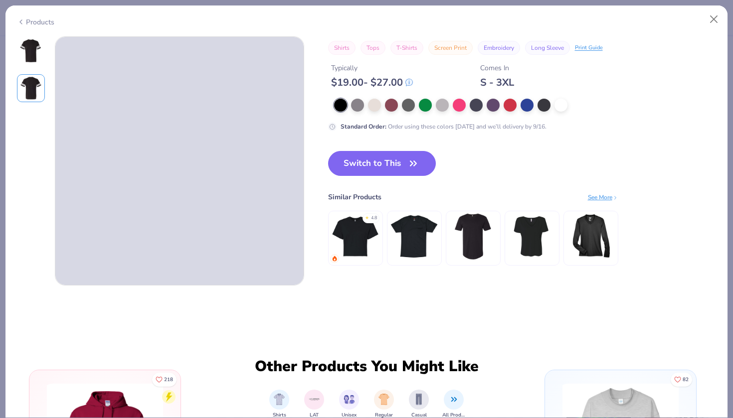
click at [22, 47] on img at bounding box center [31, 50] width 24 height 24
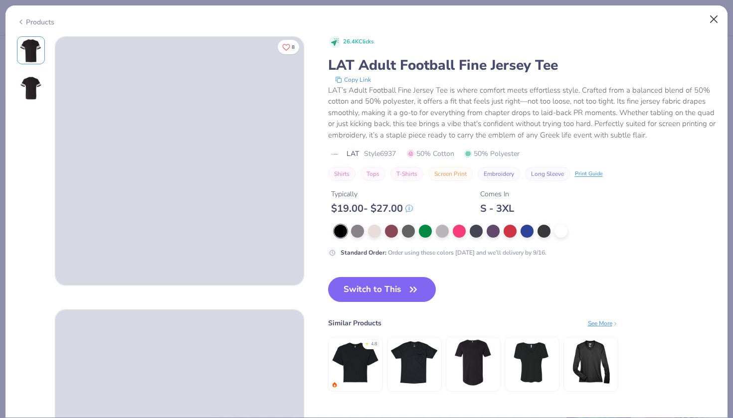
click at [715, 19] on button "Close" at bounding box center [713, 19] width 19 height 19
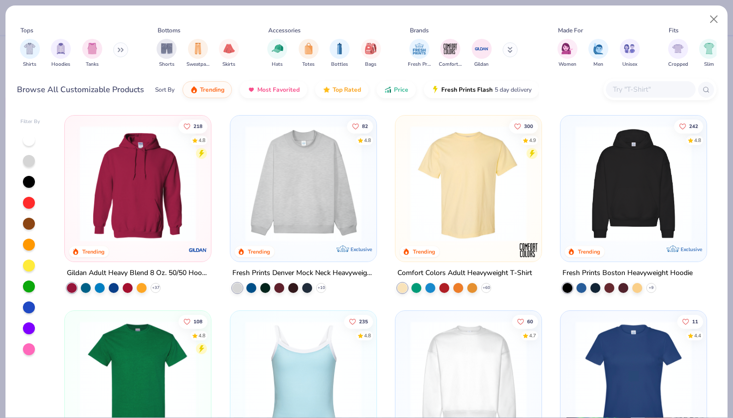
click at [644, 91] on input "text" at bounding box center [650, 89] width 77 height 11
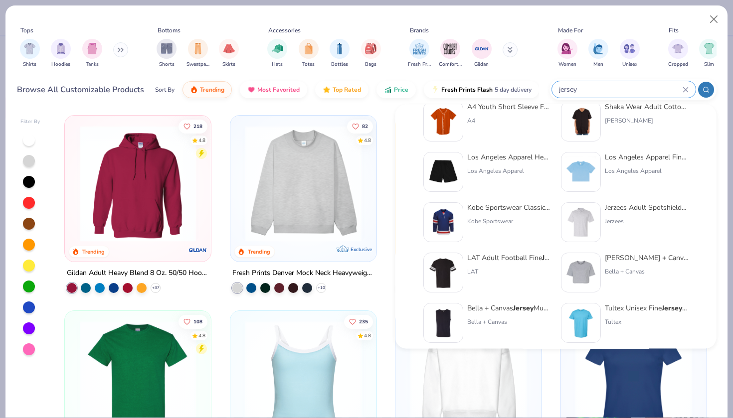
scroll to position [222, 0]
type input "jersey"
click at [441, 279] on img at bounding box center [443, 273] width 31 height 31
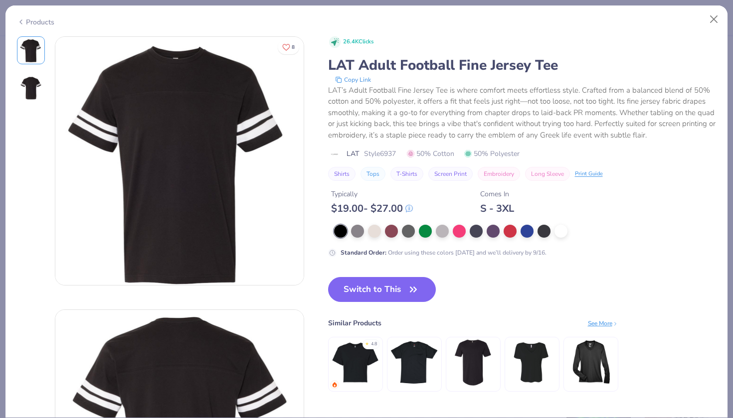
click at [26, 83] on img at bounding box center [31, 88] width 24 height 24
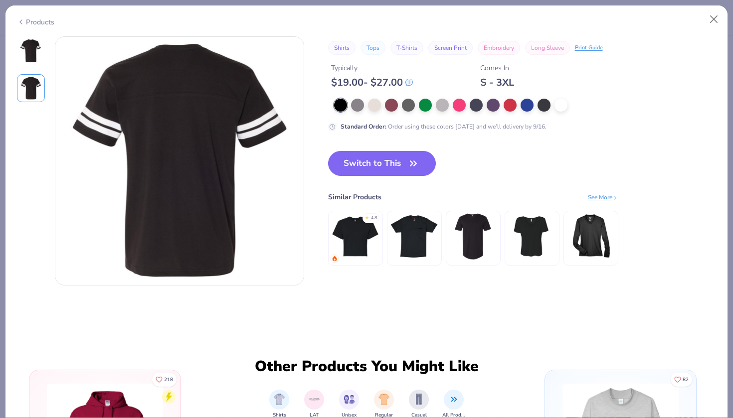
click at [31, 60] on img at bounding box center [31, 50] width 24 height 24
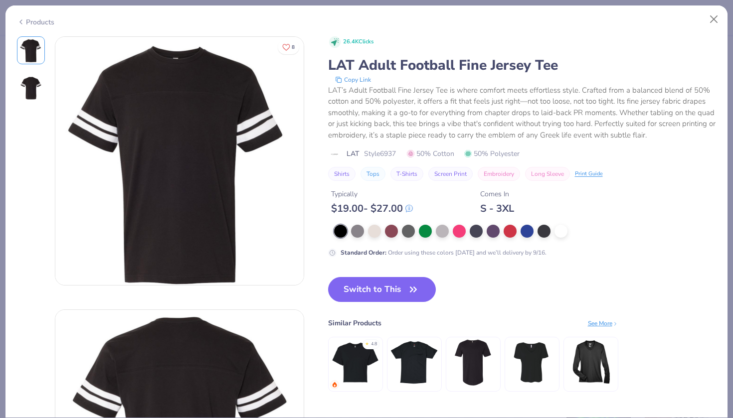
scroll to position [0, 0]
click at [712, 22] on button "Close" at bounding box center [713, 19] width 19 height 19
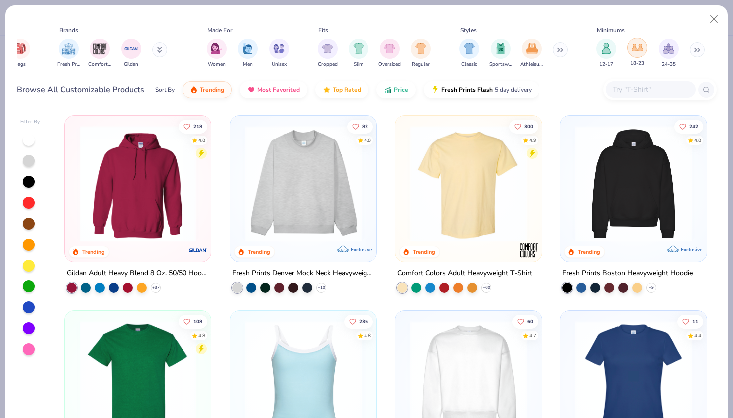
scroll to position [0, 352]
click at [495, 50] on img "filter for Sportswear" at bounding box center [499, 47] width 11 height 11
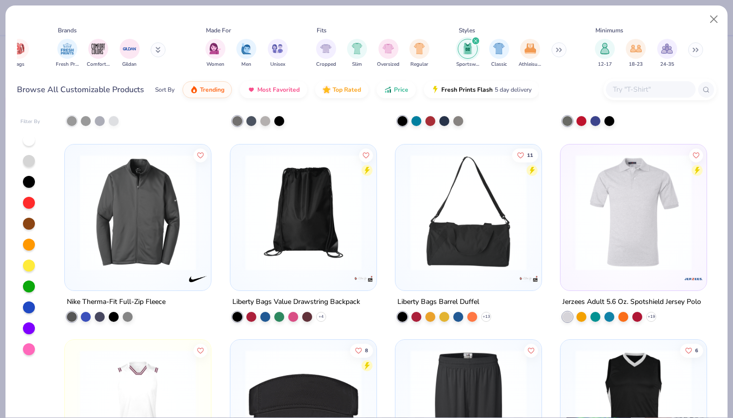
scroll to position [1143, 0]
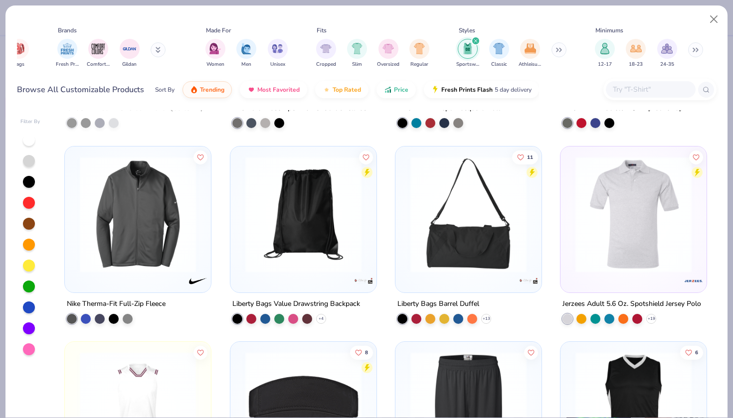
click at [559, 47] on icon at bounding box center [558, 49] width 6 height 5
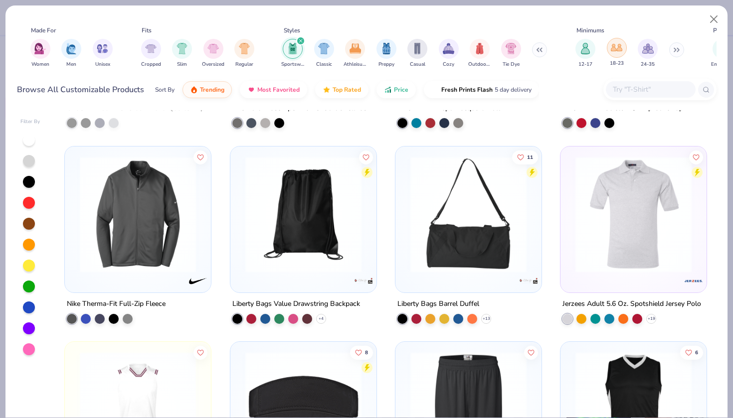
scroll to position [0, 526]
click at [356, 47] on img "filter for Athleisure" at bounding box center [355, 47] width 11 height 11
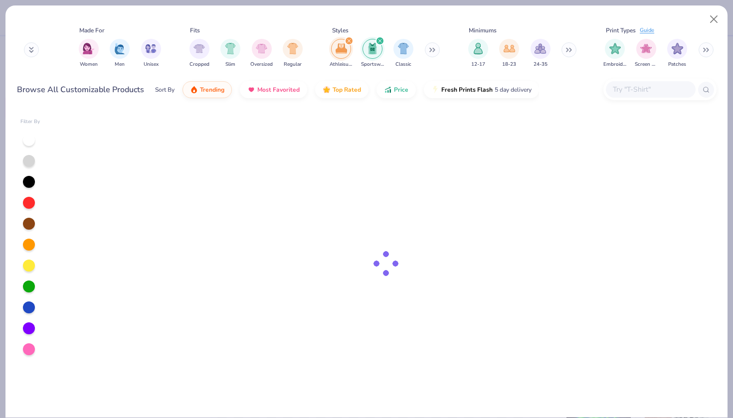
scroll to position [0, 479]
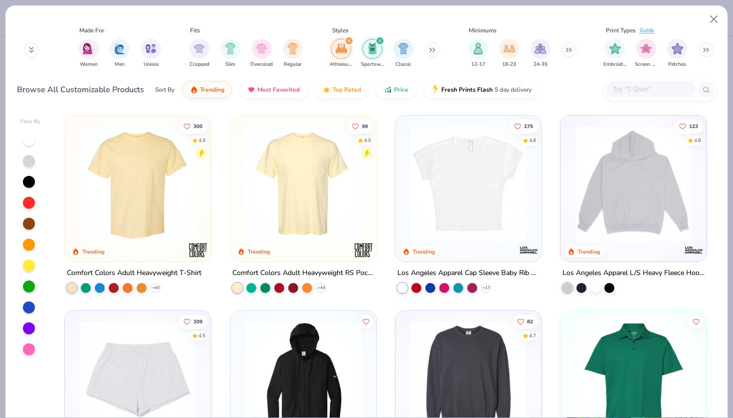
click at [376, 46] on img "filter for Sportswear" at bounding box center [372, 48] width 11 height 11
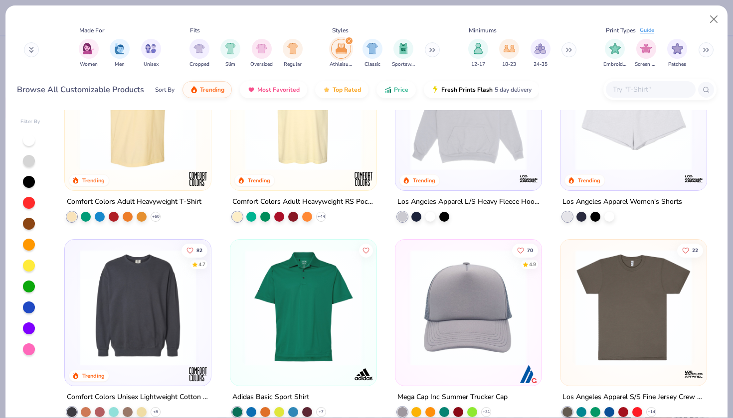
scroll to position [70, 0]
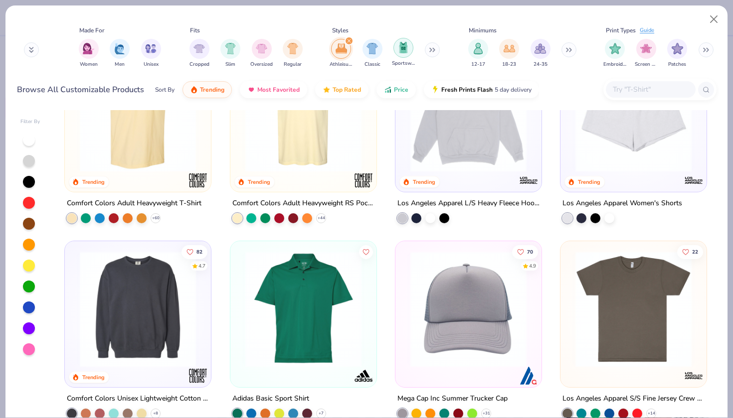
click at [402, 52] on img "filter for Sportswear" at bounding box center [403, 47] width 11 height 11
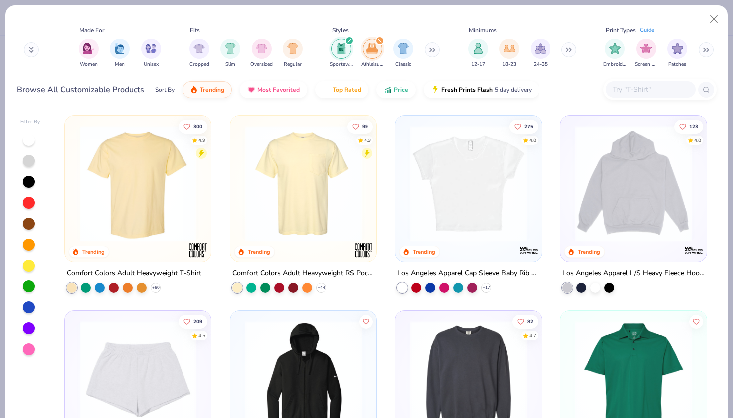
click at [347, 41] on icon "filter for Sportswear" at bounding box center [349, 41] width 4 height 4
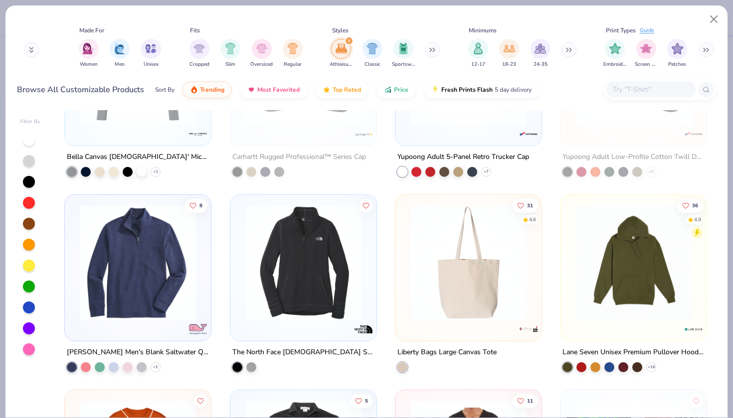
scroll to position [705, 0]
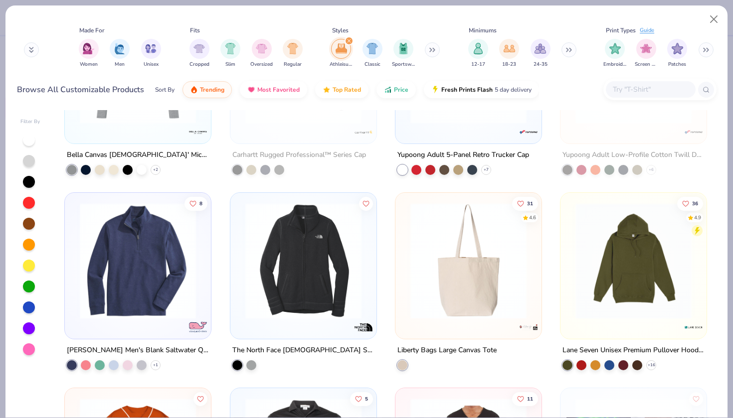
click at [344, 41] on div "filter for Athleisure" at bounding box center [348, 40] width 9 height 9
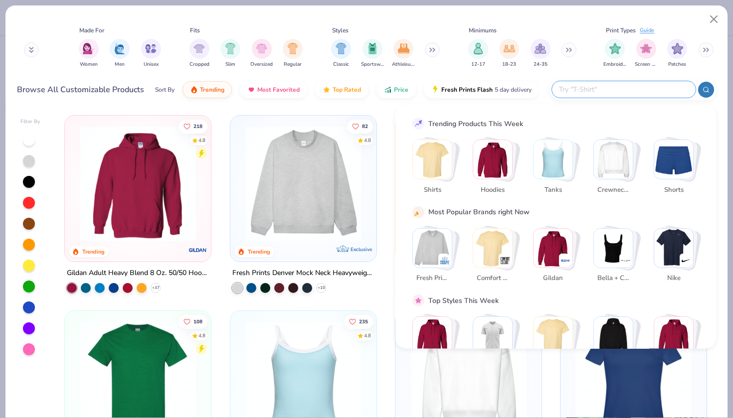
click at [621, 94] on input "text" at bounding box center [623, 89] width 131 height 11
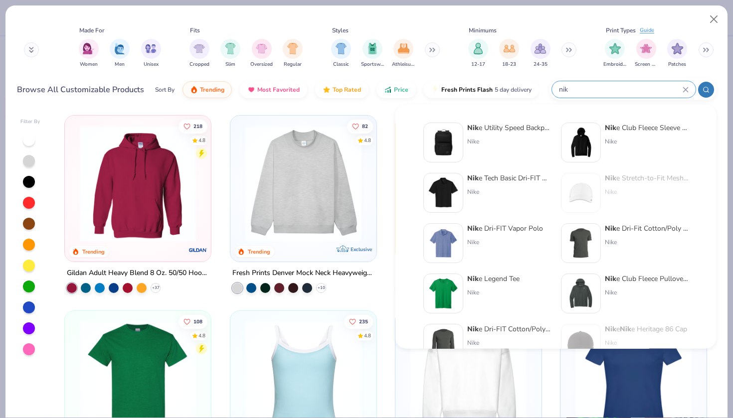
type input "nike"
click at [682, 90] on icon at bounding box center [685, 90] width 6 height 6
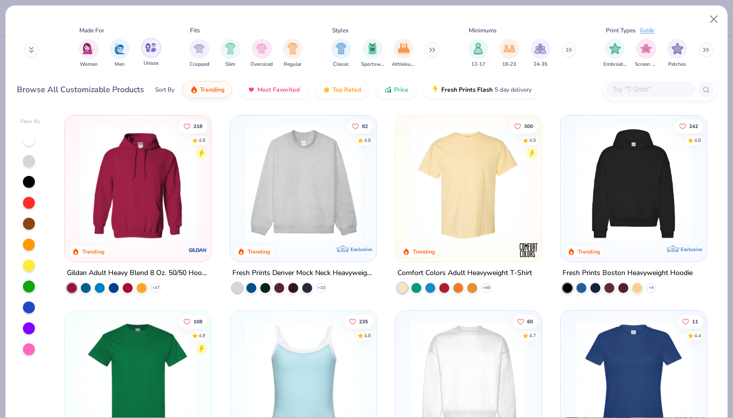
click at [154, 55] on div "filter for Unisex" at bounding box center [151, 48] width 20 height 20
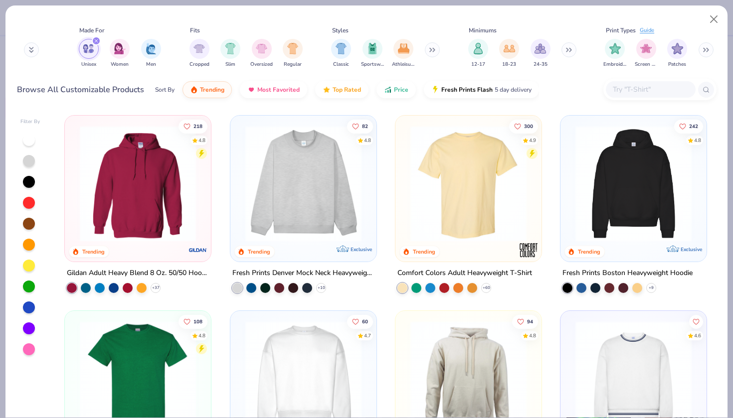
click at [316, 222] on img at bounding box center [303, 184] width 126 height 116
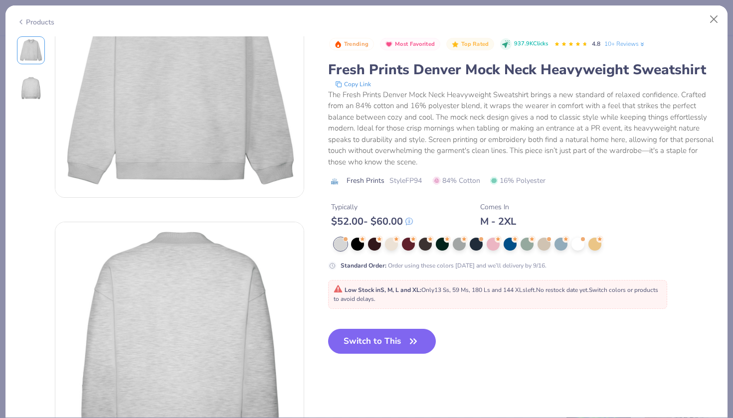
scroll to position [88, 0]
click at [714, 19] on button "Close" at bounding box center [713, 19] width 19 height 19
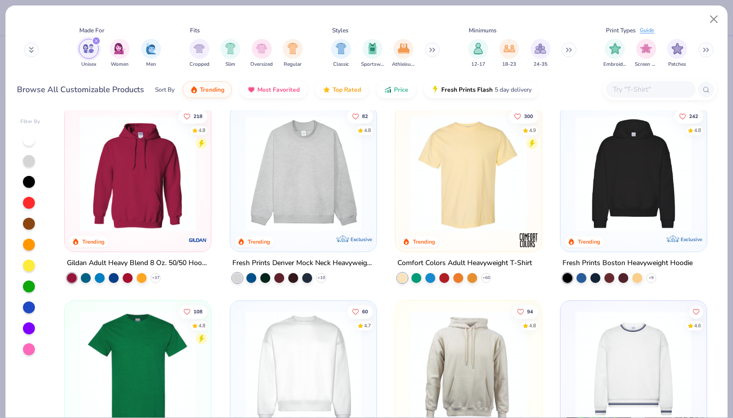
scroll to position [6, 0]
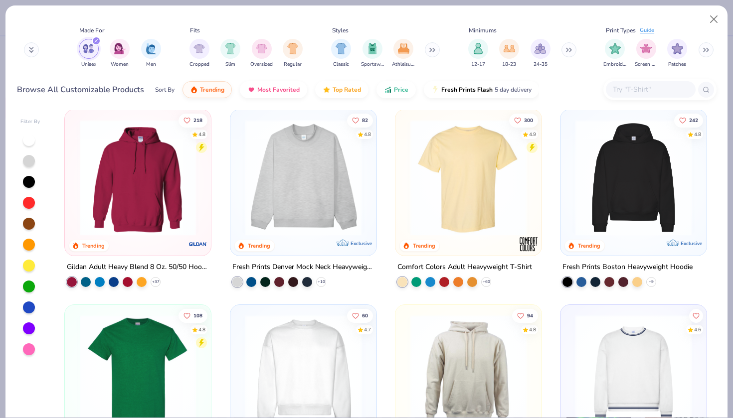
click at [93, 42] on div "filter for Unisex" at bounding box center [96, 40] width 9 height 9
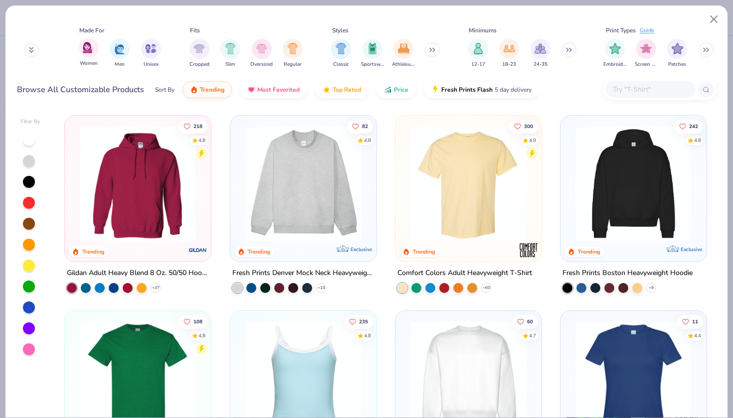
click at [79, 54] on div "Women" at bounding box center [89, 52] width 20 height 29
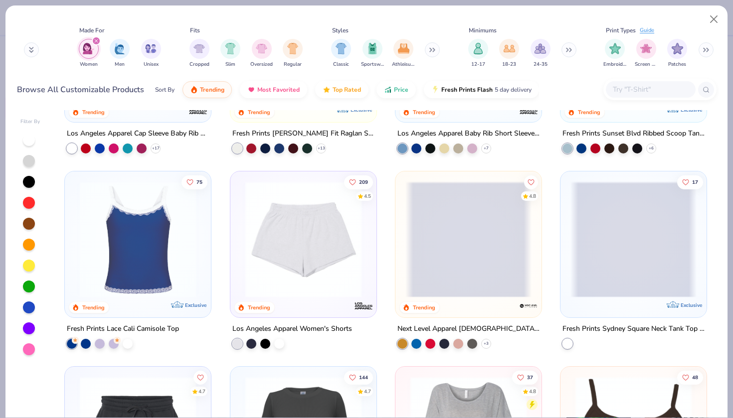
scroll to position [727, 0]
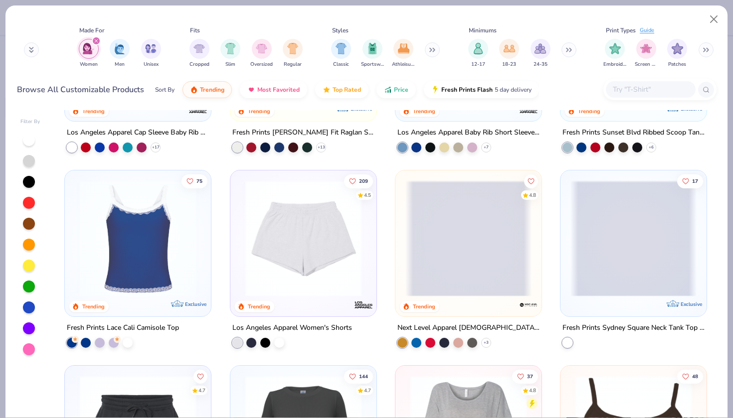
click at [132, 266] on img at bounding box center [138, 238] width 126 height 116
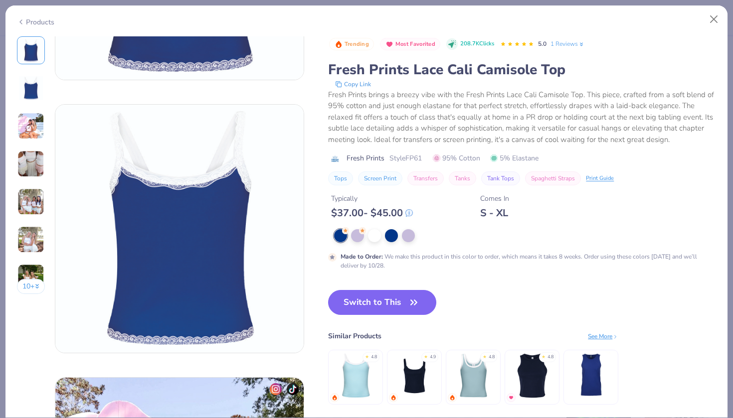
scroll to position [207, 0]
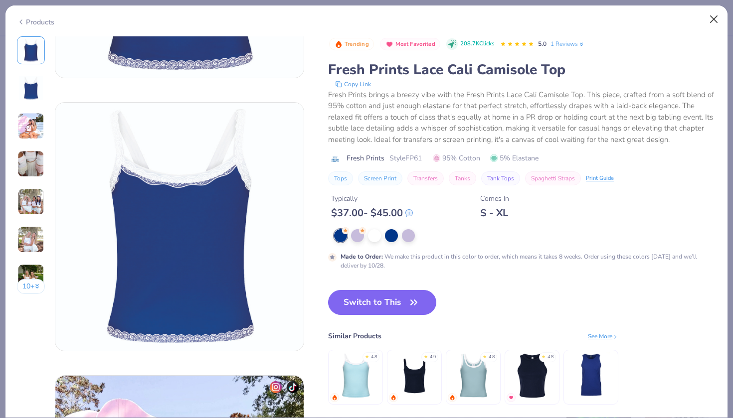
click at [714, 21] on button "Close" at bounding box center [713, 19] width 19 height 19
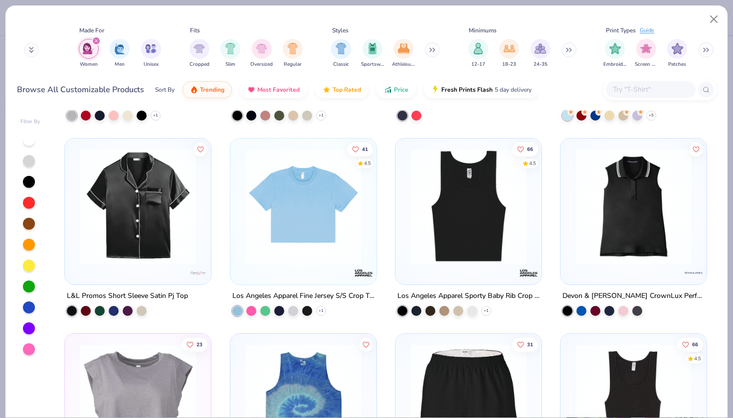
scroll to position [1541, 0]
click at [368, 52] on img "filter for Sportswear" at bounding box center [372, 47] width 11 height 11
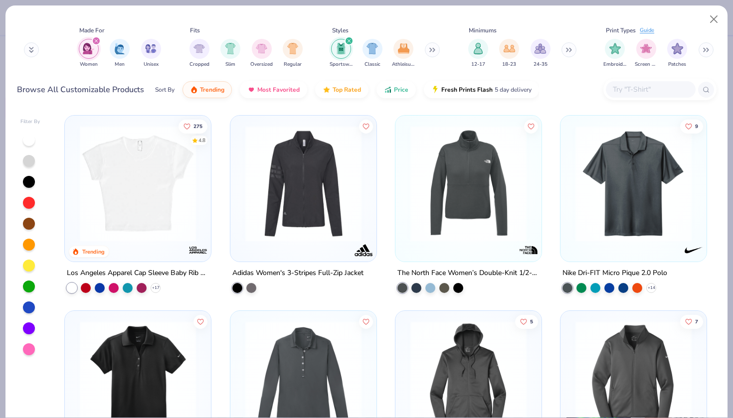
click at [431, 53] on button at bounding box center [432, 49] width 15 height 15
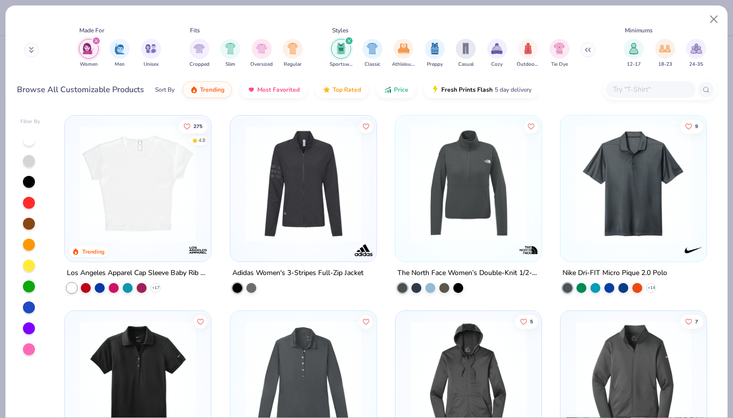
click at [348, 41] on icon "filter for Sportswear" at bounding box center [349, 41] width 4 height 4
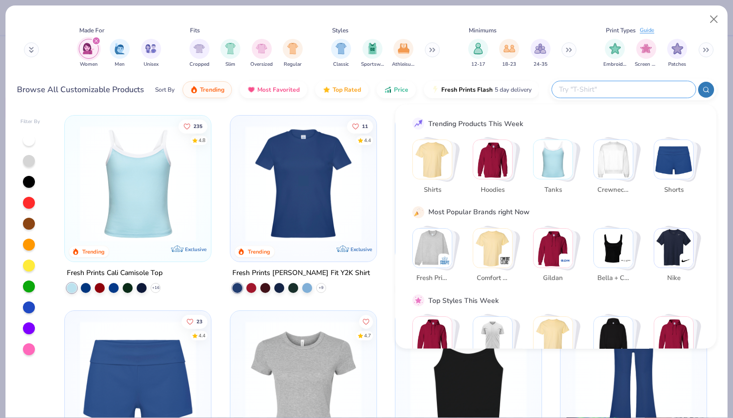
click at [636, 88] on input "text" at bounding box center [623, 89] width 131 height 11
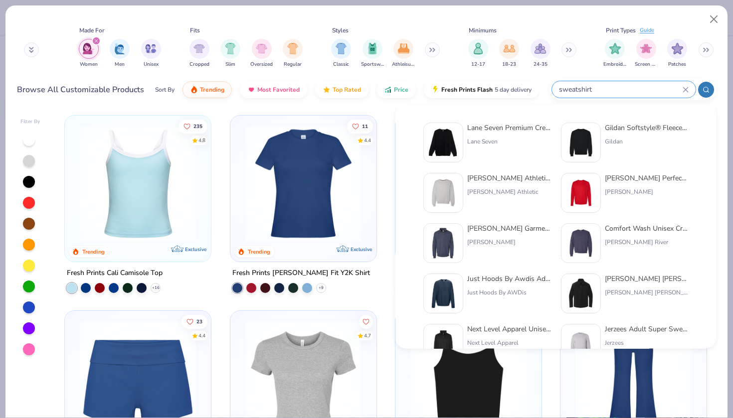
type input "sweatshirt"
click at [581, 141] on img at bounding box center [580, 142] width 31 height 31
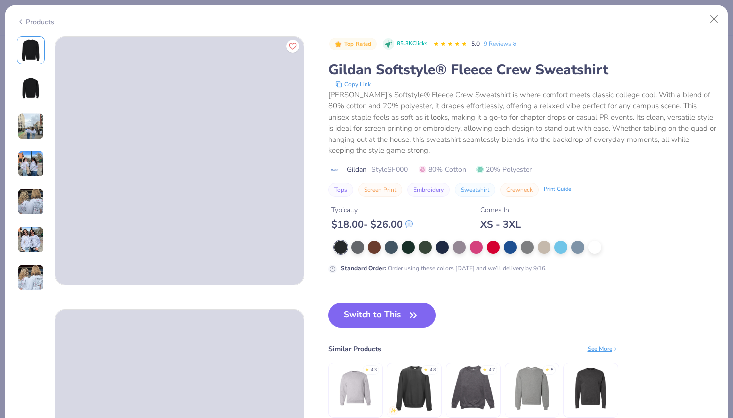
click at [31, 121] on img at bounding box center [30, 126] width 27 height 27
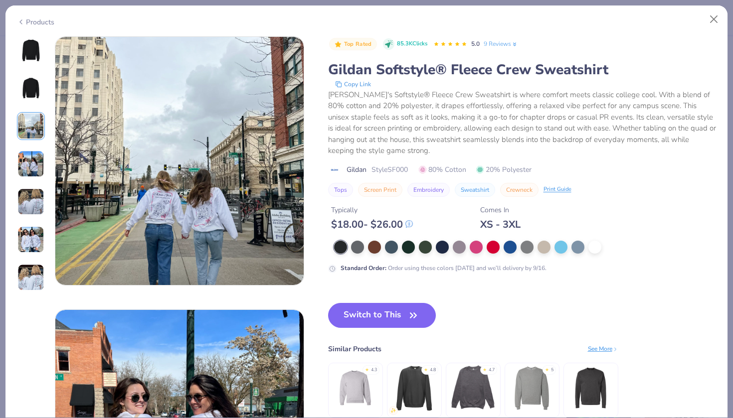
click at [36, 157] on img at bounding box center [30, 164] width 27 height 27
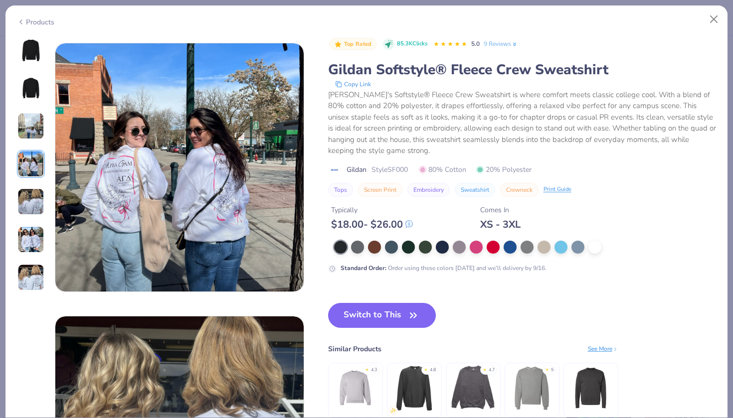
scroll to position [820, 0]
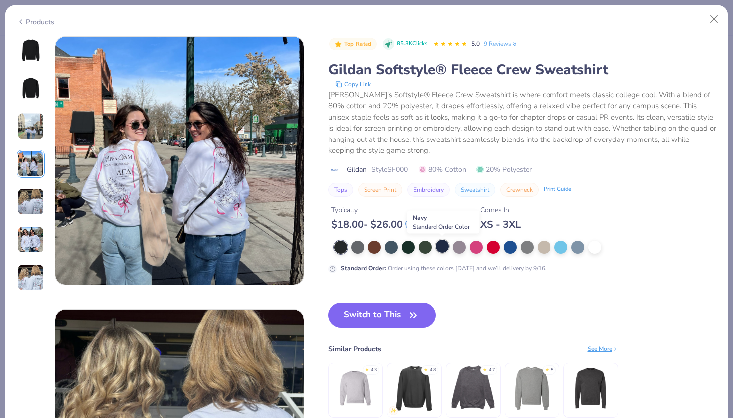
click at [441, 248] on div at bounding box center [442, 246] width 13 height 13
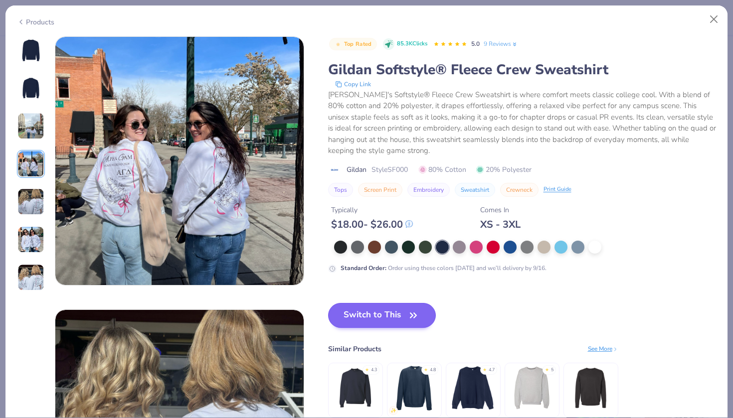
click at [408, 315] on icon "button" at bounding box center [413, 316] width 14 height 14
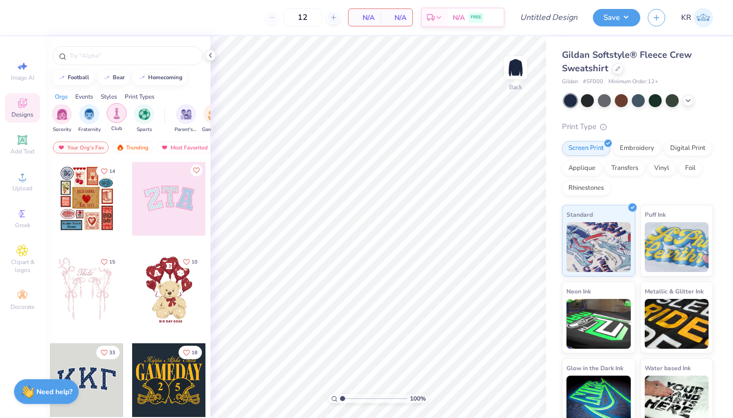
click at [115, 115] on img "filter for Club" at bounding box center [116, 113] width 11 height 11
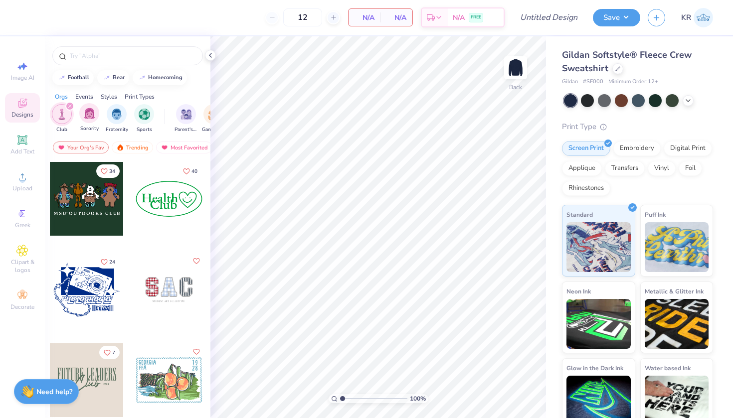
click at [69, 105] on icon "filter for Club" at bounding box center [70, 106] width 4 height 4
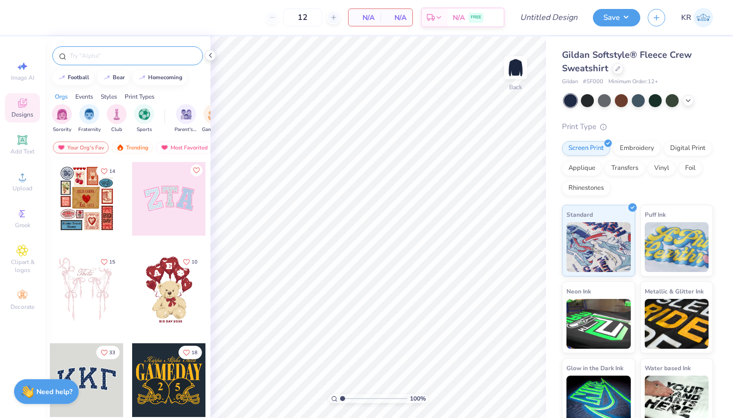
click at [85, 57] on input "text" at bounding box center [133, 56] width 128 height 10
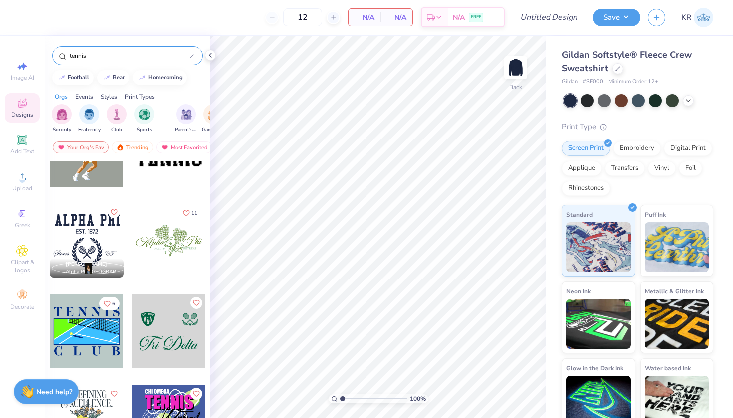
scroll to position [48, 0]
type input "tennis"
click at [113, 110] on img "filter for Club" at bounding box center [116, 113] width 11 height 11
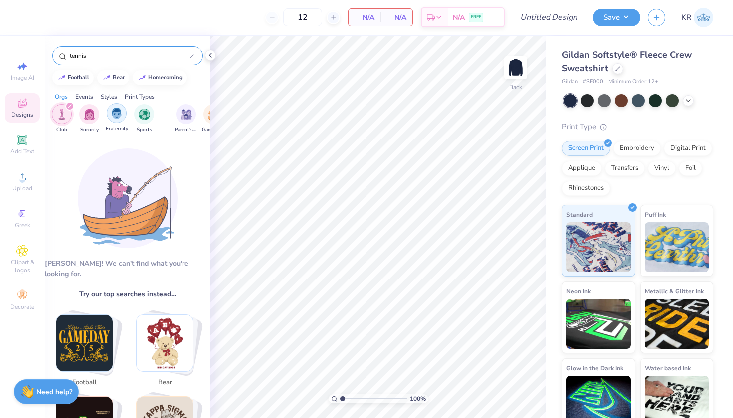
click at [114, 111] on img "filter for Fraternity" at bounding box center [116, 113] width 11 height 11
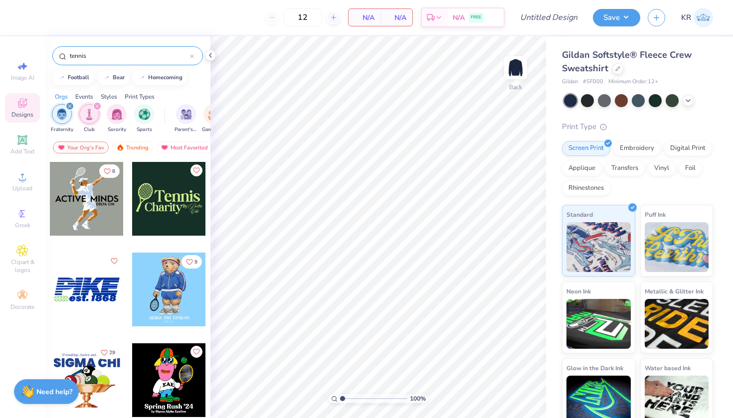
click at [68, 104] on div "filter for Fraternity" at bounding box center [69, 106] width 9 height 9
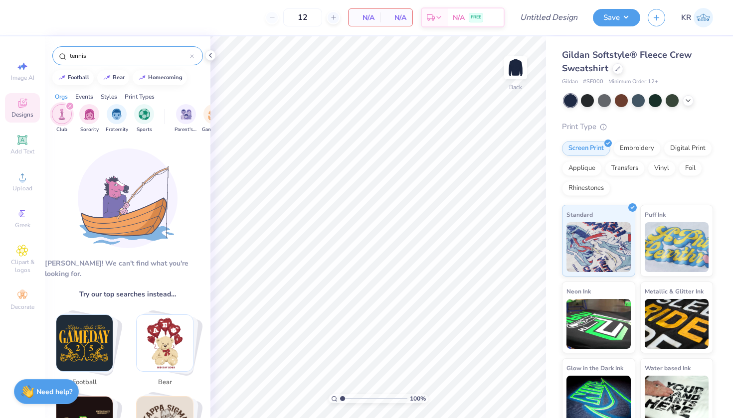
click at [68, 106] on icon "filter for Club" at bounding box center [70, 106] width 4 height 4
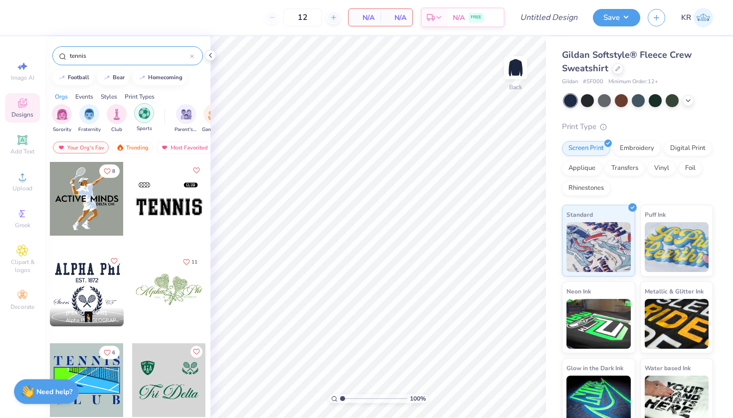
click at [141, 116] on img "filter for Sports" at bounding box center [144, 113] width 11 height 11
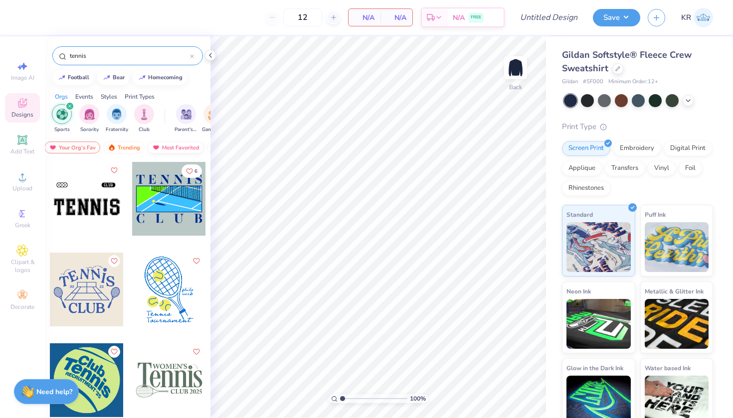
scroll to position [0, 13]
click at [193, 56] on icon at bounding box center [192, 56] width 4 height 4
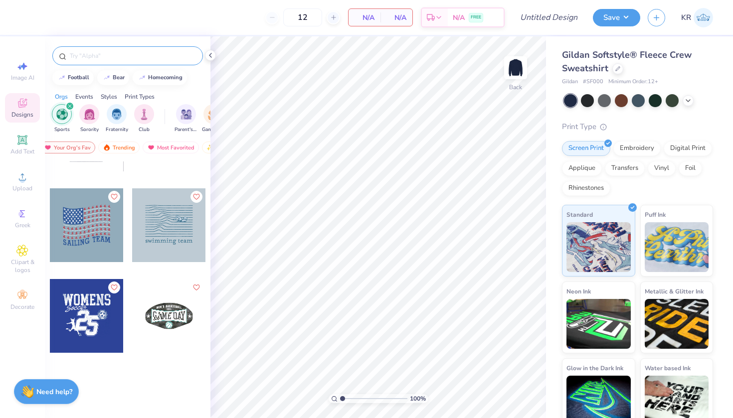
scroll to position [346, 0]
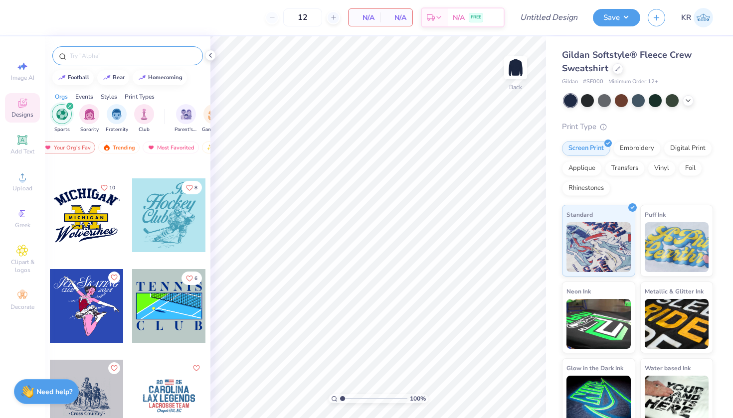
click at [66, 108] on div "filter for Sports" at bounding box center [69, 106] width 9 height 9
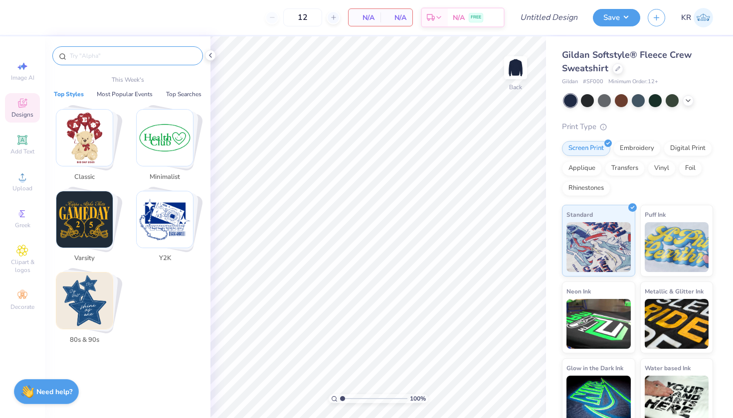
click at [81, 57] on input "text" at bounding box center [133, 56] width 128 height 10
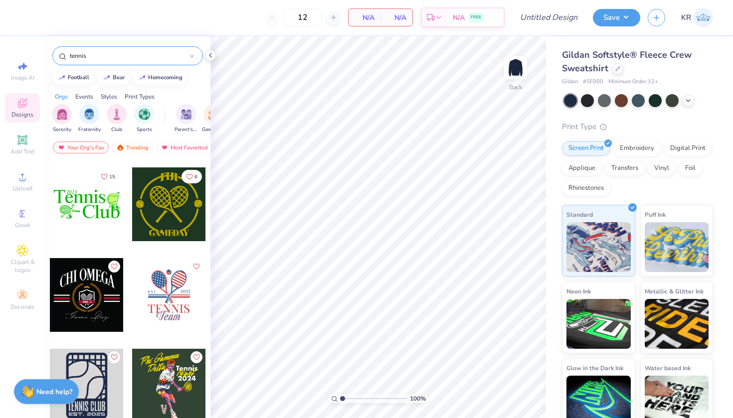
scroll to position [1627, 0]
type input "tennis"
click at [24, 78] on span "Image AI" at bounding box center [22, 78] width 23 height 8
select select "4"
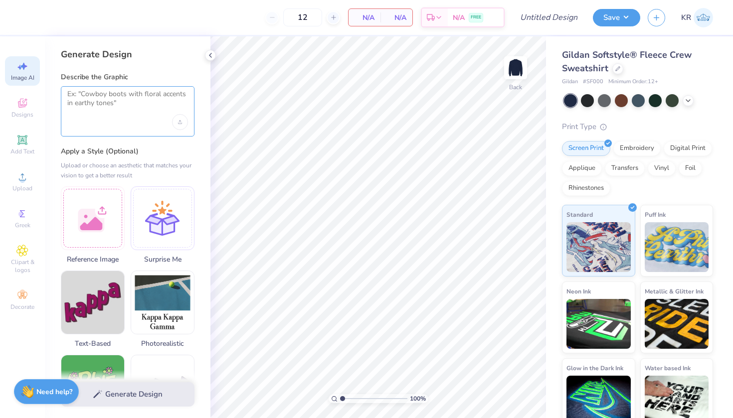
click at [87, 106] on textarea at bounding box center [127, 102] width 121 height 25
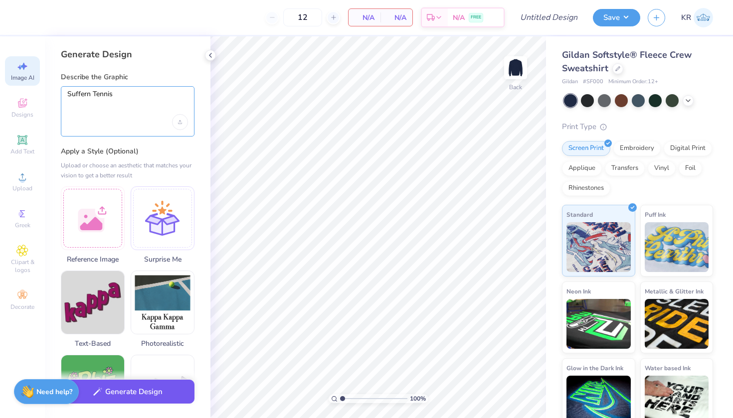
type textarea "Suffern Tennis"
click at [145, 398] on button "Generate Design" at bounding box center [128, 392] width 134 height 24
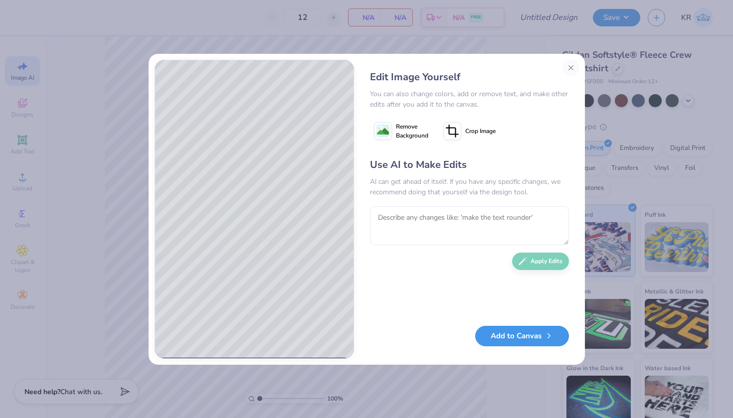
click at [528, 340] on button "Add to Canvas" at bounding box center [522, 336] width 94 height 20
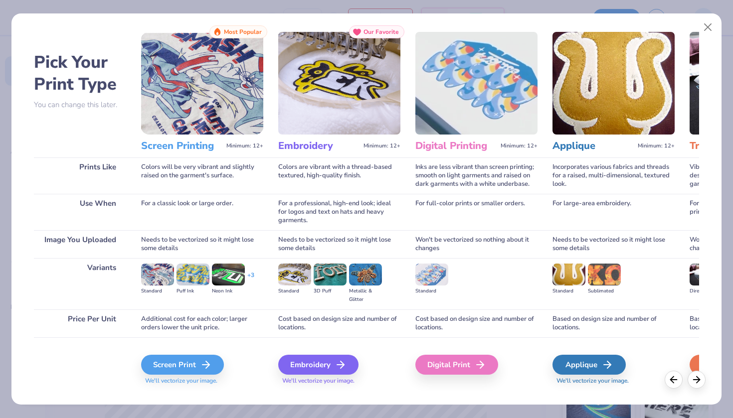
scroll to position [16, 0]
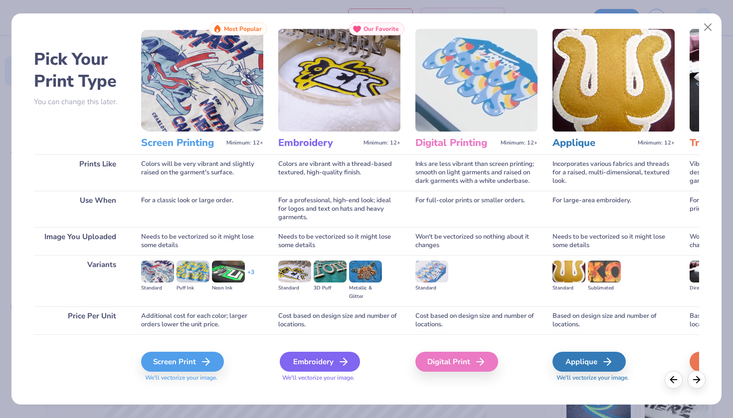
click at [311, 358] on div "Embroidery" at bounding box center [320, 362] width 80 height 20
click at [329, 362] on div "Embroidery" at bounding box center [320, 362] width 80 height 20
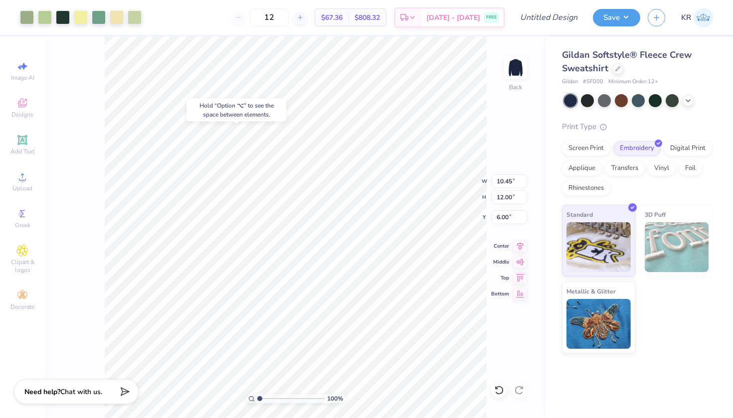
type input "3.48"
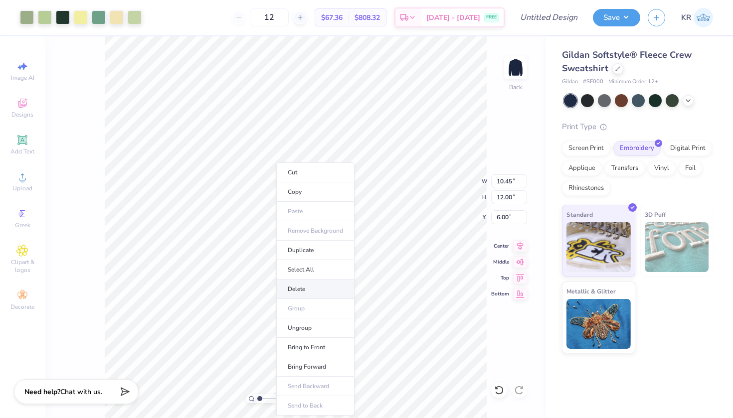
click at [300, 288] on li "Delete" at bounding box center [315, 289] width 78 height 19
type input "3.00"
click at [96, 166] on div "100 % Back W 10.45 10.45 " H 12.00 12.00 " Y 3.00 3.00 " Center Middle Top Bott…" at bounding box center [295, 227] width 501 height 382
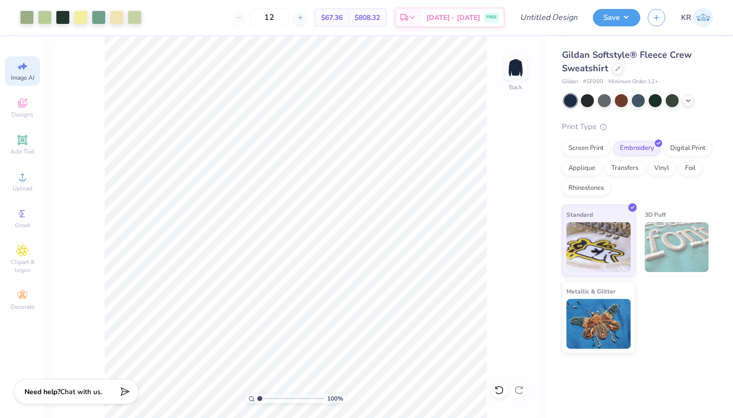
click at [18, 61] on icon at bounding box center [22, 66] width 12 height 12
select select "4"
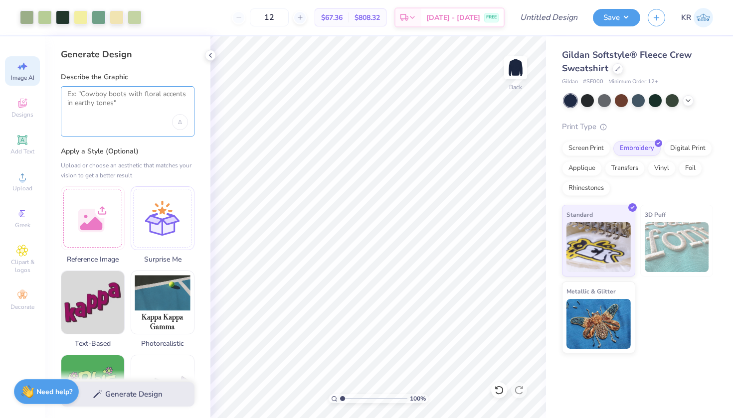
click at [132, 106] on textarea at bounding box center [127, 102] width 121 height 25
paste textarea "logo on the front of the shirt, around the chest area with the words “Brothers”…"
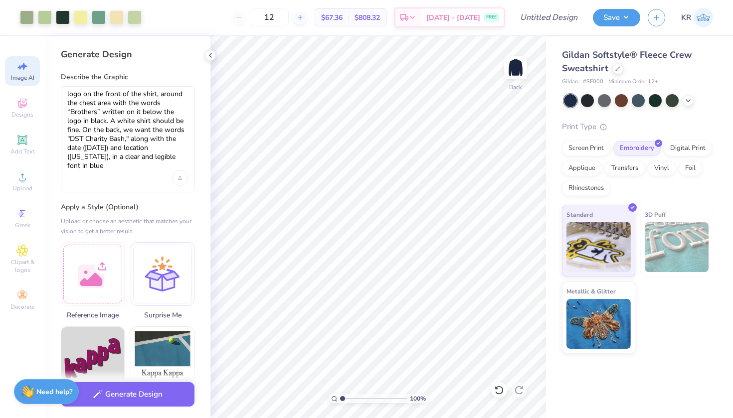
click at [67, 94] on div "logo on the front of the shirt, around the chest area with the words “Brothers”…" at bounding box center [128, 139] width 134 height 106
click at [68, 94] on textarea "logo on the front of the shirt, around the chest area with the words “Brothers”…" at bounding box center [127, 130] width 121 height 81
type textarea "Delta Sigma Theta logo on the front of the shirt, around the chest area with th…"
click at [304, 18] on icon at bounding box center [300, 17] width 7 height 7
type input "13"
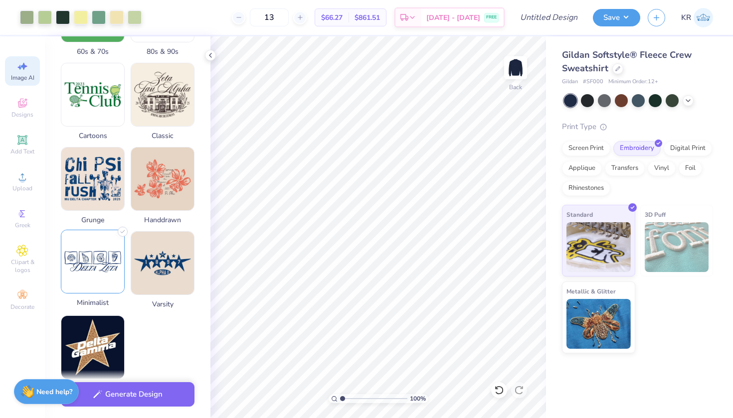
scroll to position [433, 0]
